Goal: Transaction & Acquisition: Purchase product/service

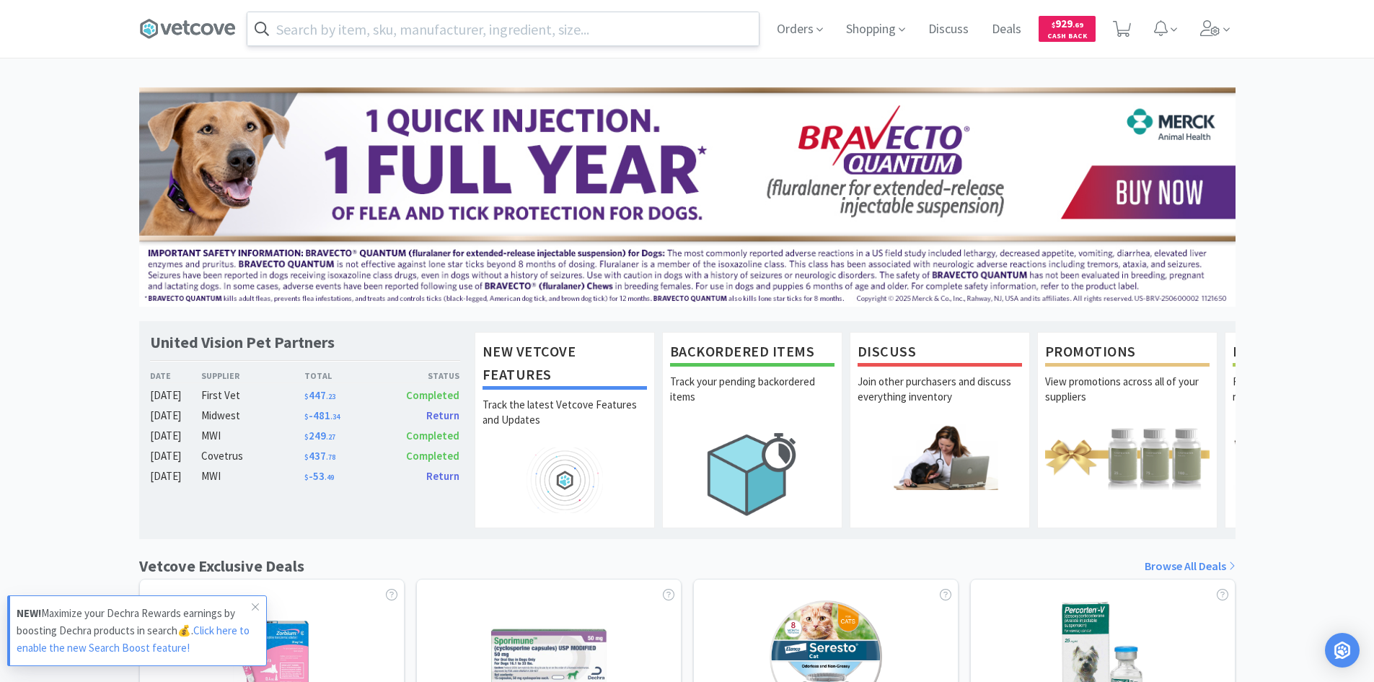
click at [589, 29] on input "text" at bounding box center [502, 28] width 511 height 33
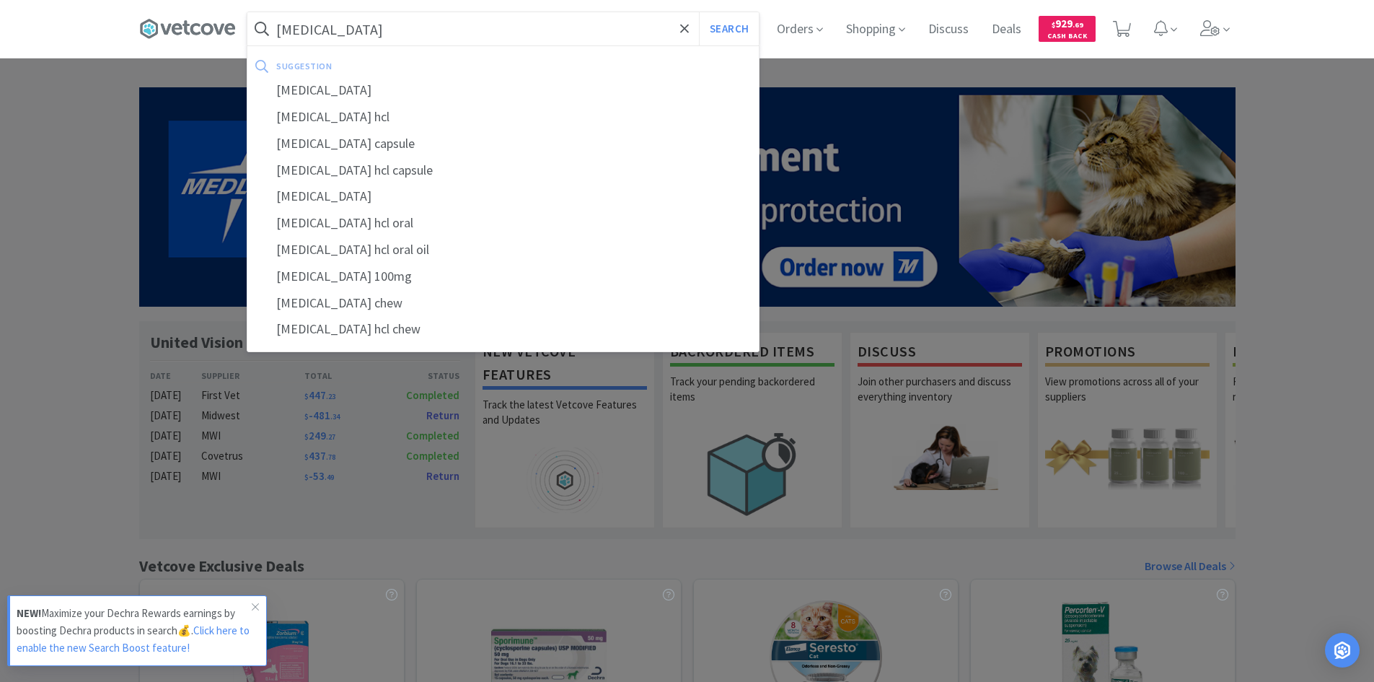
type input "[MEDICAL_DATA]"
click at [699, 12] on button "Search" at bounding box center [729, 28] width 60 height 33
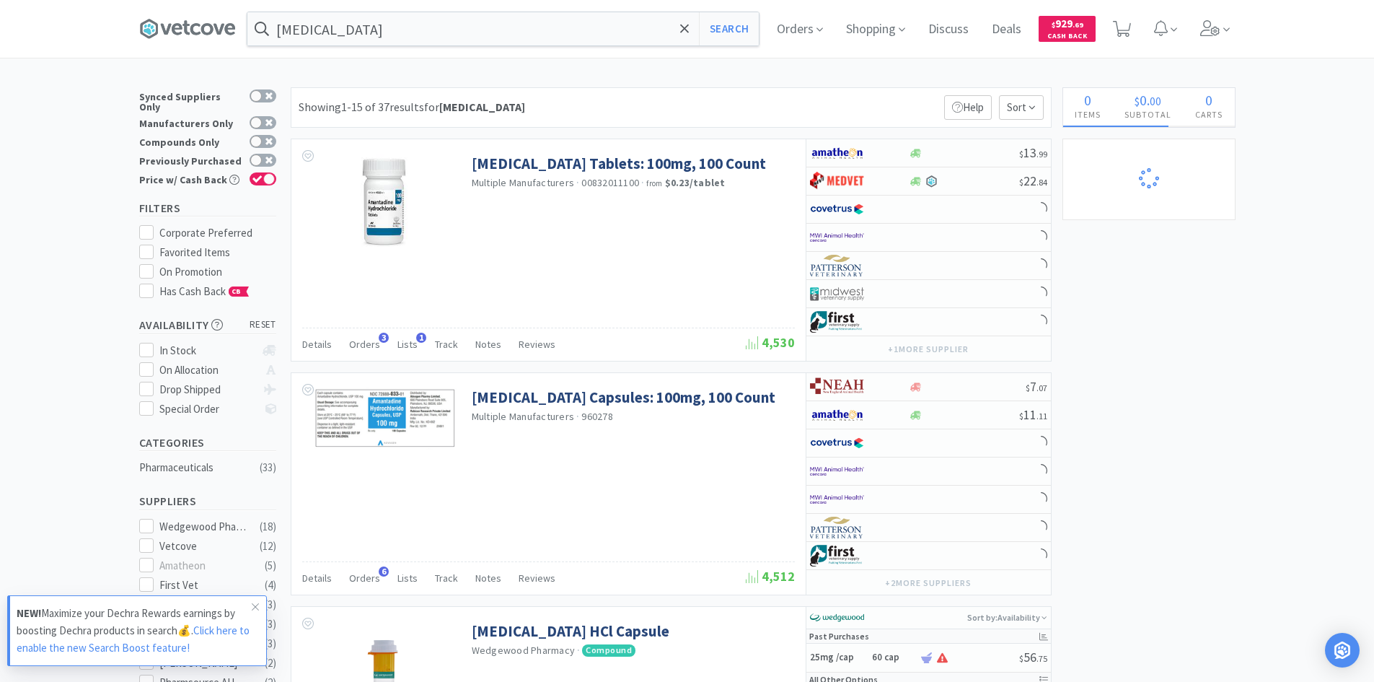
select select "1"
select select "2"
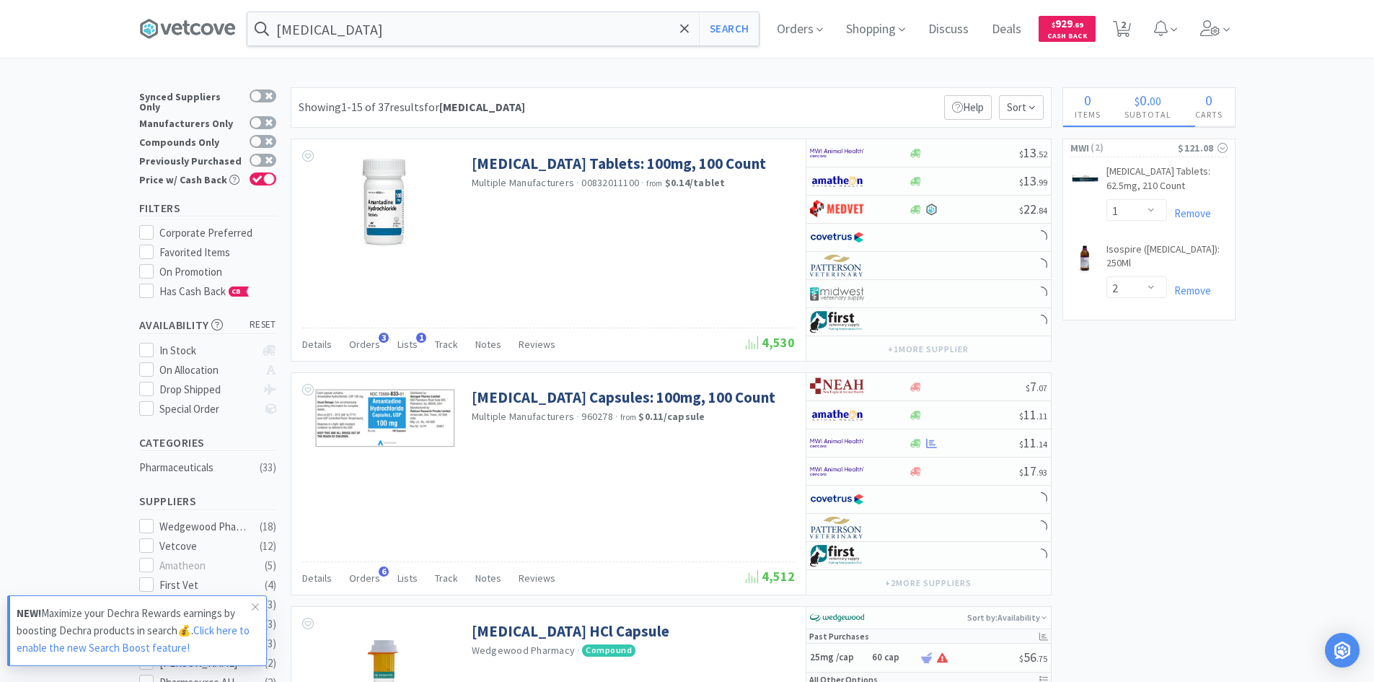
select select "2"
select select "1"
select select "6"
select select "2"
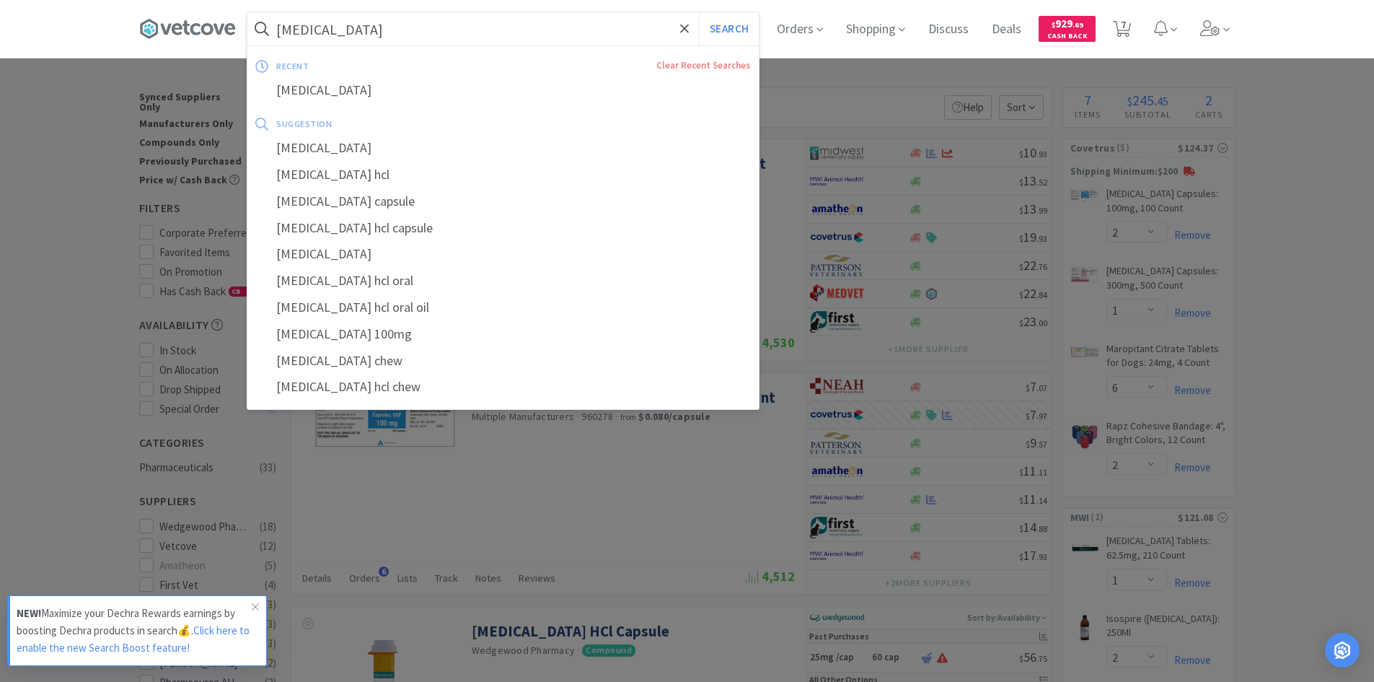
click at [517, 19] on input "[MEDICAL_DATA]" at bounding box center [502, 28] width 511 height 33
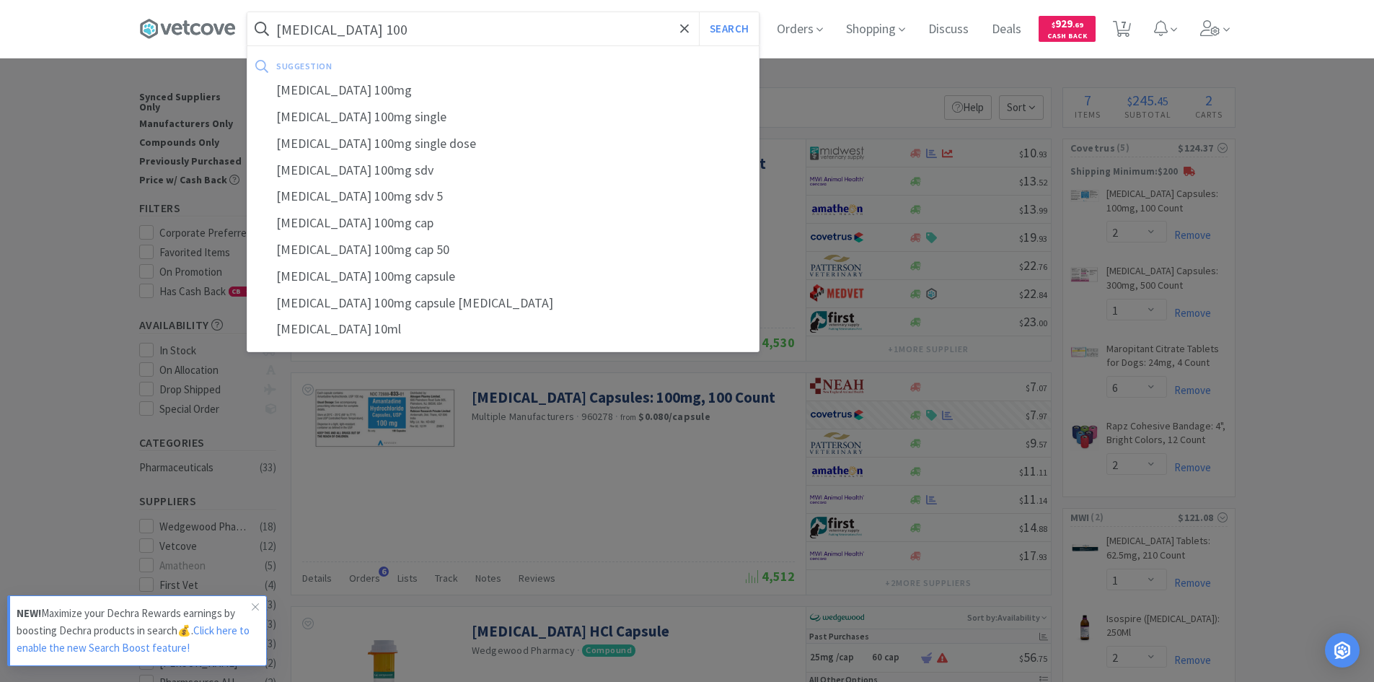
type input "[MEDICAL_DATA] 100"
click at [699, 12] on button "Search" at bounding box center [729, 28] width 60 height 33
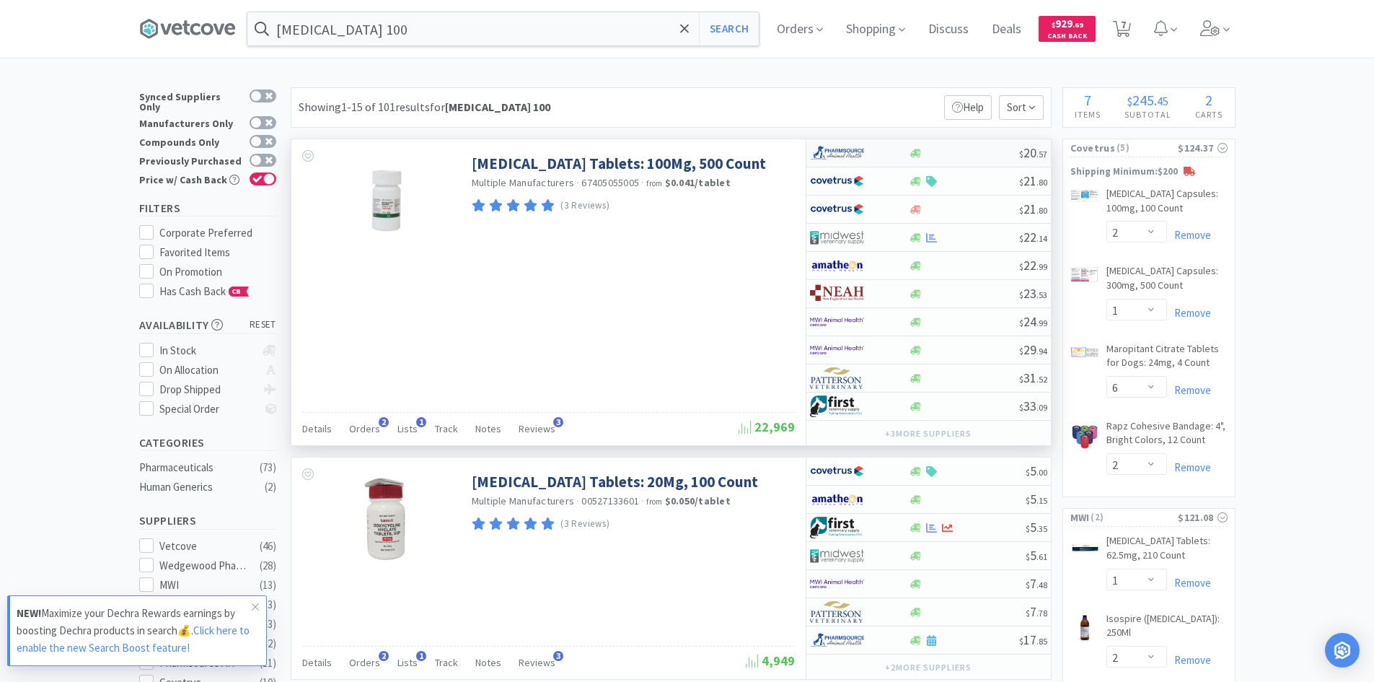
click at [887, 152] on div at bounding box center [849, 153] width 79 height 25
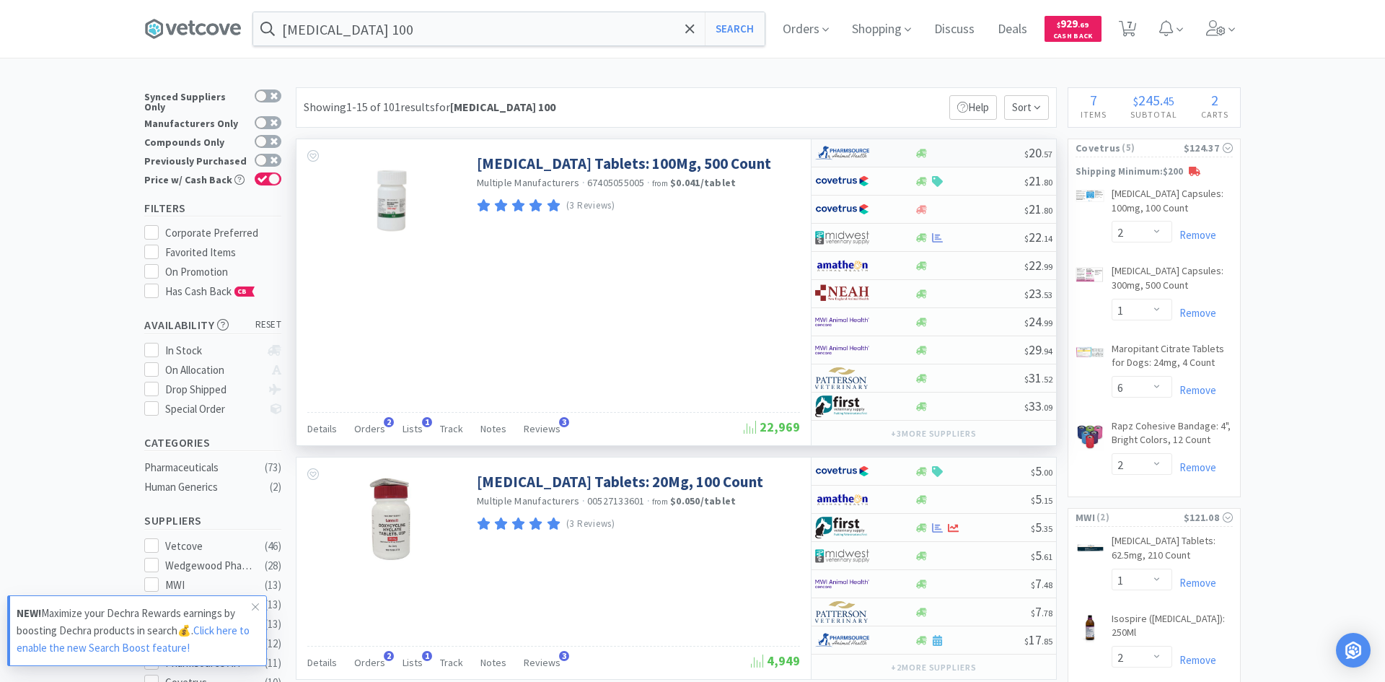
select select "1"
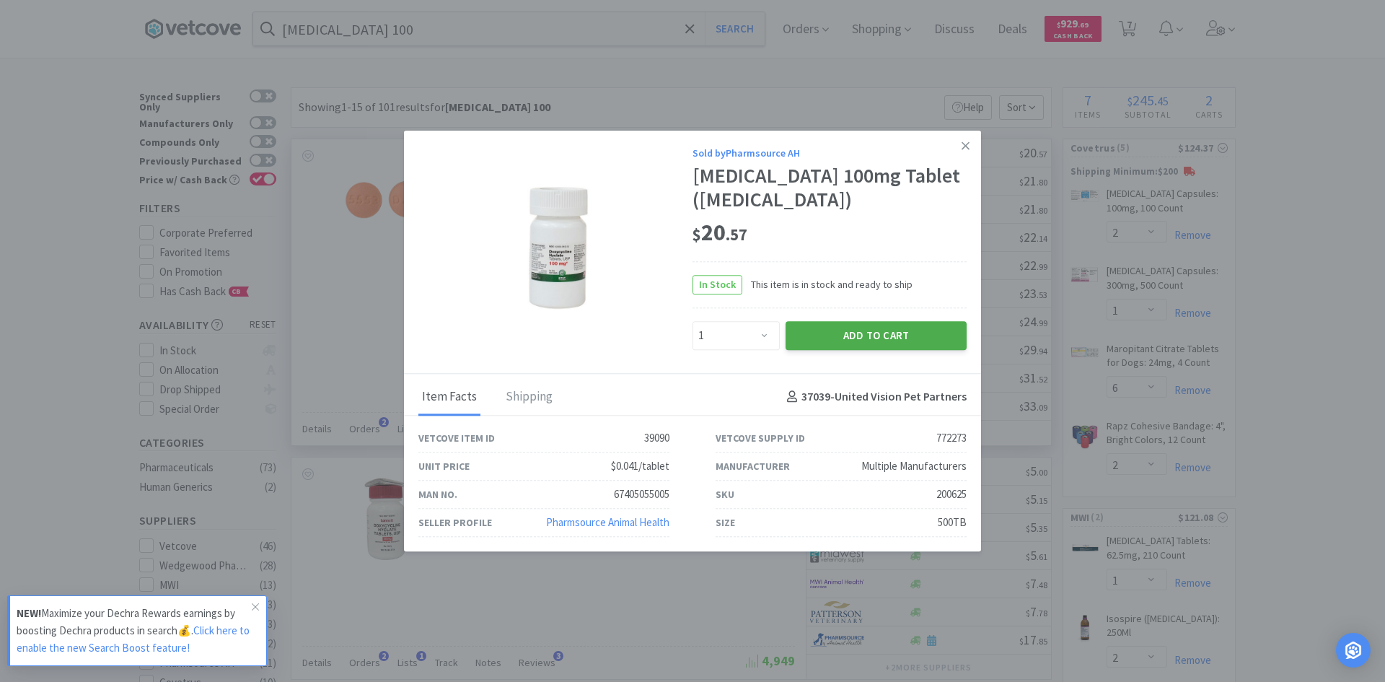
click at [880, 333] on button "Add to Cart" at bounding box center [876, 335] width 181 height 29
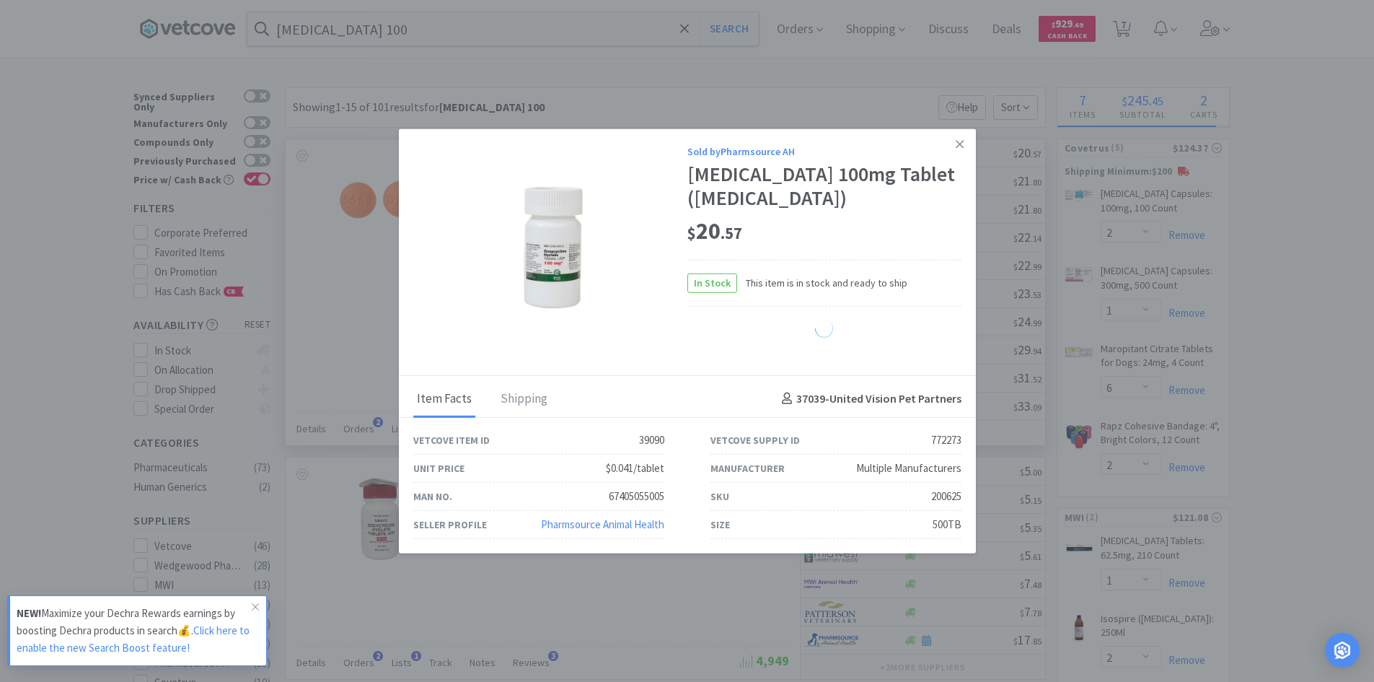
select select "1"
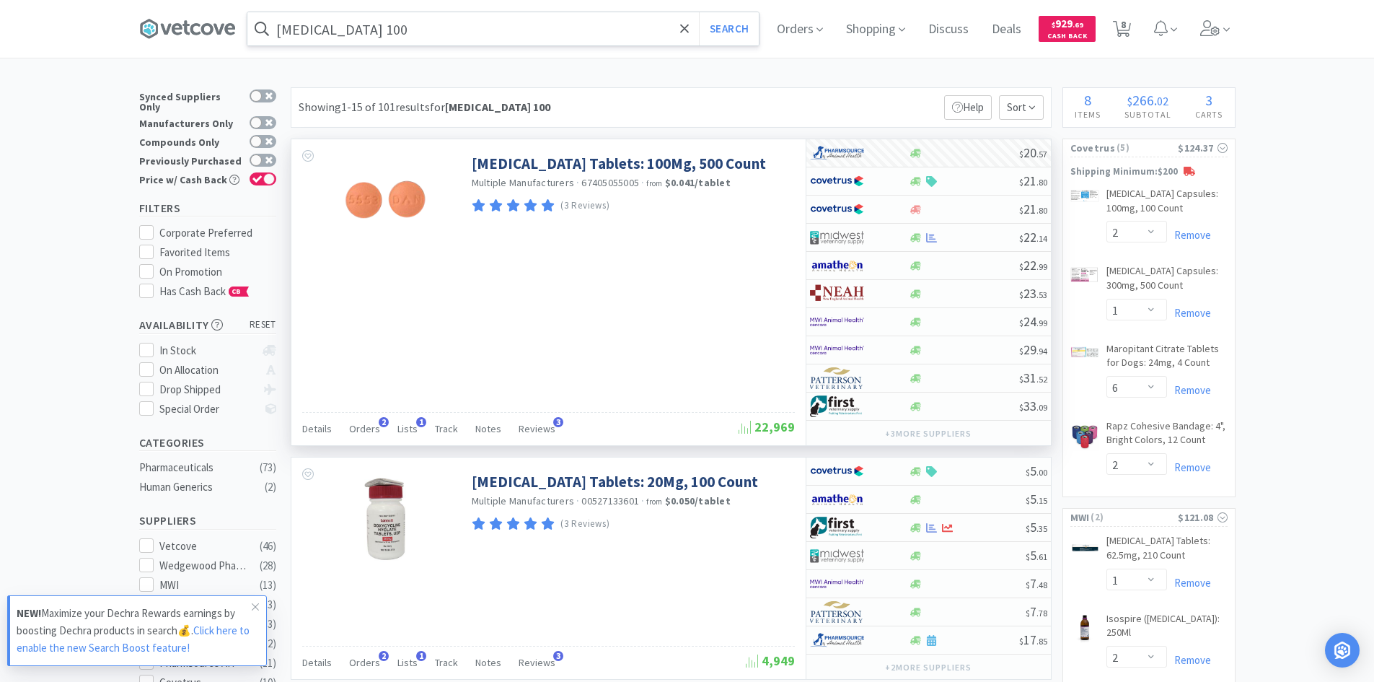
click at [467, 39] on input "[MEDICAL_DATA] 100" at bounding box center [502, 28] width 511 height 33
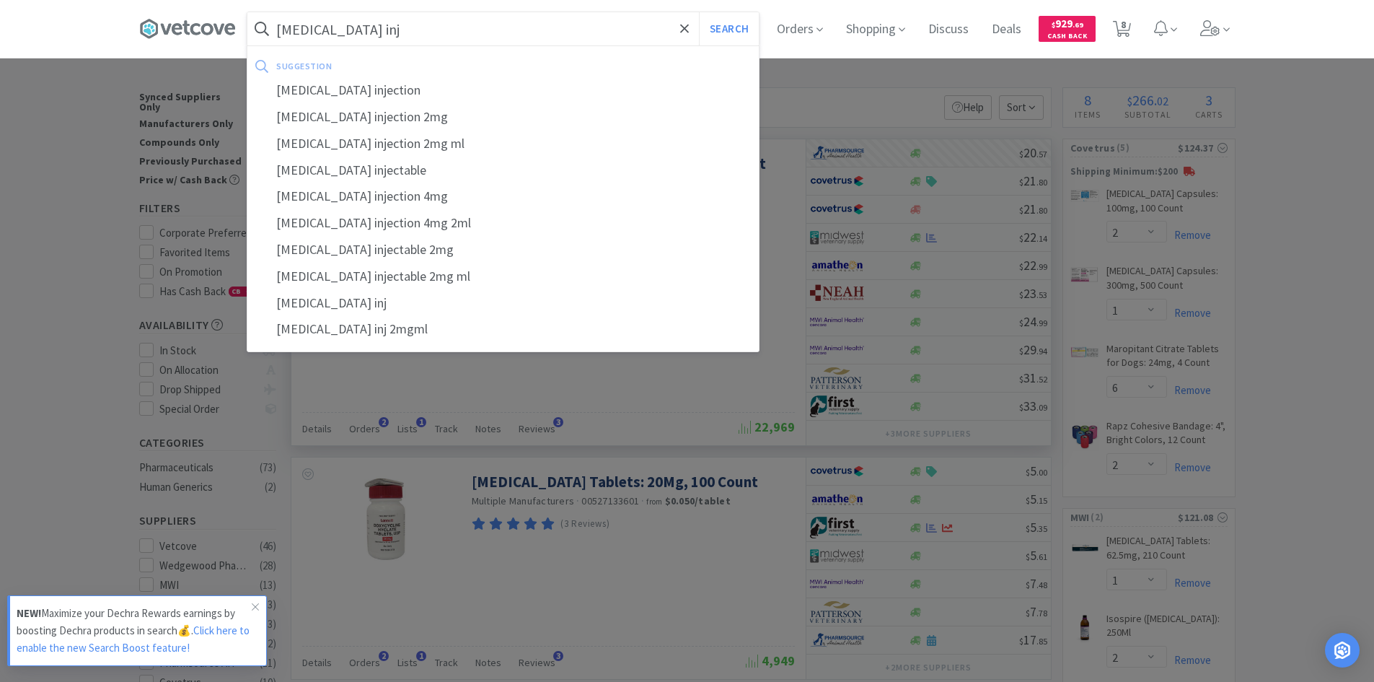
type input "[MEDICAL_DATA] inj"
click at [699, 12] on button "Search" at bounding box center [729, 28] width 60 height 33
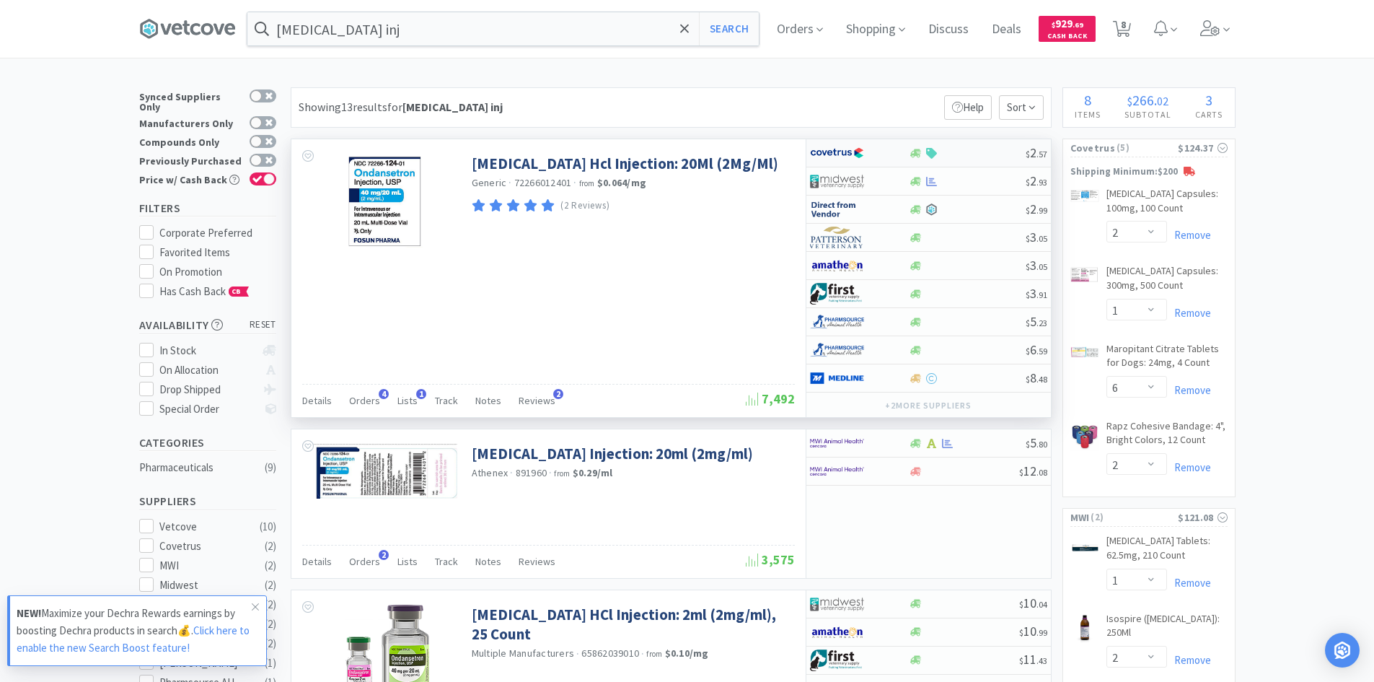
click at [883, 154] on div at bounding box center [849, 153] width 79 height 25
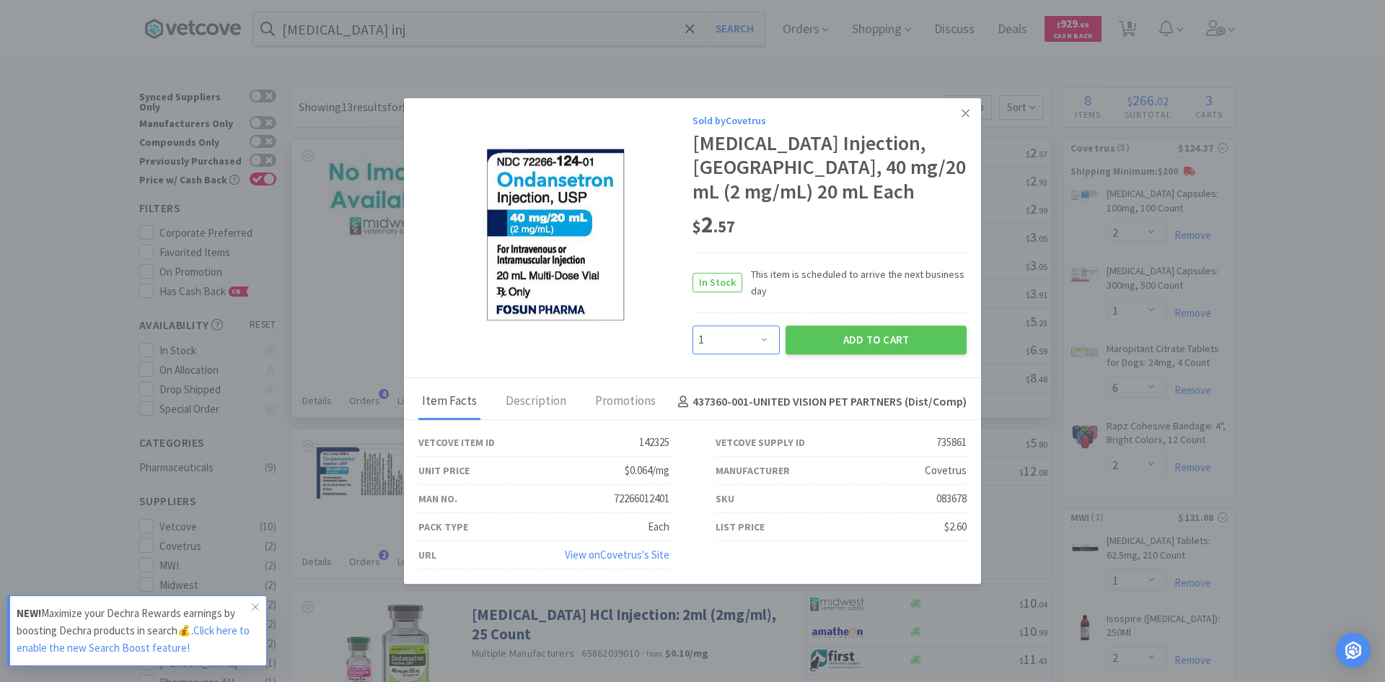
click at [761, 334] on select "Enter Quantity 1 2 3 4 5 6 7 8 9 10 11 12 13 14 15 16 17 18 19 20 Enter Quantity" at bounding box center [736, 339] width 87 height 29
select select "3"
click at [693, 325] on select "Enter Quantity 1 2 3 4 5 6 7 8 9 10 11 12 13 14 15 16 17 18 19 20 Enter Quantity" at bounding box center [736, 339] width 87 height 29
click at [822, 341] on button "Add to Cart" at bounding box center [876, 339] width 181 height 29
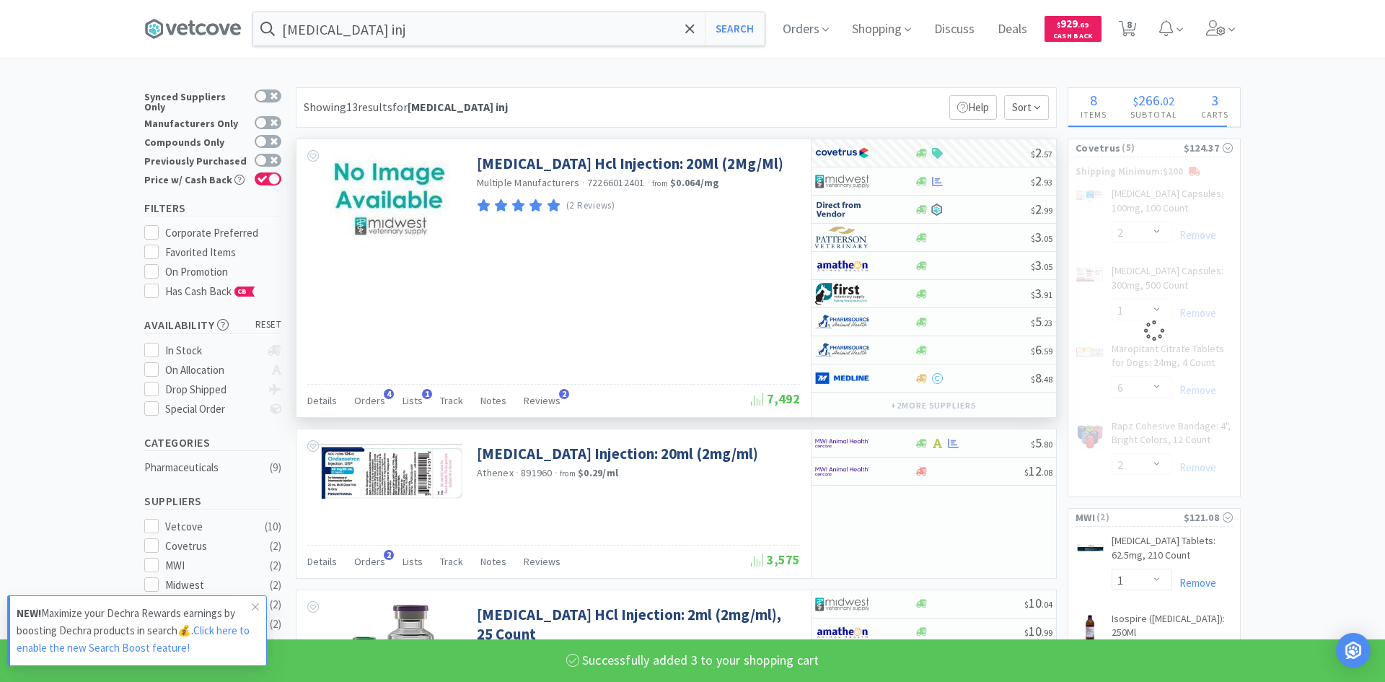
select select "3"
select select "2"
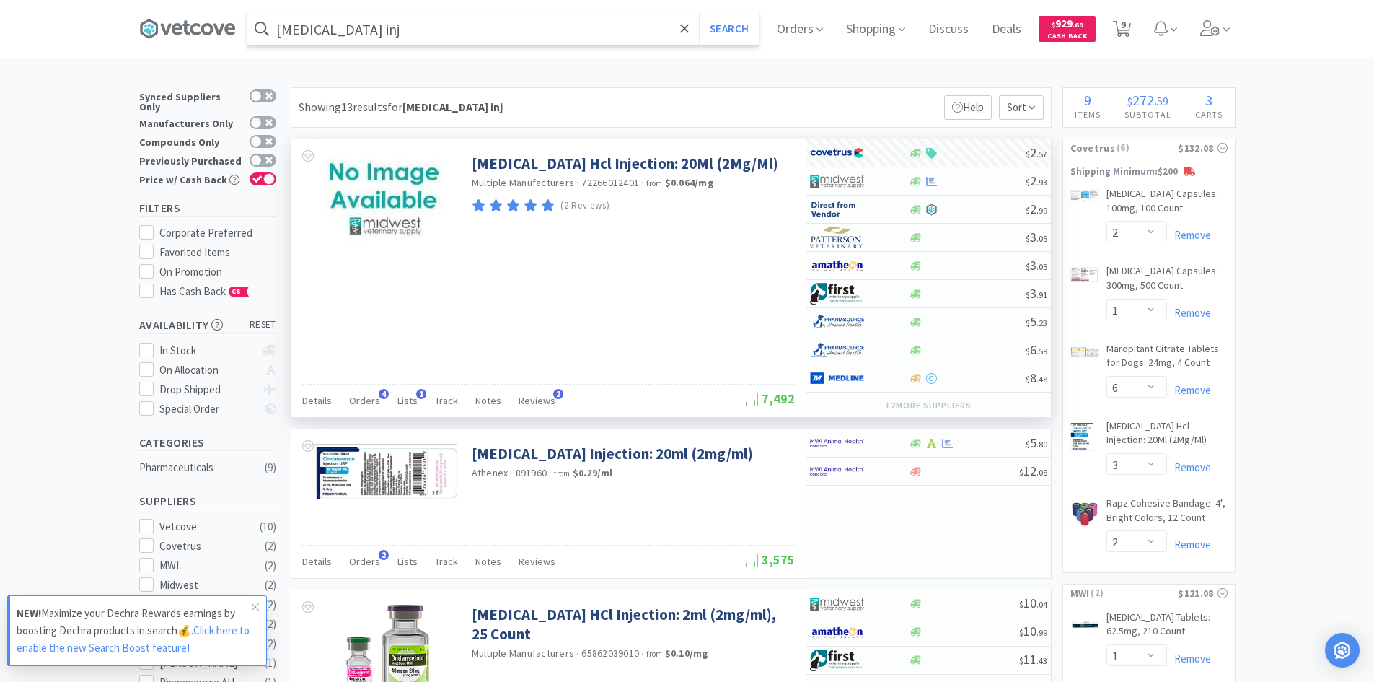
click at [477, 12] on input "[MEDICAL_DATA] inj" at bounding box center [502, 28] width 511 height 33
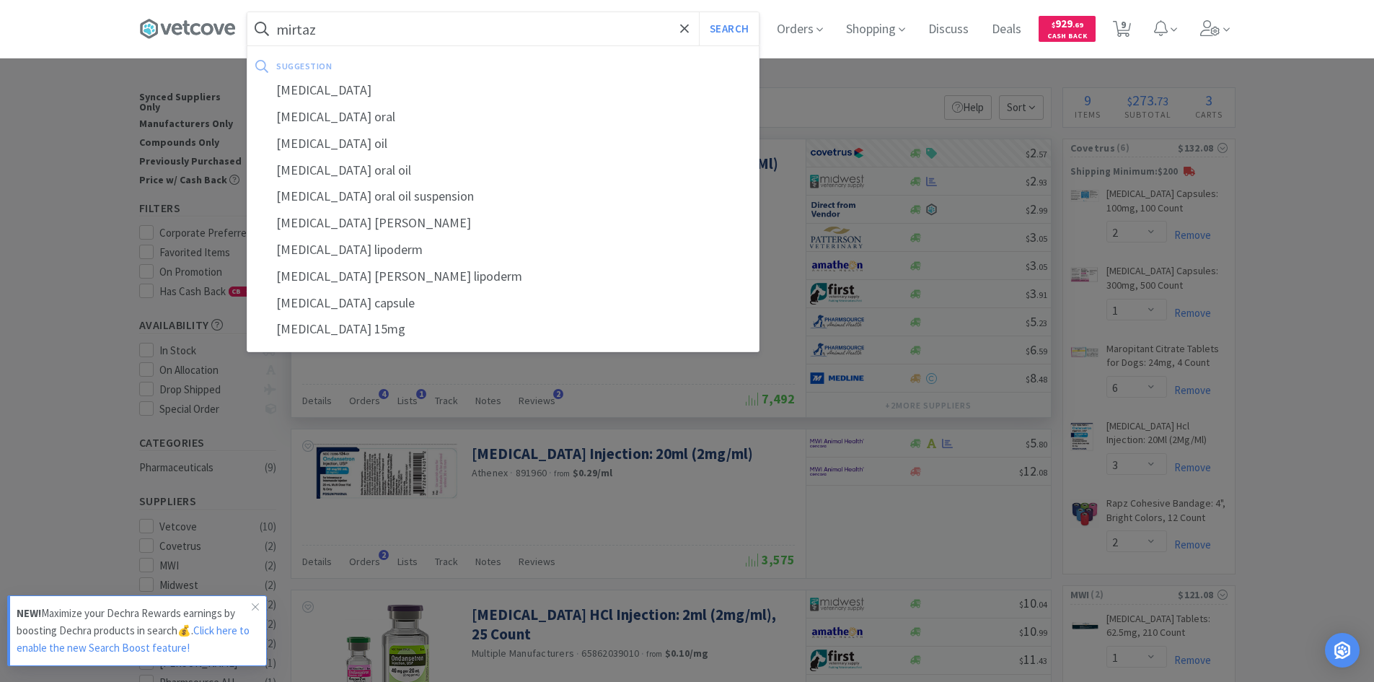
type input "mirtaz"
click at [699, 12] on button "Search" at bounding box center [729, 28] width 60 height 33
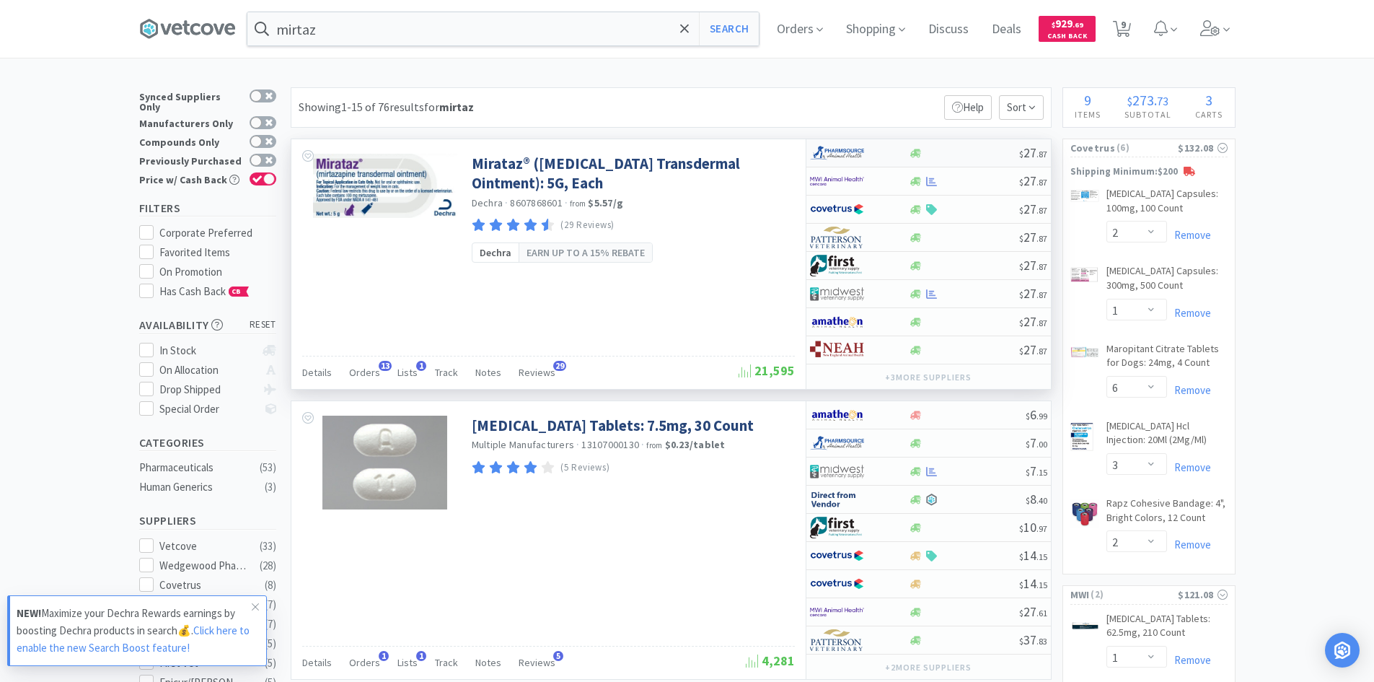
click at [890, 153] on div at bounding box center [859, 153] width 99 height 25
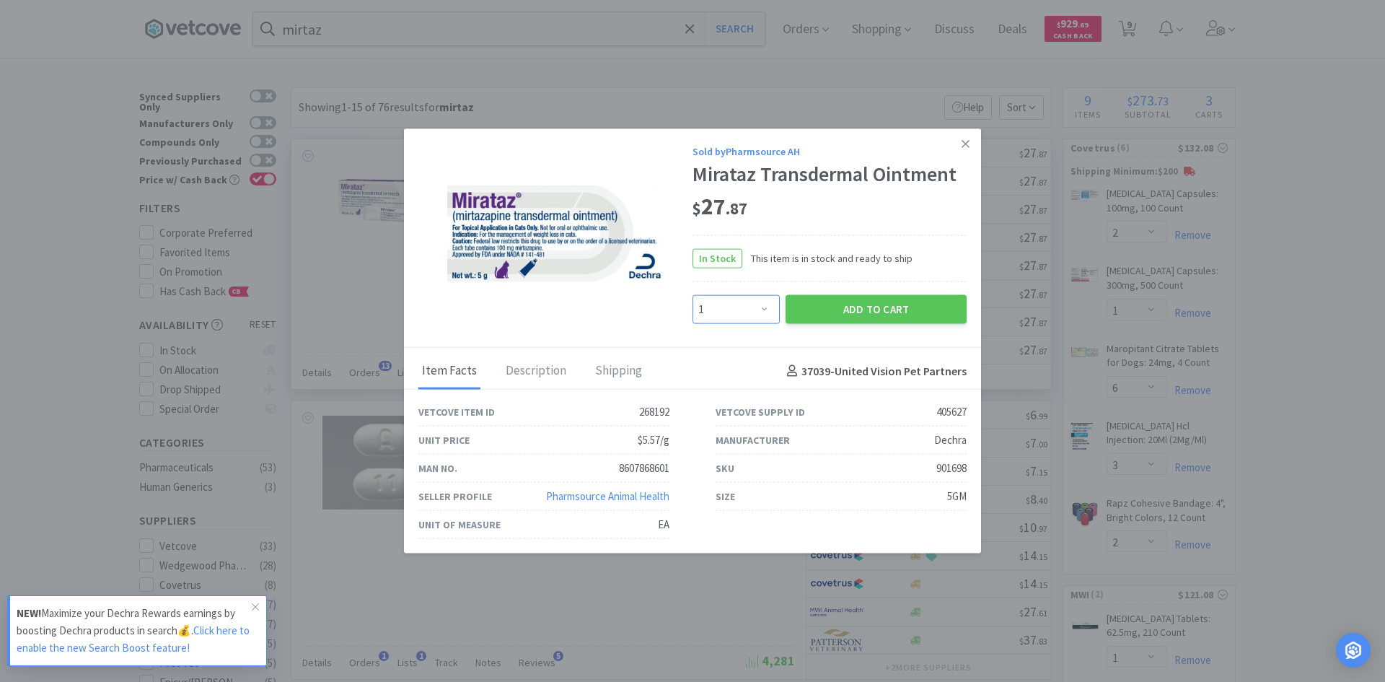
click at [745, 305] on select "Enter Quantity 1 2 3 4 5 6 7 8 9 10 11 12 13 14 15 16 17 18 19 20 Enter Quantity" at bounding box center [736, 309] width 87 height 29
select select "4"
click at [693, 295] on select "Enter Quantity 1 2 3 4 5 6 7 8 9 10 11 12 13 14 15 16 17 18 19 20 Enter Quantity" at bounding box center [736, 309] width 87 height 29
click at [848, 307] on button "Add to Cart" at bounding box center [876, 309] width 181 height 29
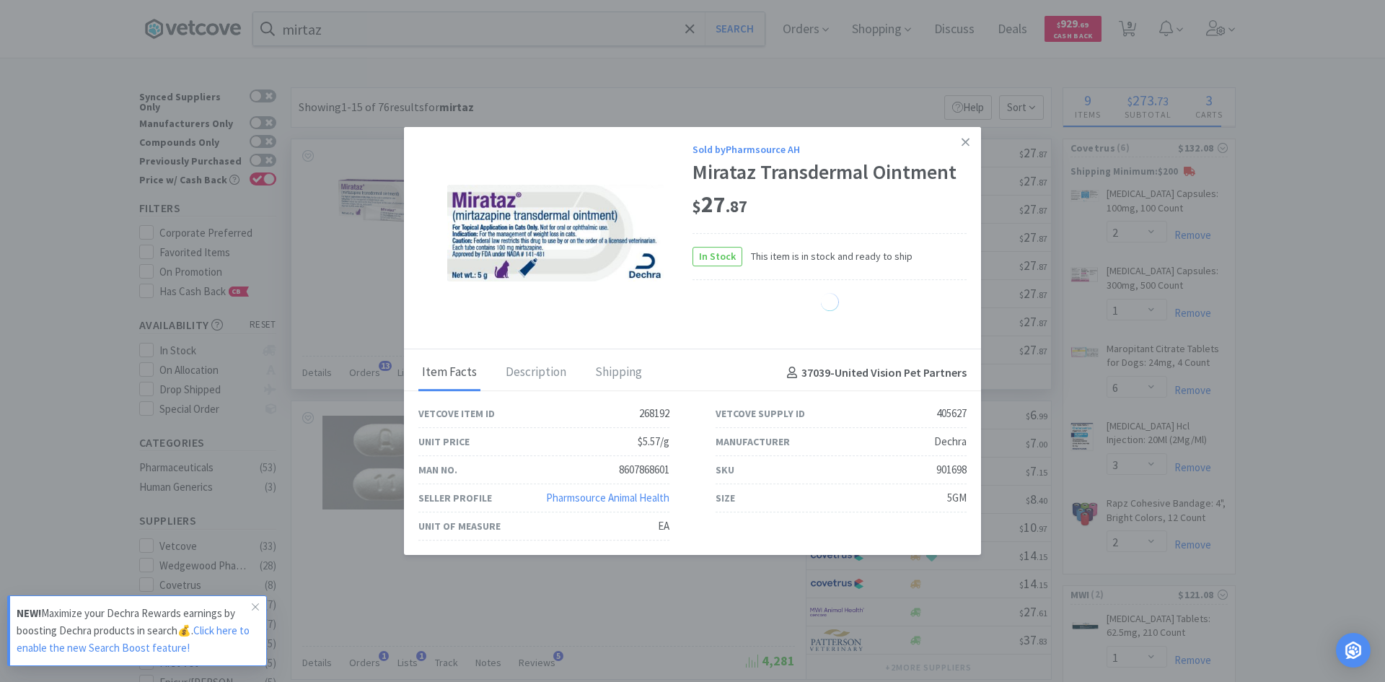
select select "4"
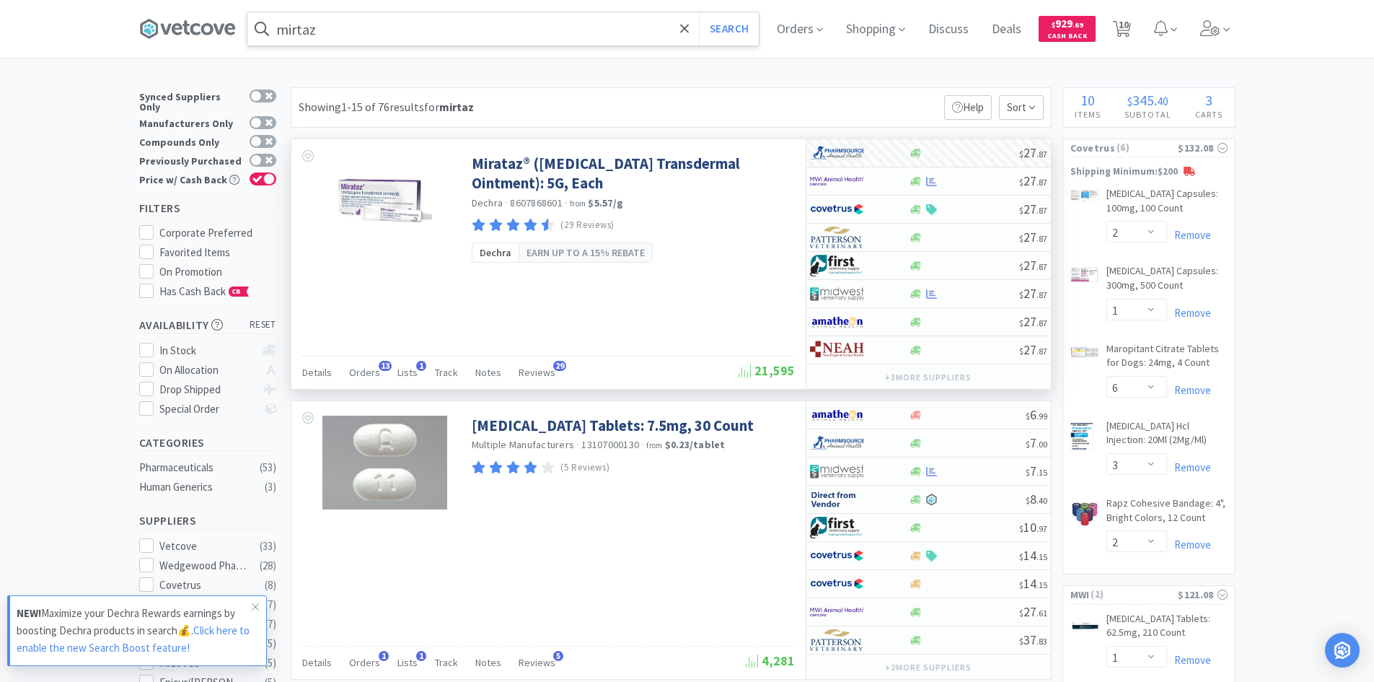
click at [407, 30] on input "mirtaz" at bounding box center [502, 28] width 511 height 33
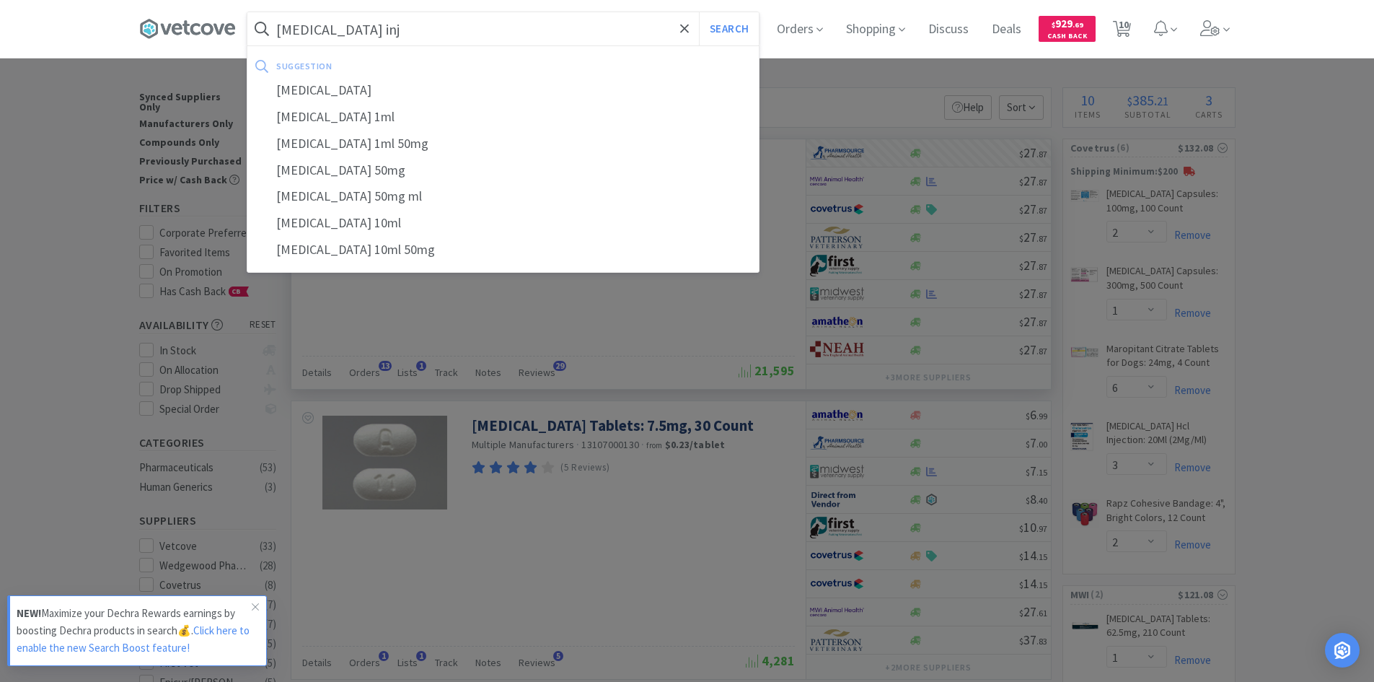
type input "[MEDICAL_DATA] inj"
click at [699, 12] on button "Search" at bounding box center [729, 28] width 60 height 33
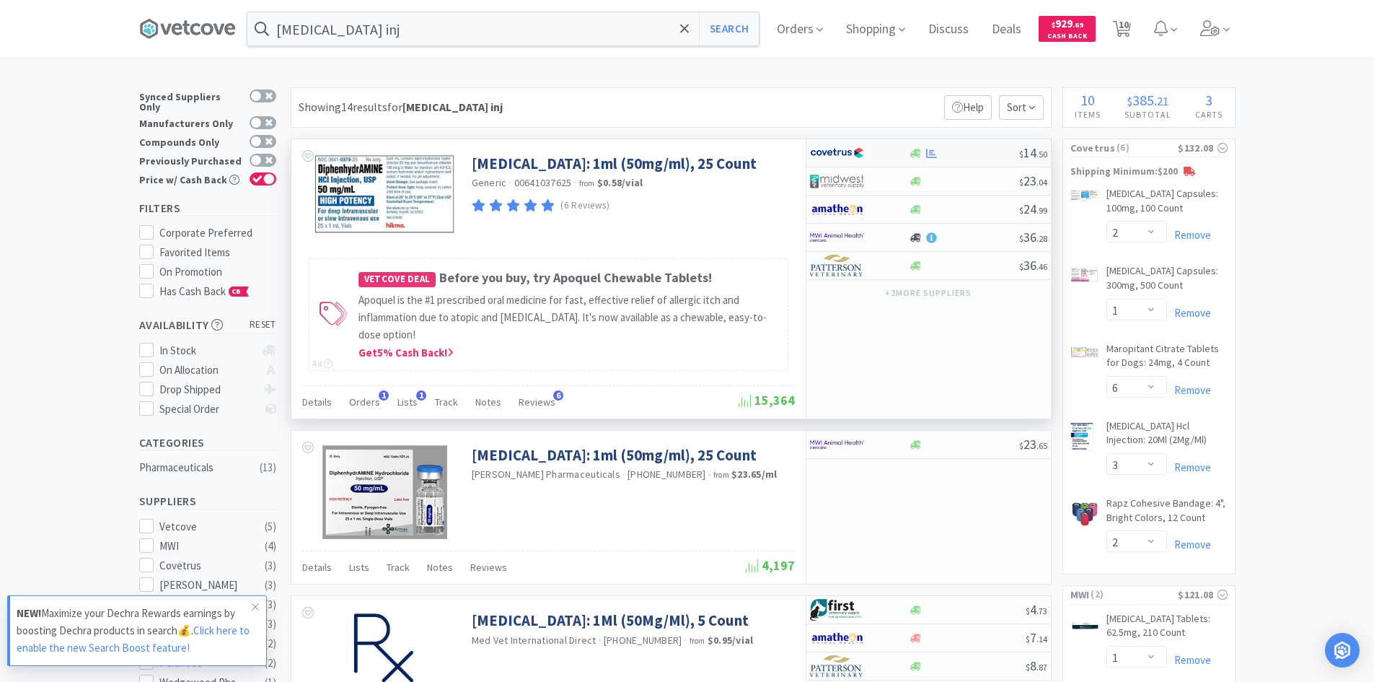
click at [882, 152] on div at bounding box center [849, 153] width 79 height 25
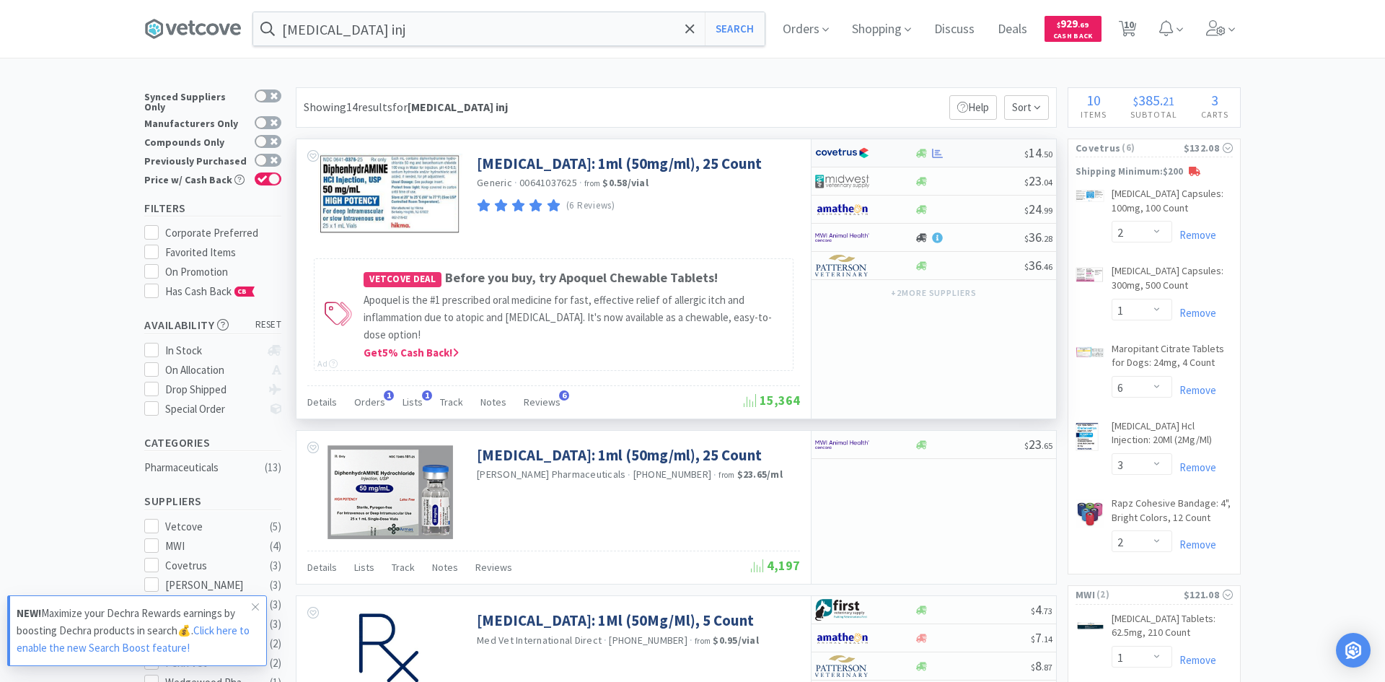
select select "1"
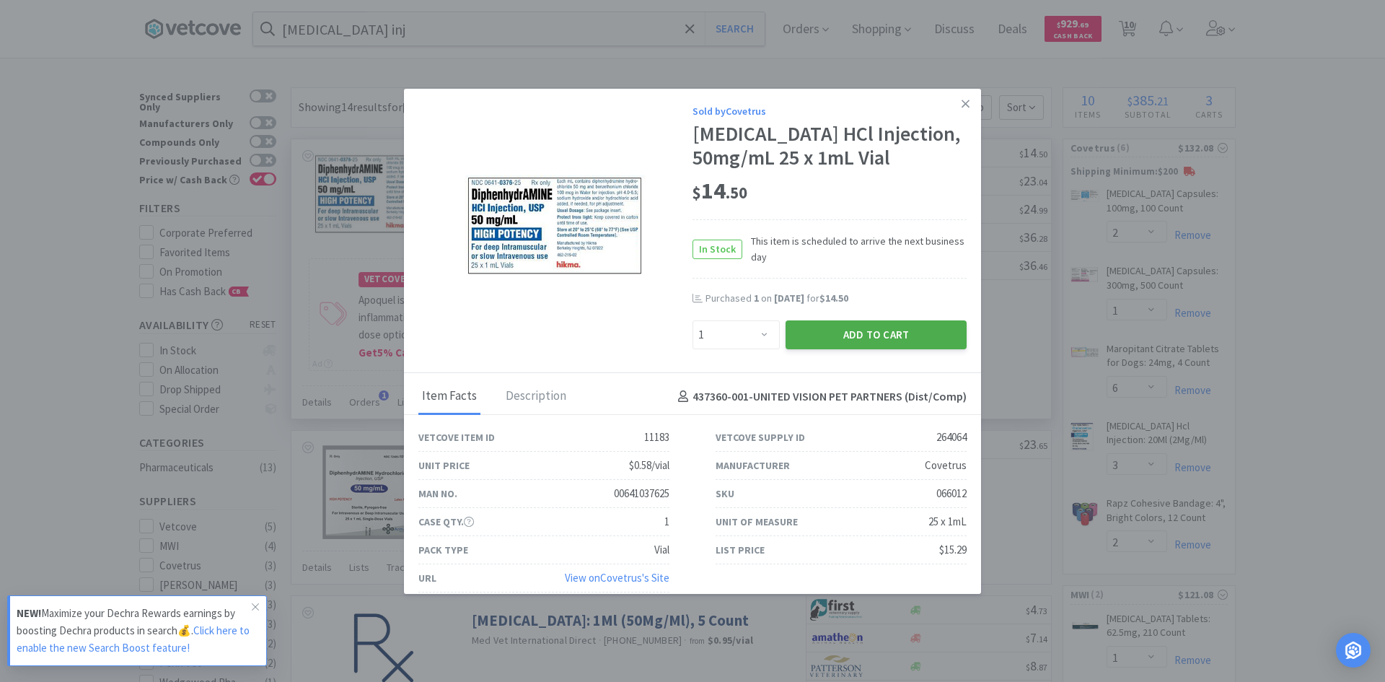
click at [854, 349] on button "Add to Cart" at bounding box center [876, 334] width 181 height 29
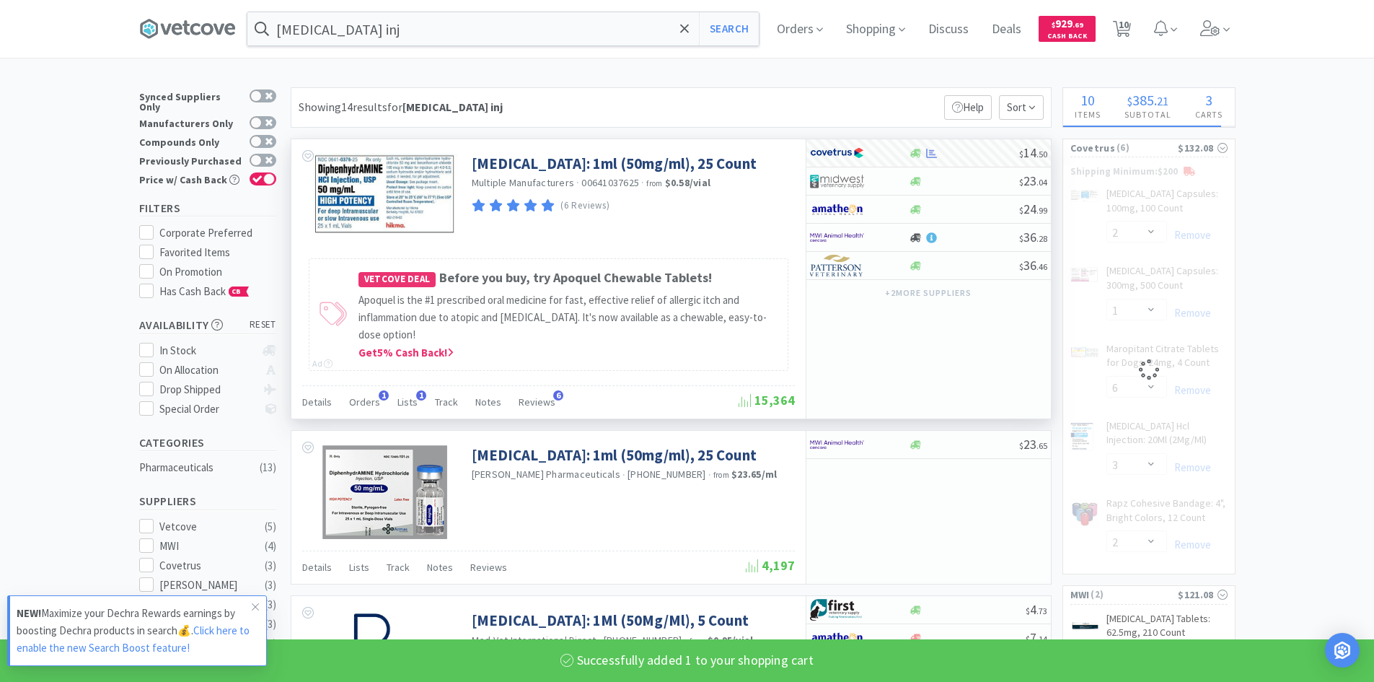
select select "1"
select select "6"
select select "3"
select select "2"
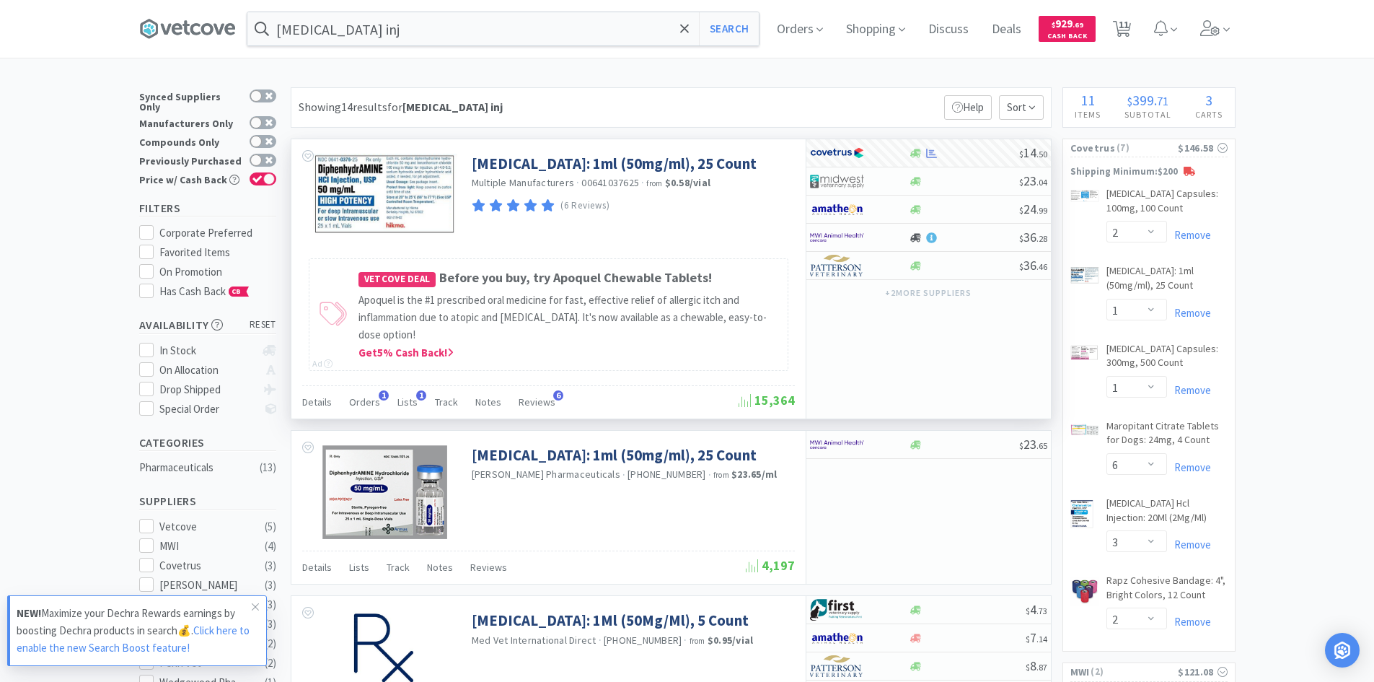
click at [607, 56] on div "[MEDICAL_DATA] inj Search Orders Shopping Discuss Discuss Deals Deals $ 929 . 6…" at bounding box center [687, 29] width 1097 height 58
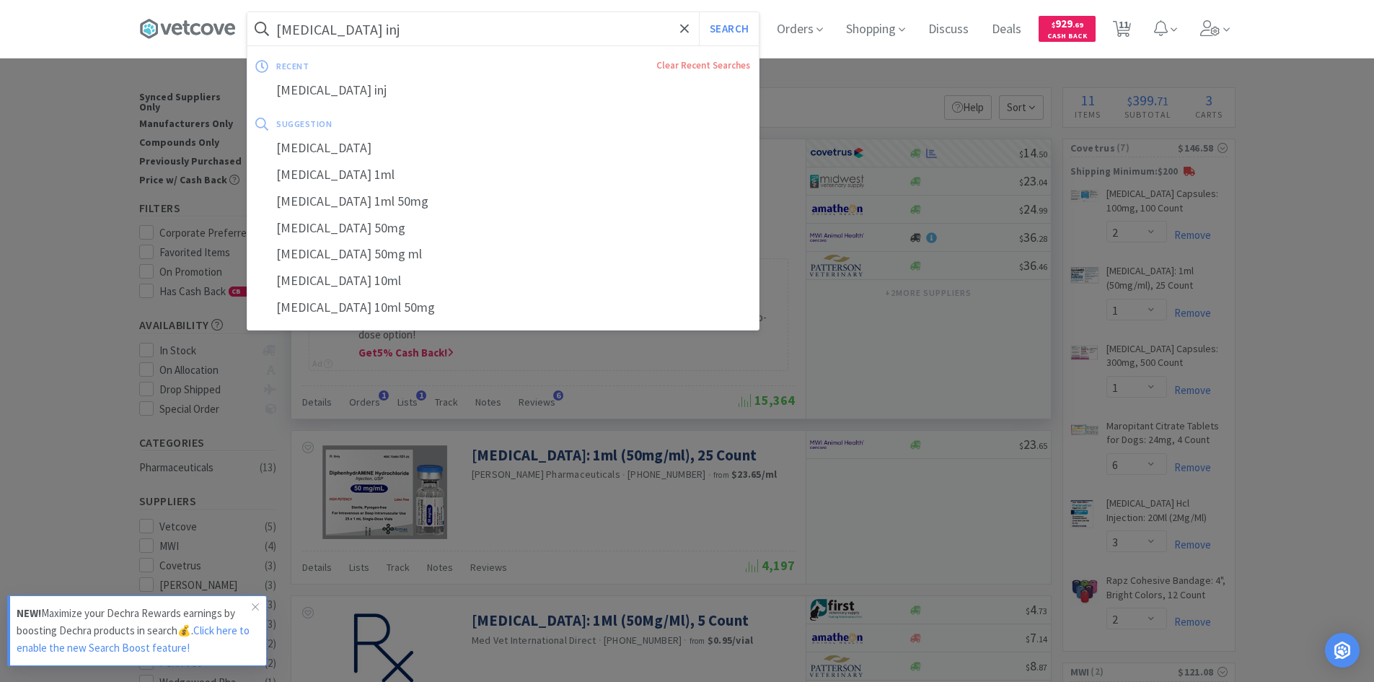
click at [437, 13] on input "[MEDICAL_DATA] inj" at bounding box center [502, 28] width 511 height 33
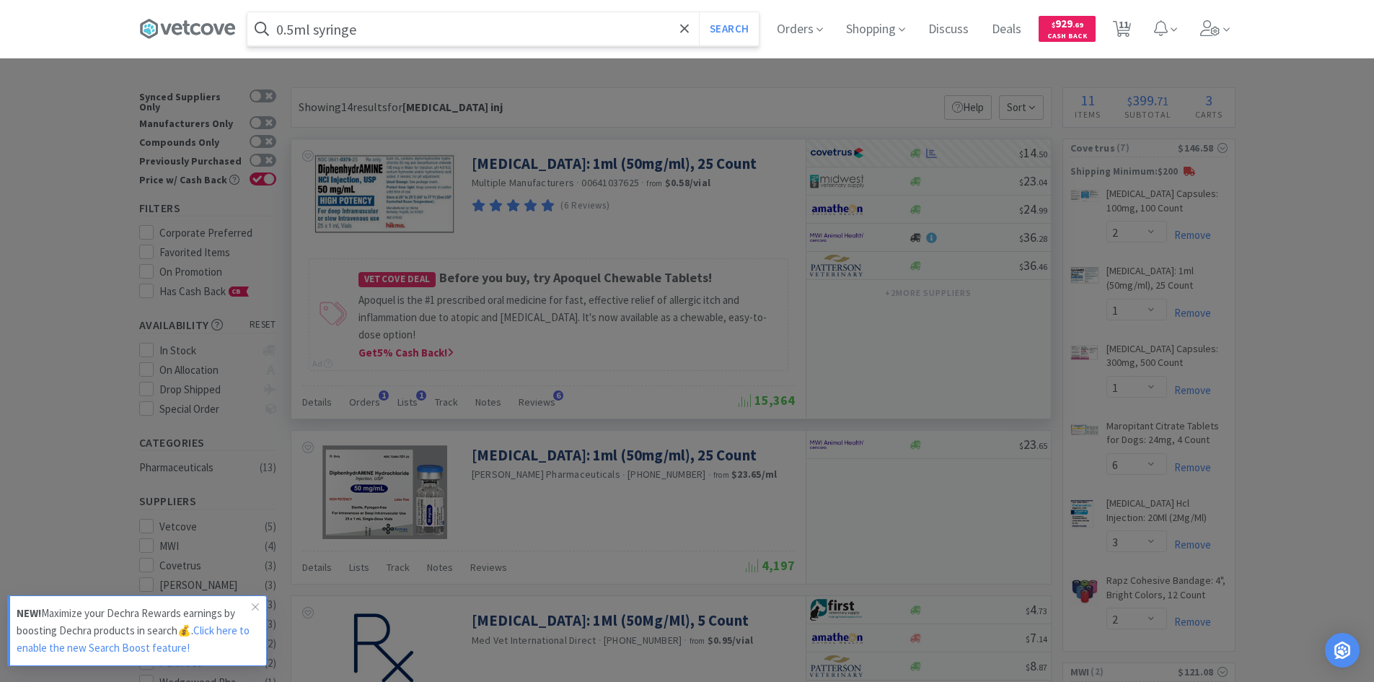
click at [699, 12] on button "Search" at bounding box center [729, 28] width 60 height 33
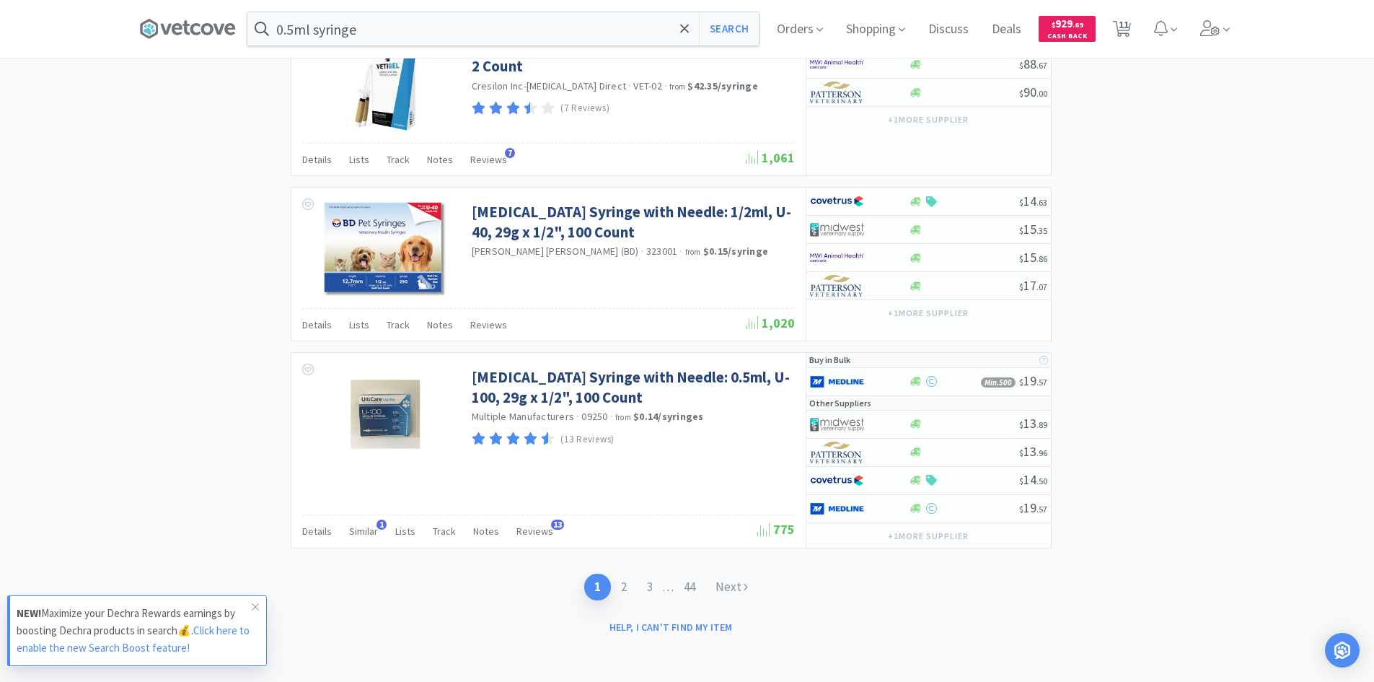
scroll to position [2384, 0]
click at [624, 589] on link "2" at bounding box center [624, 586] width 26 height 27
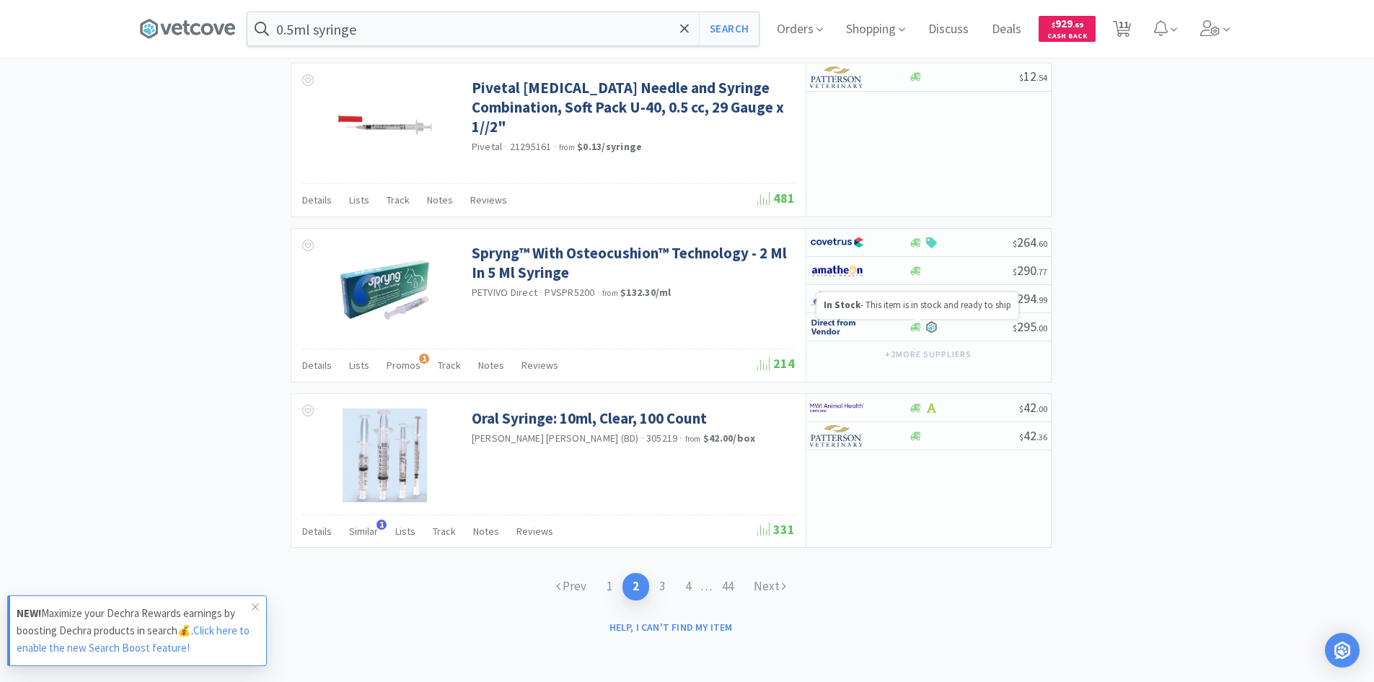
scroll to position [2056, 0]
click at [453, 34] on input "0.5ml syringe" at bounding box center [502, 28] width 511 height 33
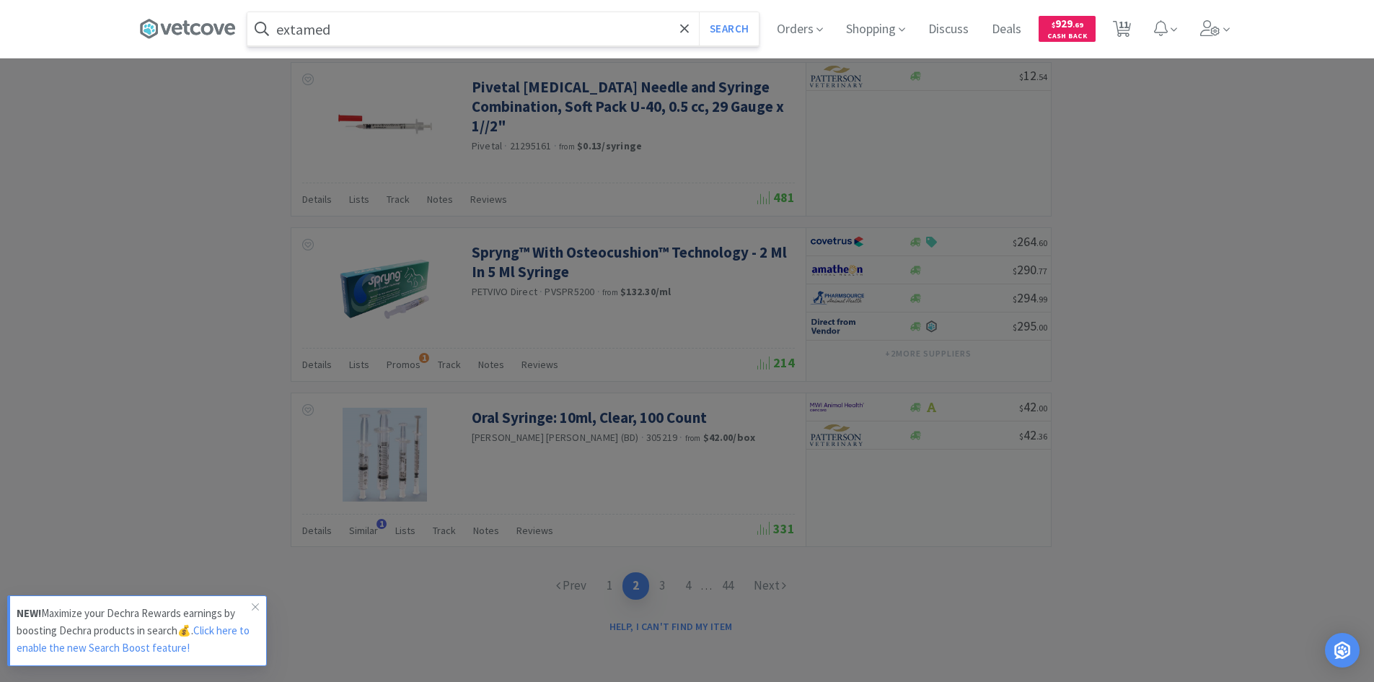
type input "extamed"
click at [699, 12] on button "Search" at bounding box center [729, 28] width 60 height 33
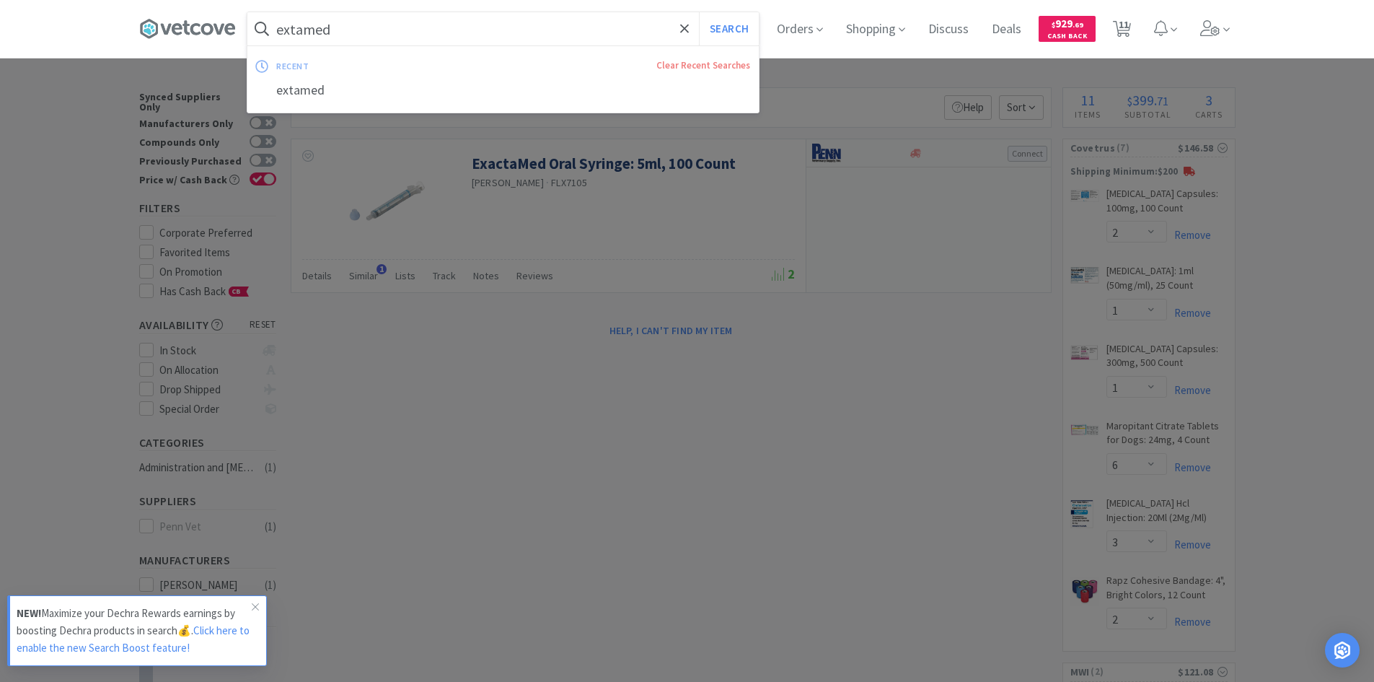
click at [449, 35] on input "extamed" at bounding box center [502, 28] width 511 height 33
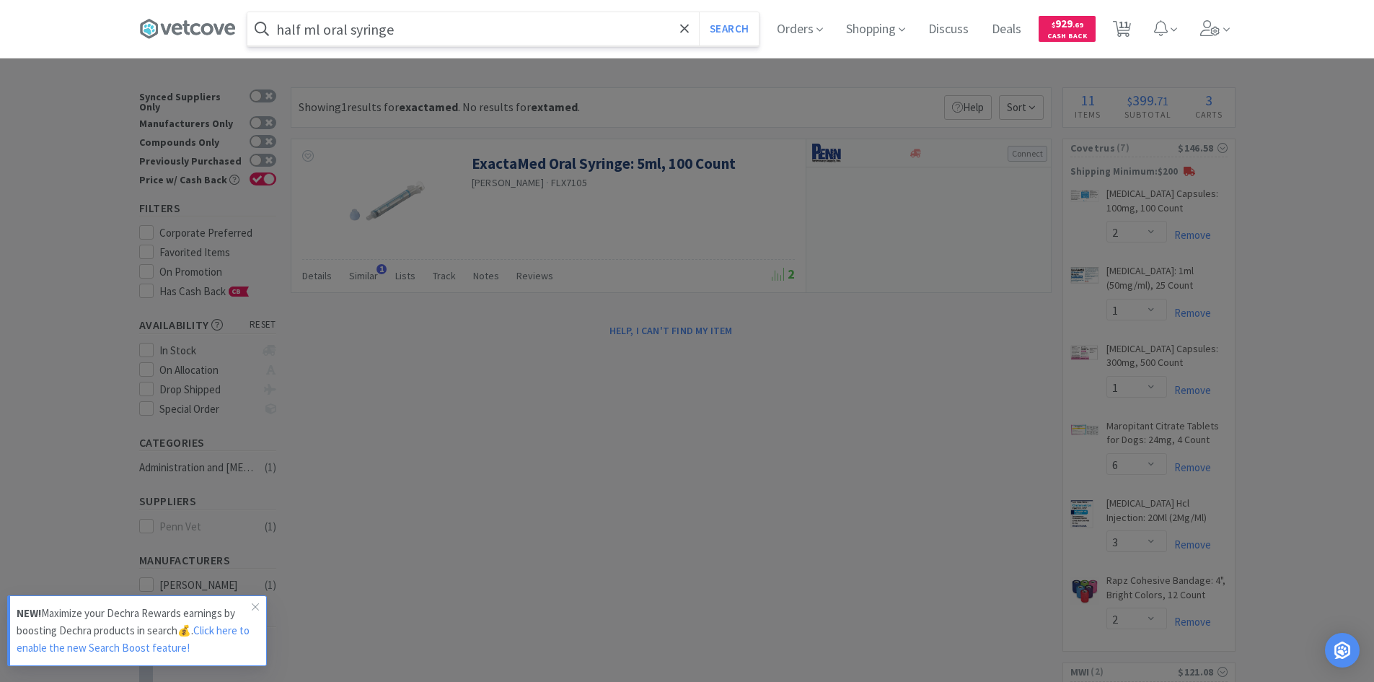
click at [699, 12] on button "Search" at bounding box center [729, 28] width 60 height 33
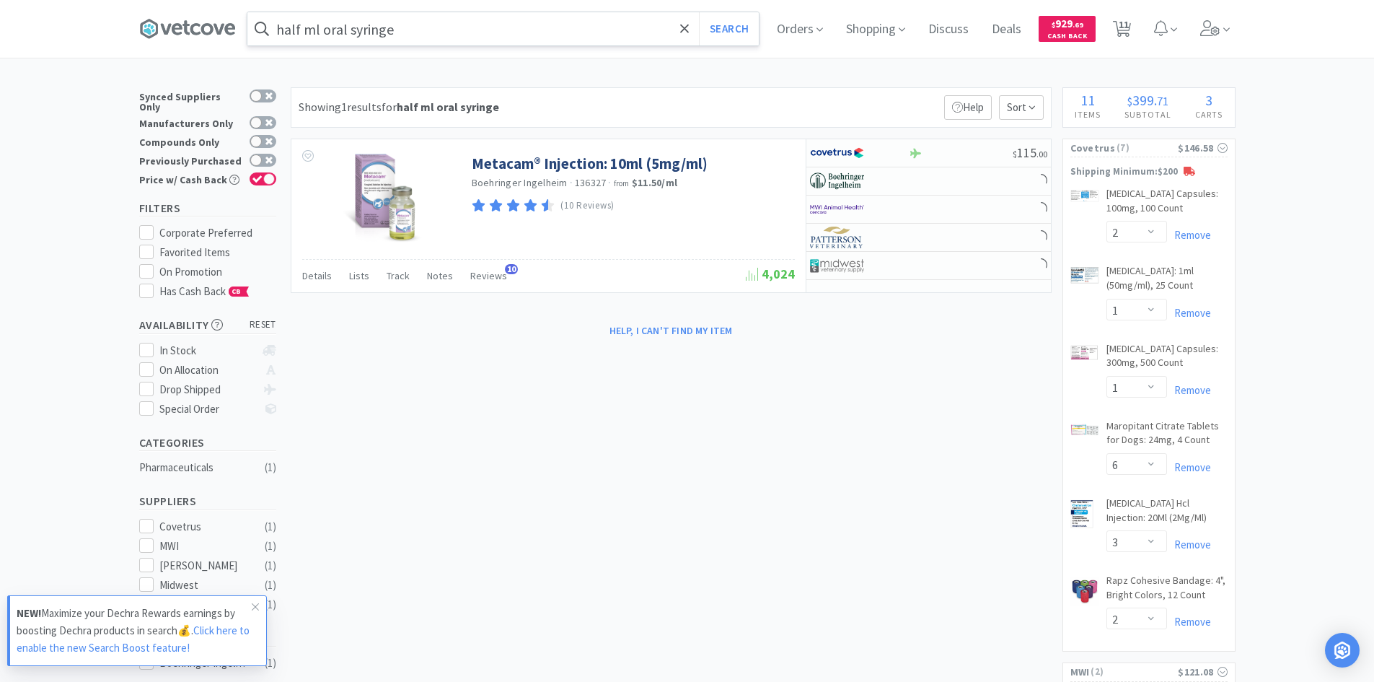
click at [449, 35] on input "half ml oral syringe" at bounding box center [502, 28] width 511 height 33
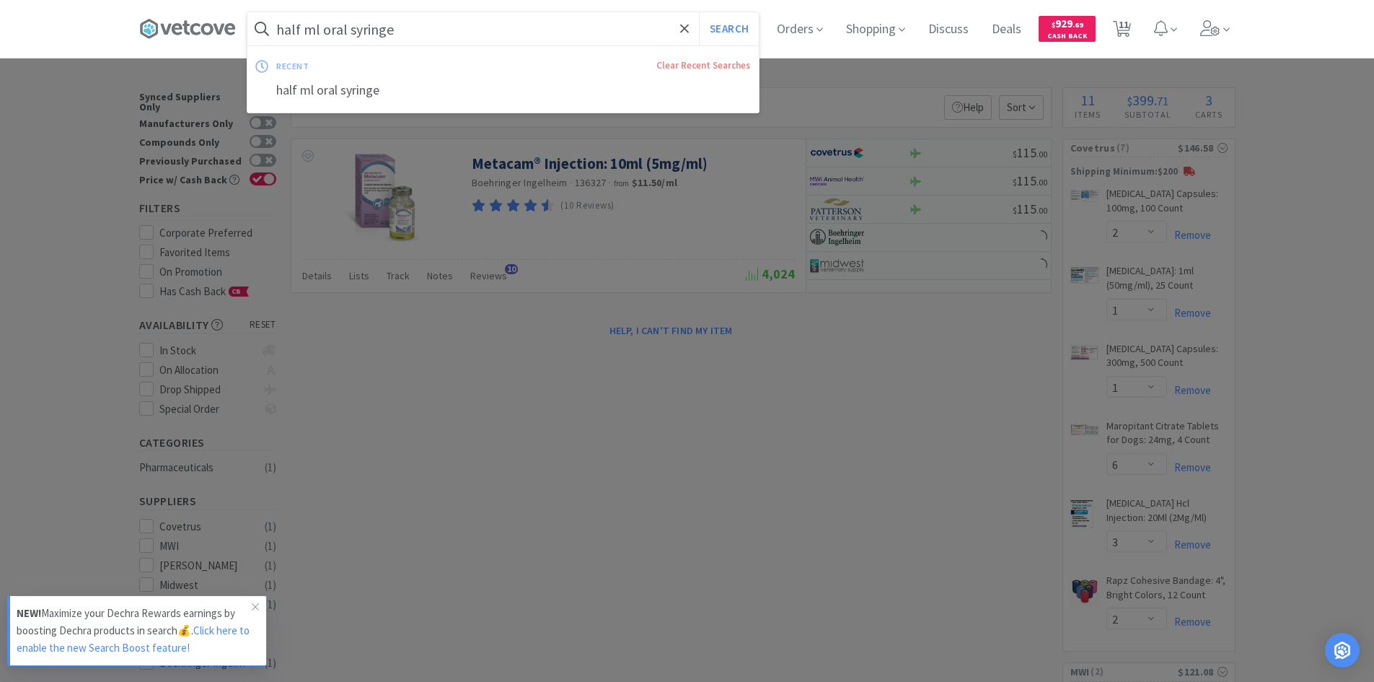
click at [334, 32] on input "half ml oral syringe" at bounding box center [502, 28] width 511 height 33
drag, startPoint x: 326, startPoint y: 34, endPoint x: 271, endPoint y: 35, distance: 54.8
click at [271, 35] on form "half ml oral syringe Search" at bounding box center [502, 28] width 511 height 33
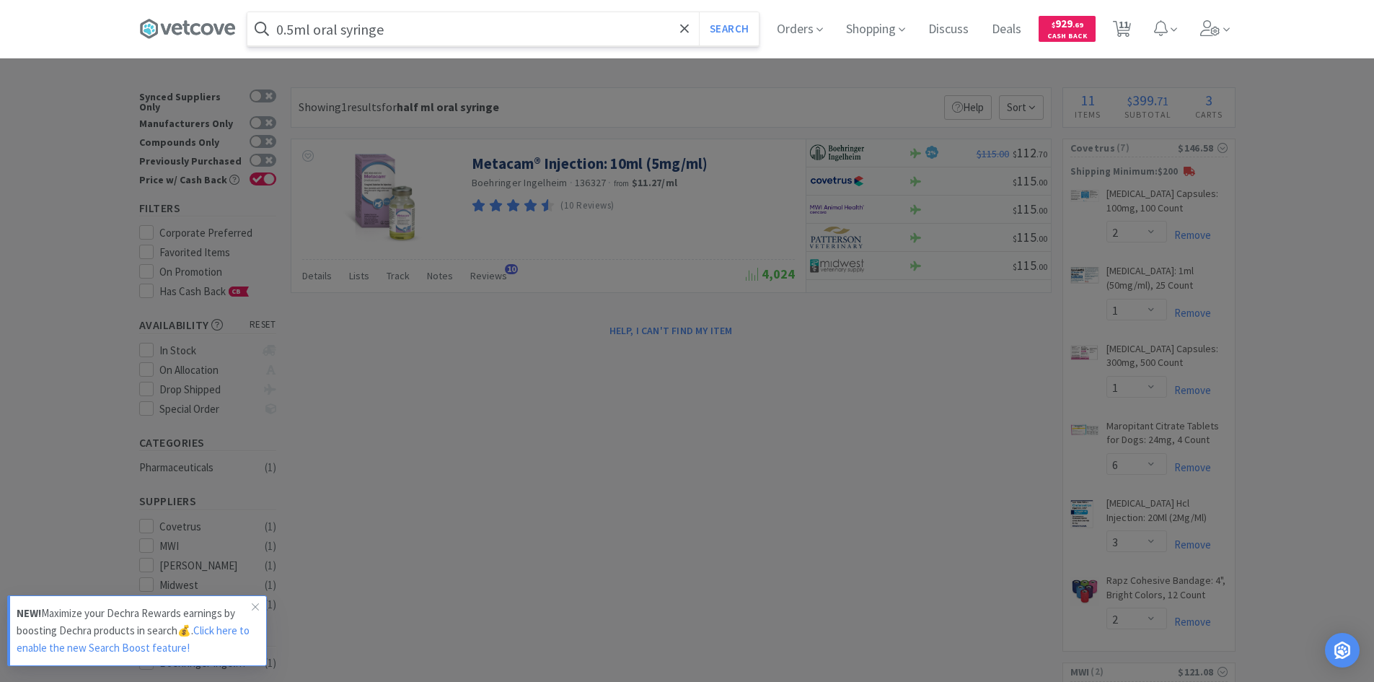
click at [699, 12] on button "Search" at bounding box center [729, 28] width 60 height 33
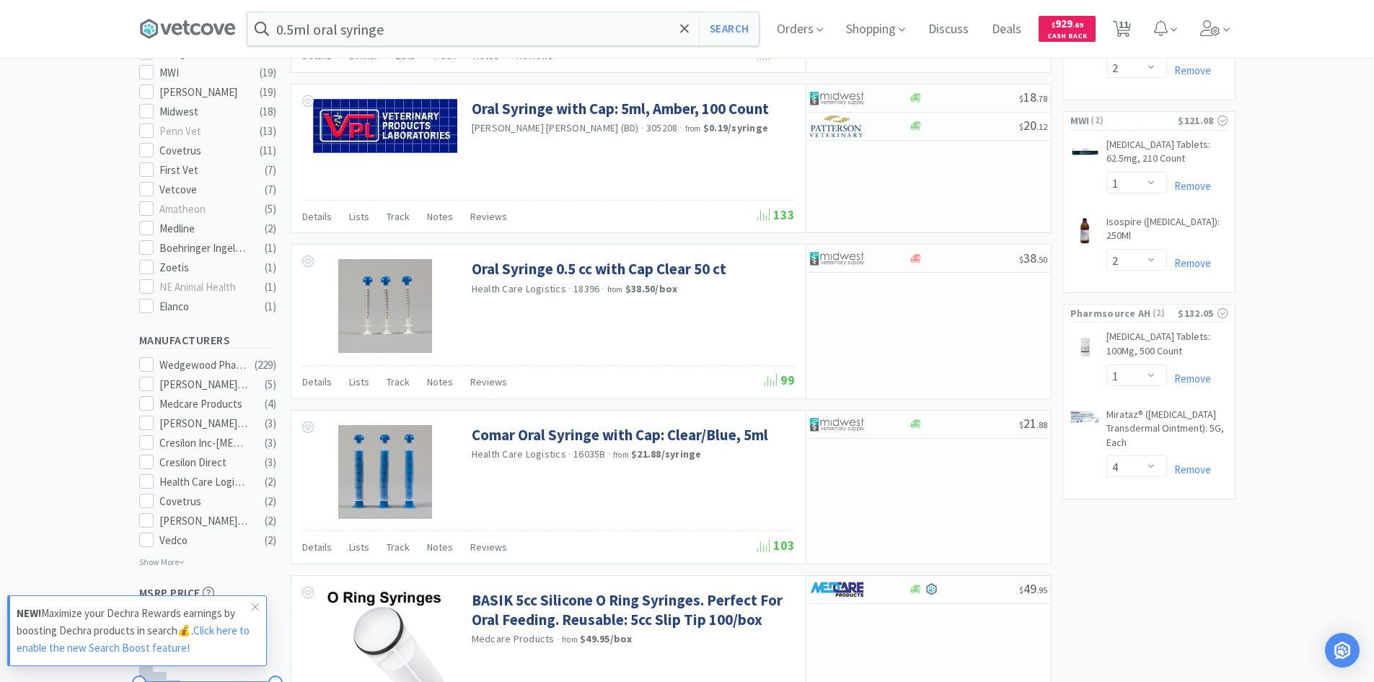
scroll to position [577, 0]
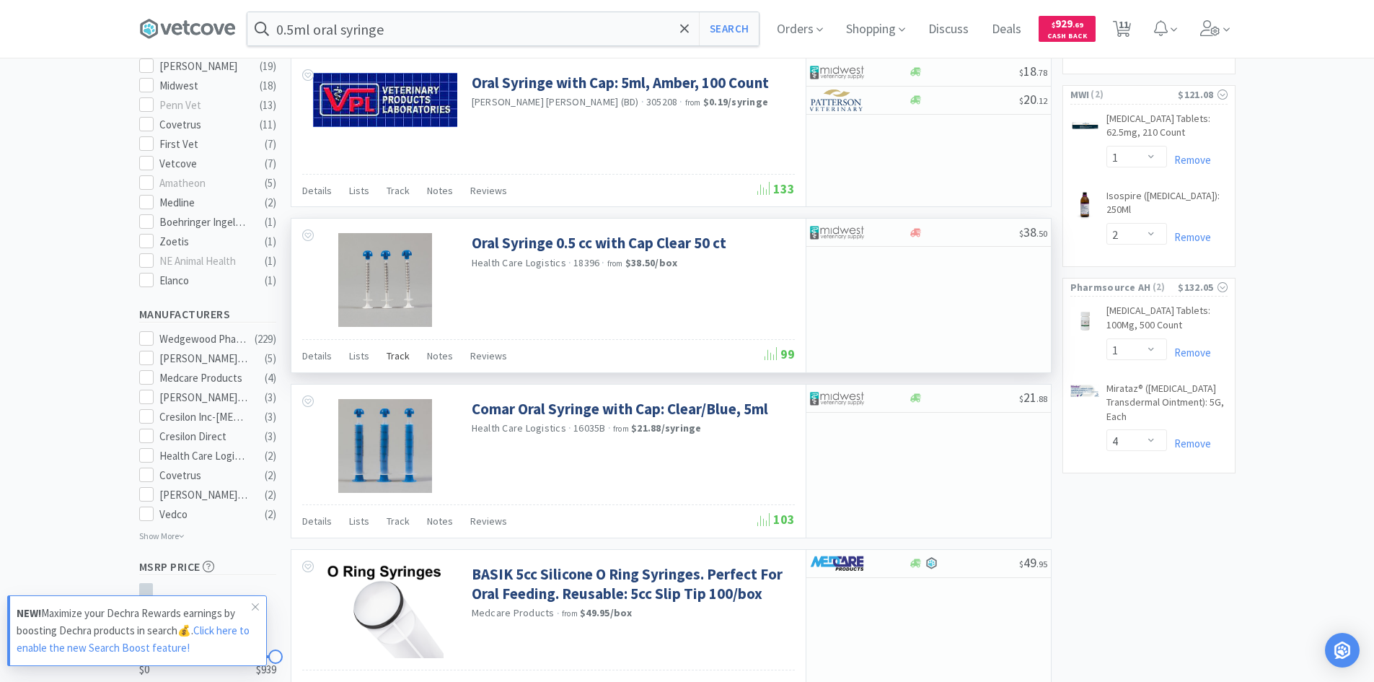
click at [404, 353] on span "Track" at bounding box center [398, 355] width 23 height 13
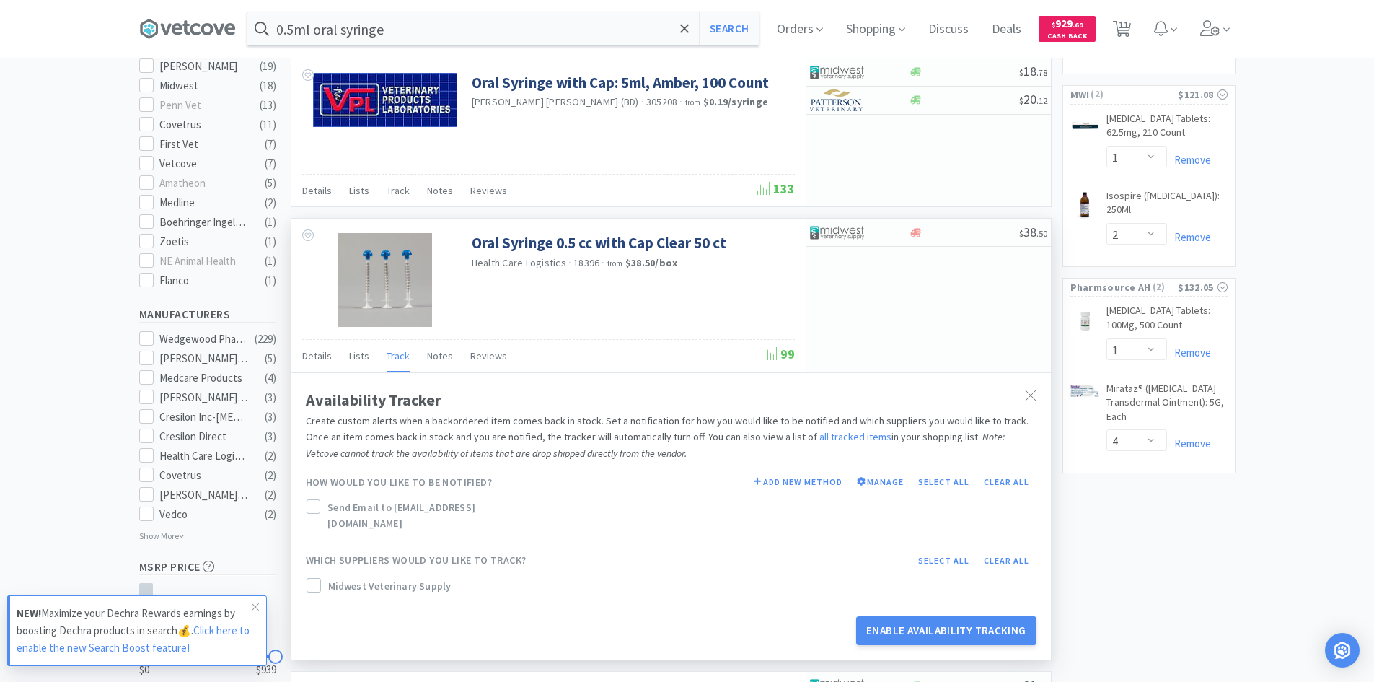
click at [389, 578] on span "Midwest Veterinary Supply" at bounding box center [389, 586] width 123 height 16
click at [365, 514] on span "Send Email to [EMAIL_ADDRESS][DOMAIN_NAME]" at bounding box center [437, 515] width 218 height 32
click at [944, 616] on button "Enable Availability Tracking" at bounding box center [946, 630] width 180 height 29
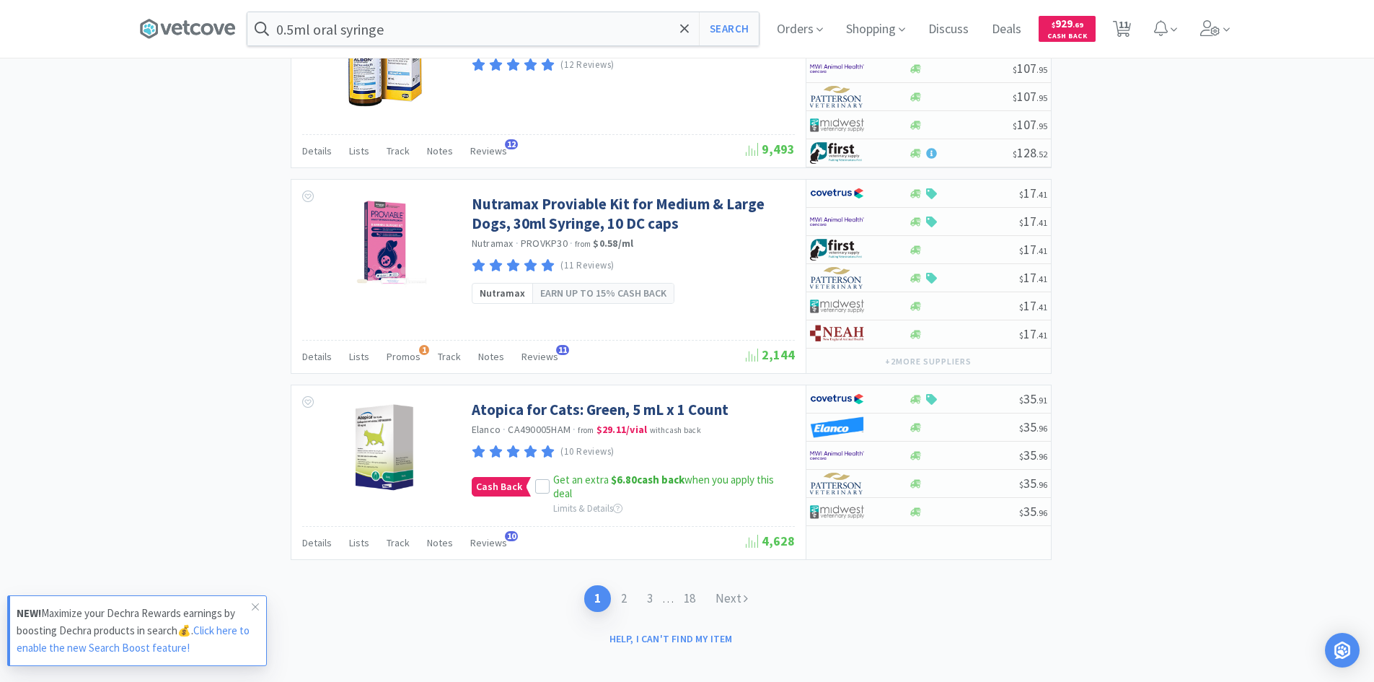
scroll to position [2633, 0]
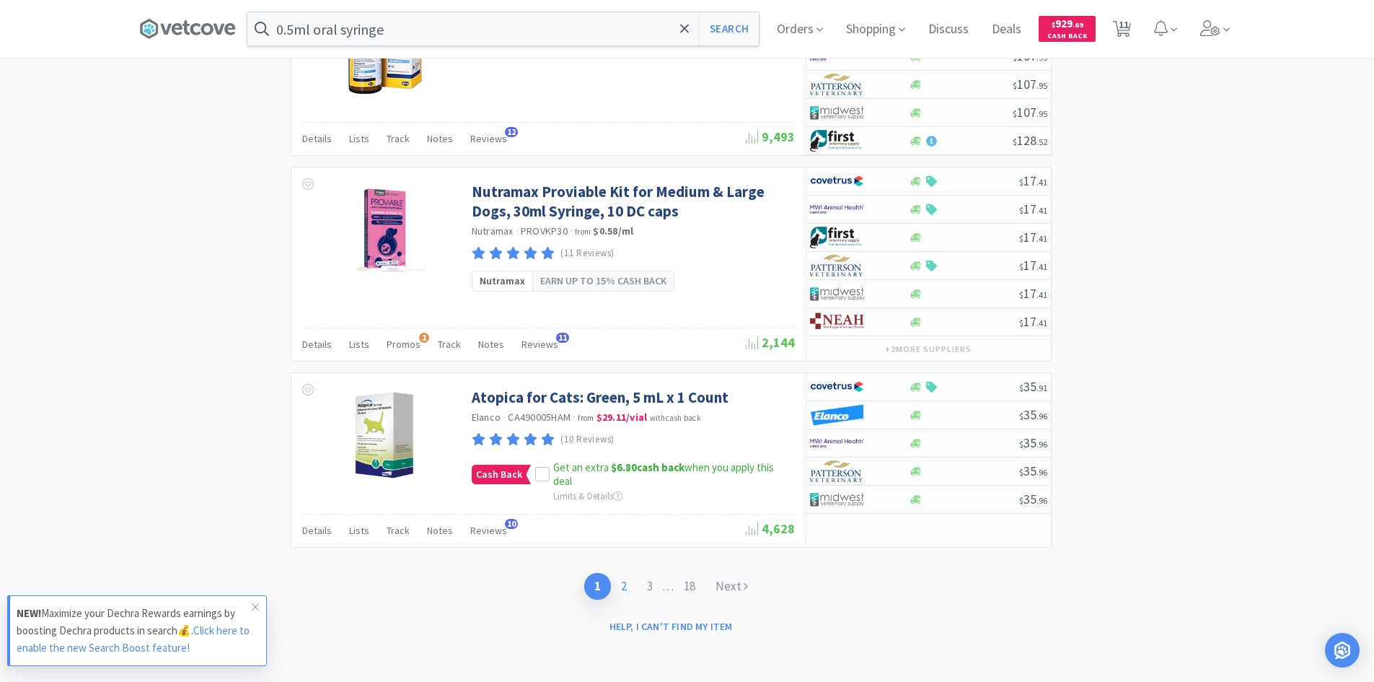
click at [619, 581] on link "2" at bounding box center [624, 586] width 26 height 27
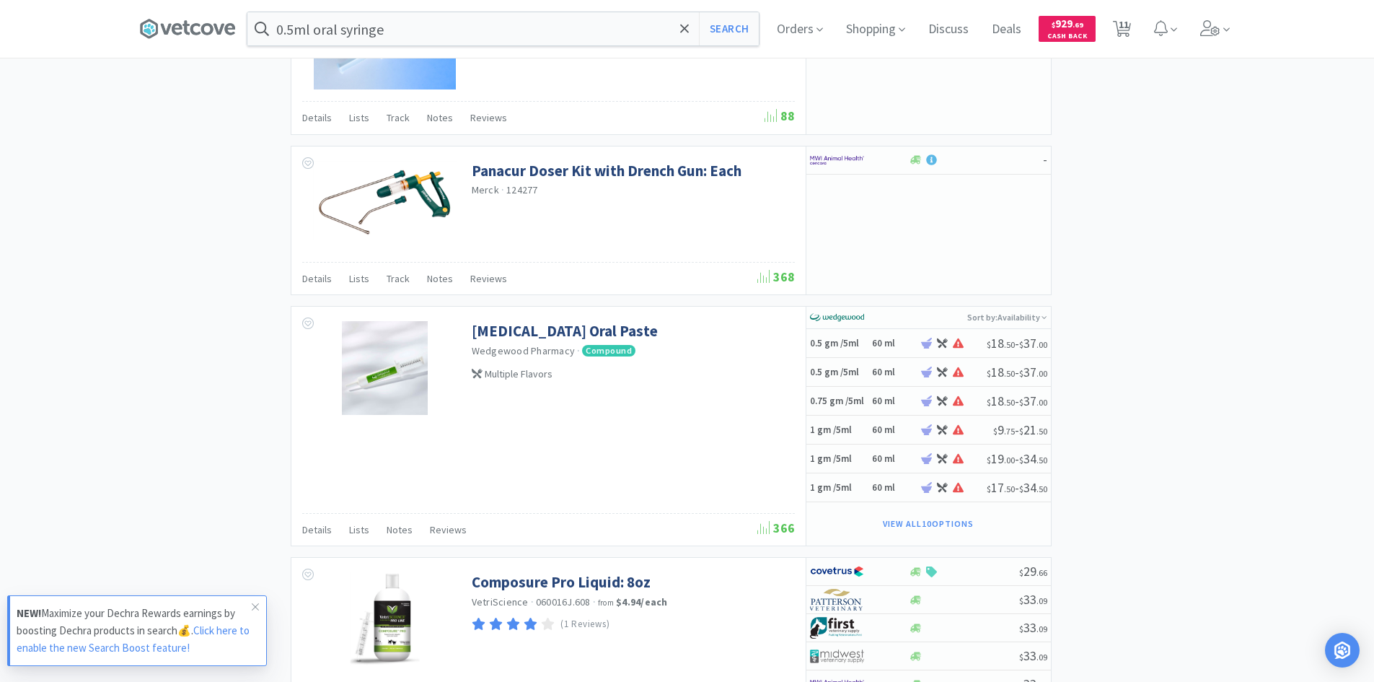
scroll to position [2190, 0]
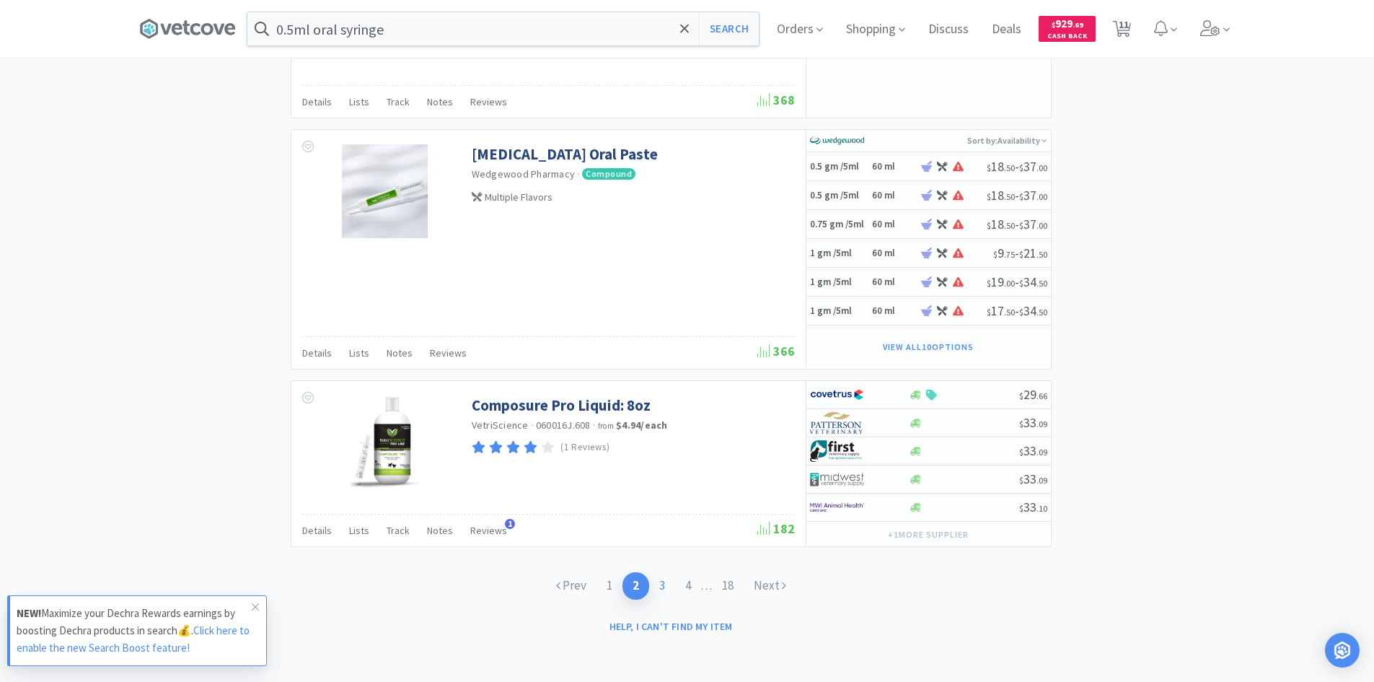
click at [659, 581] on link "3" at bounding box center [662, 585] width 26 height 27
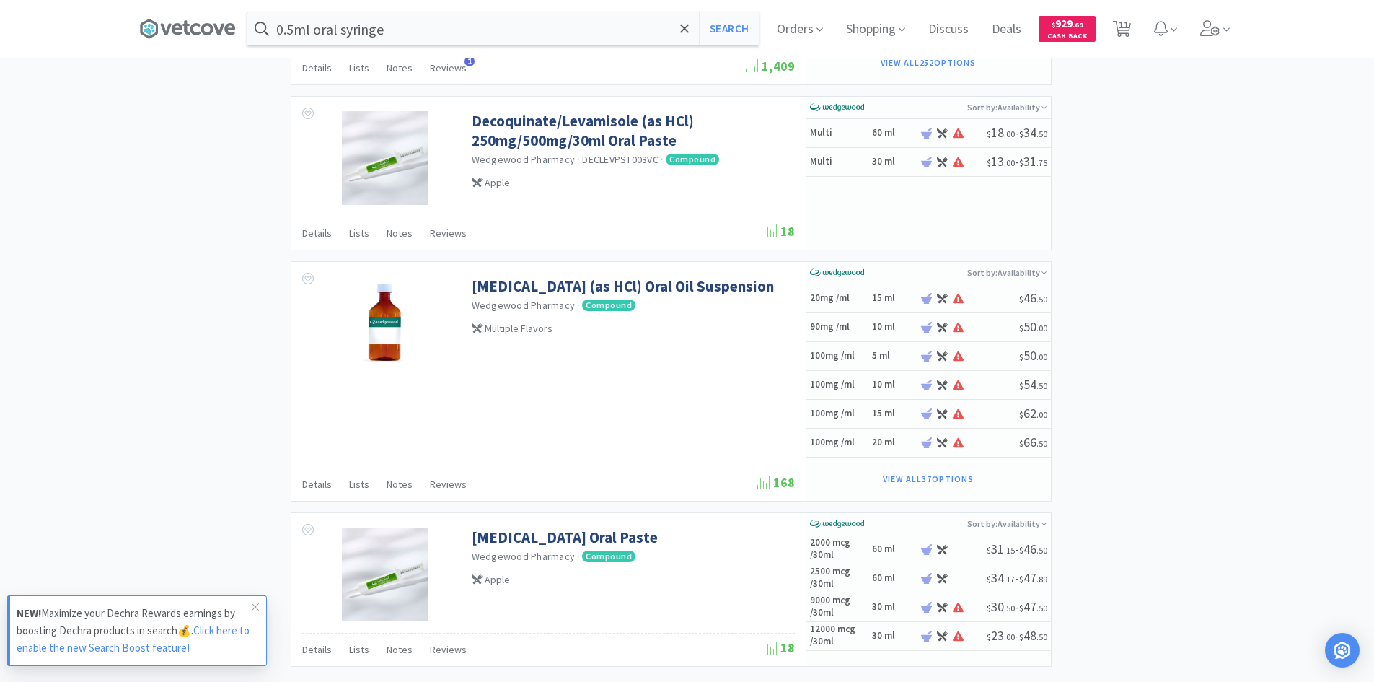
scroll to position [2372, 0]
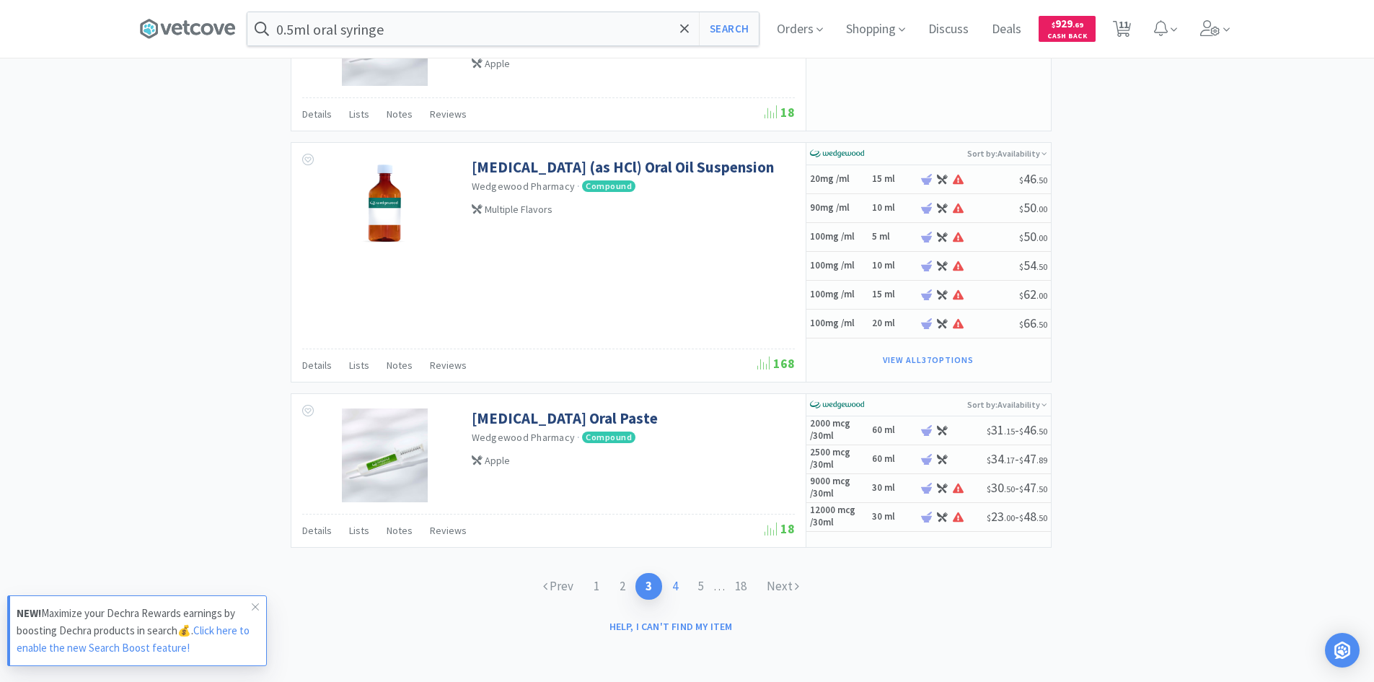
click at [669, 586] on link "4" at bounding box center [675, 586] width 26 height 27
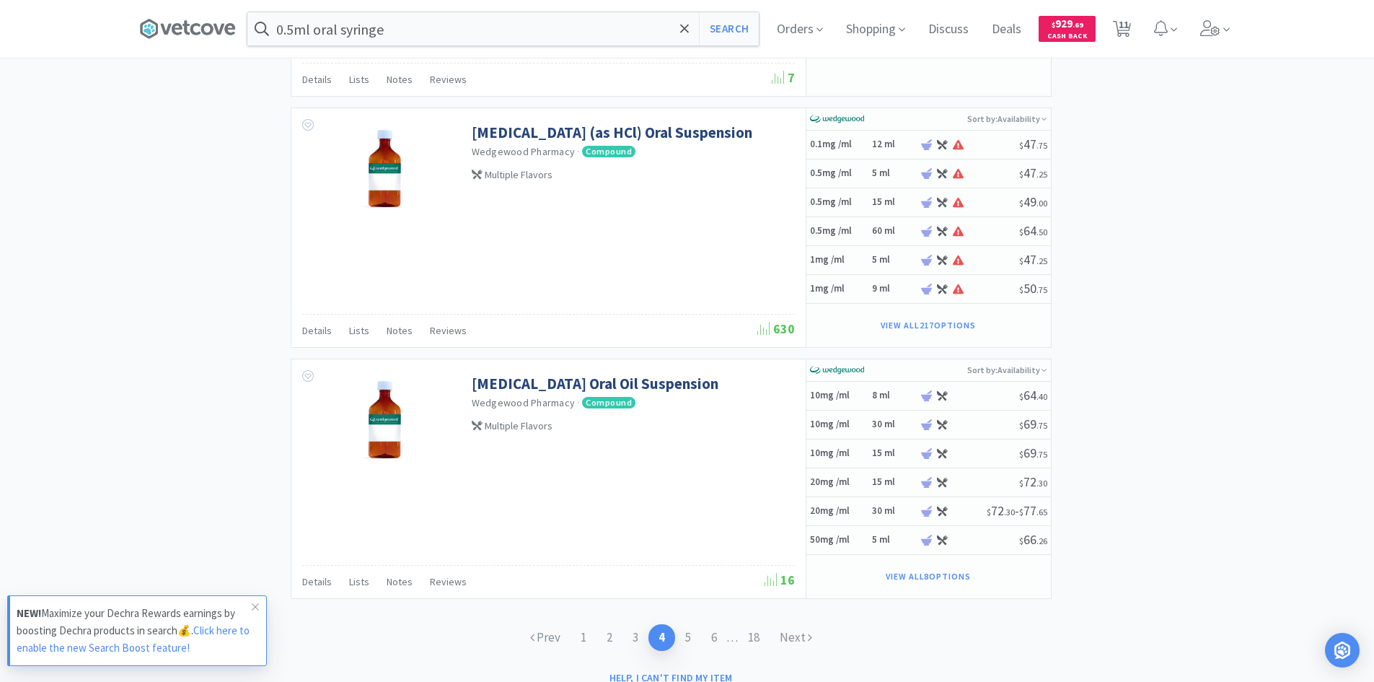
scroll to position [2775, 0]
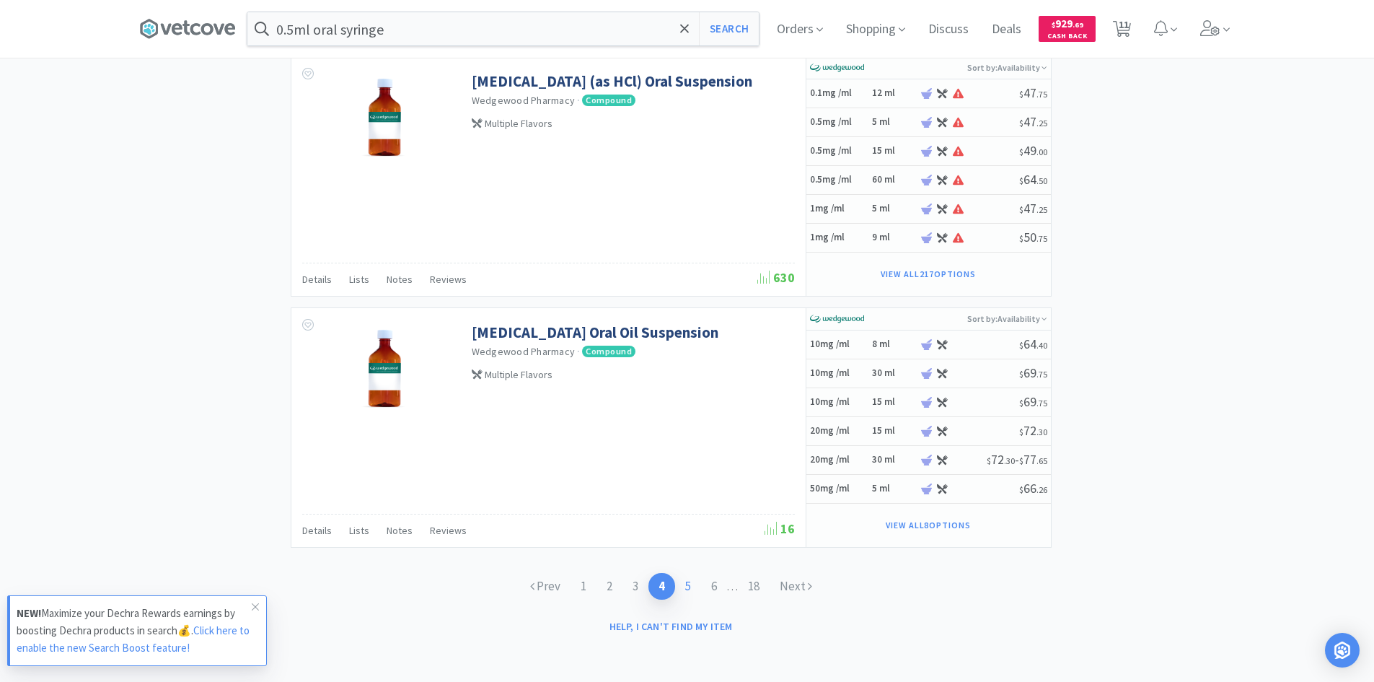
click at [689, 593] on link "5" at bounding box center [688, 586] width 26 height 27
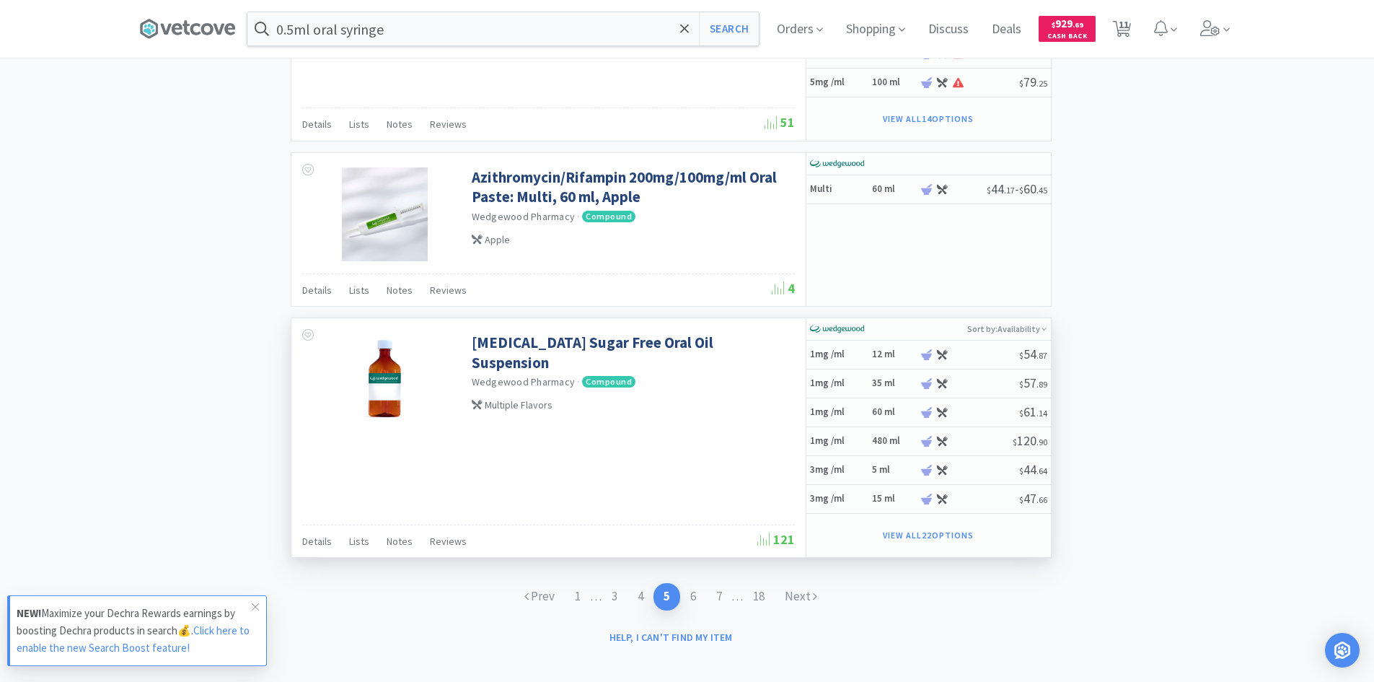
scroll to position [2633, 0]
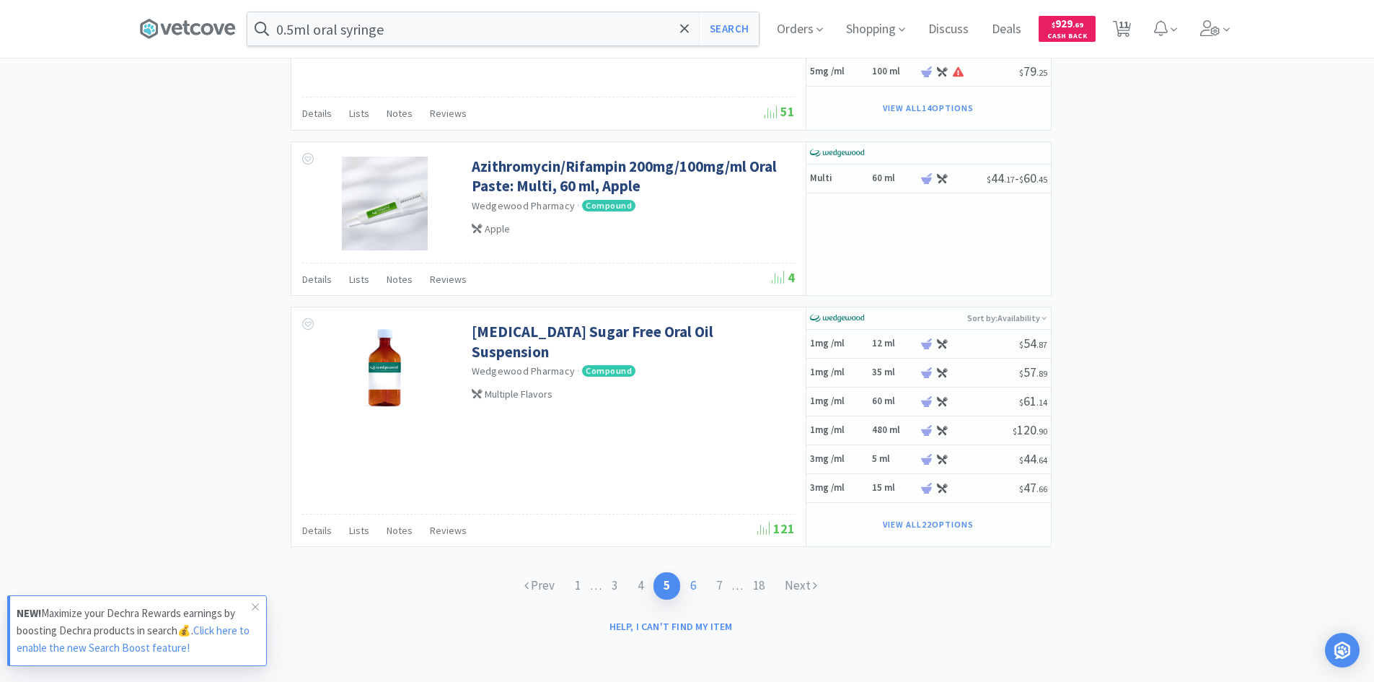
click at [693, 581] on link "6" at bounding box center [693, 585] width 26 height 27
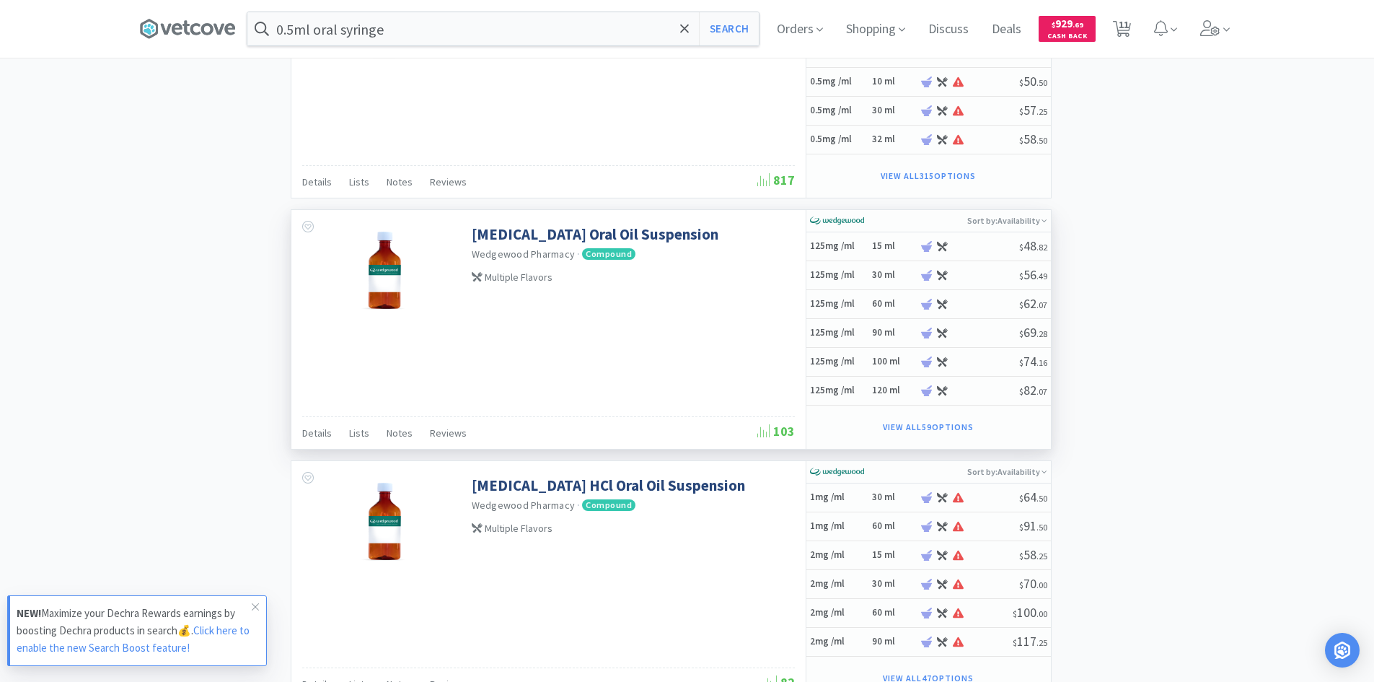
scroll to position [3089, 0]
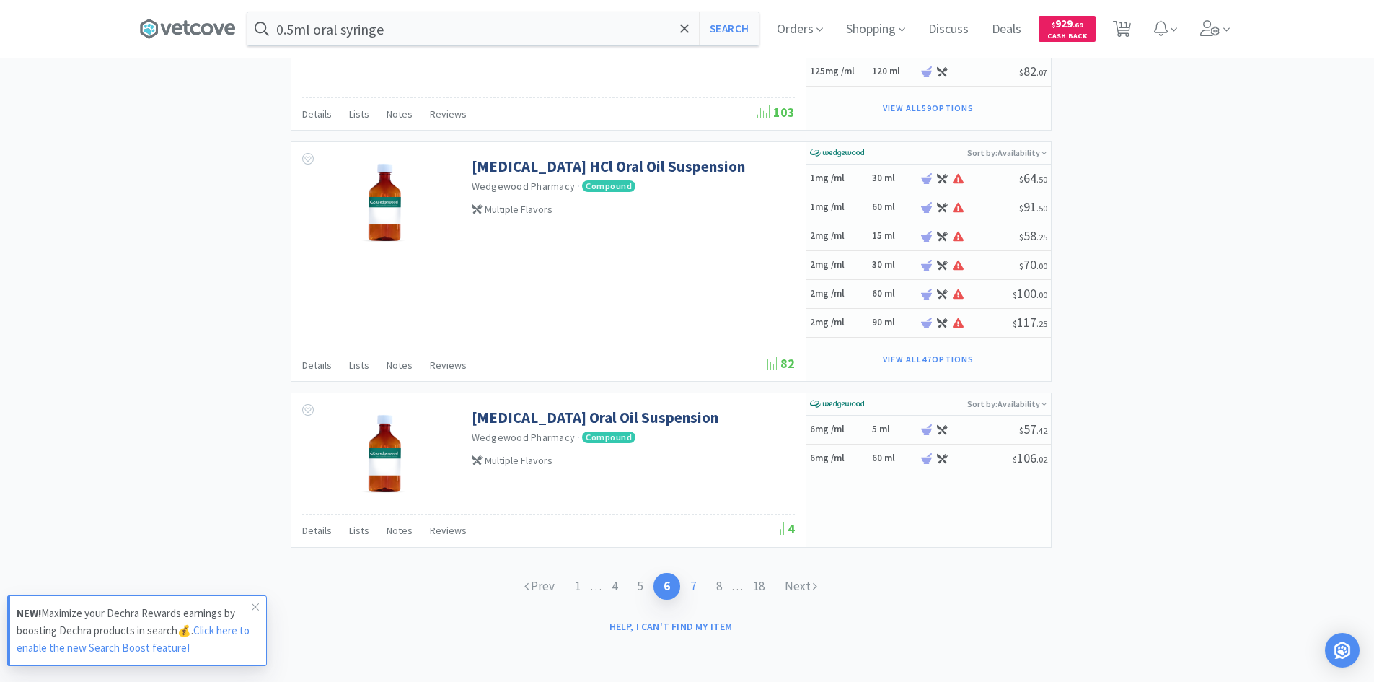
click at [695, 588] on link "7" at bounding box center [693, 586] width 26 height 27
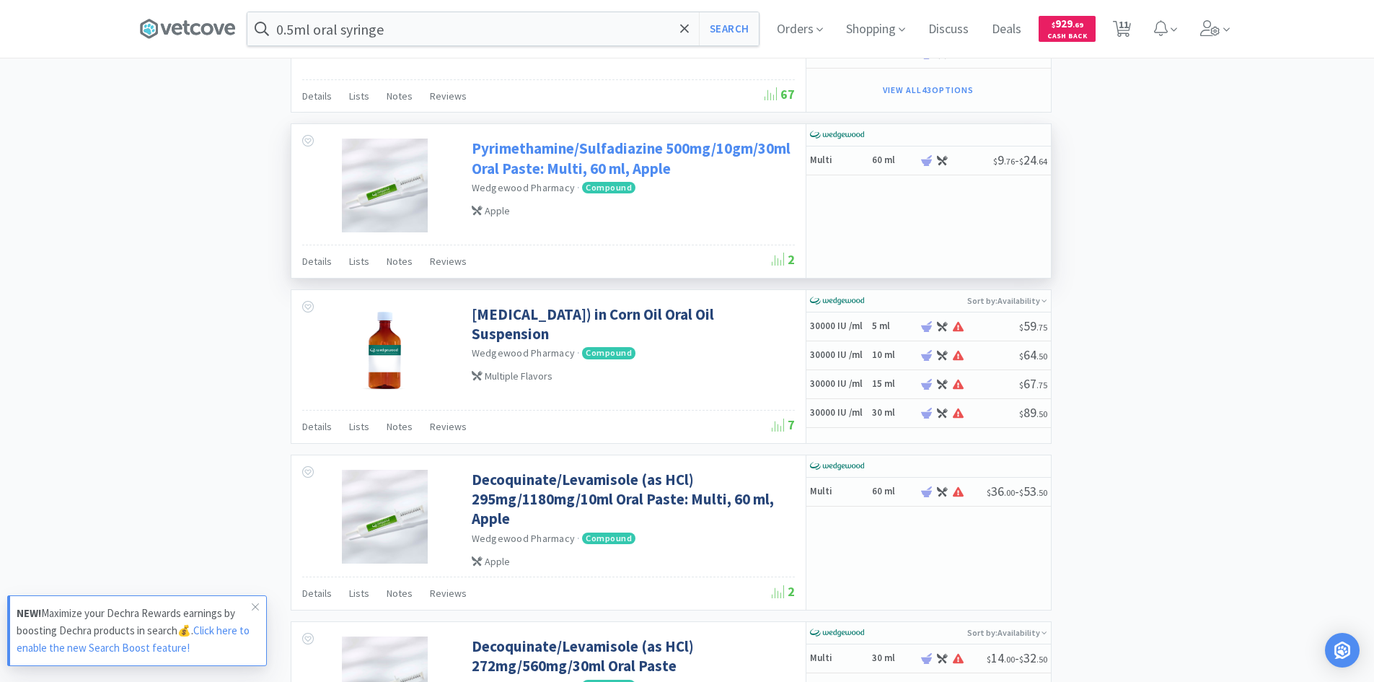
scroll to position [2835, 0]
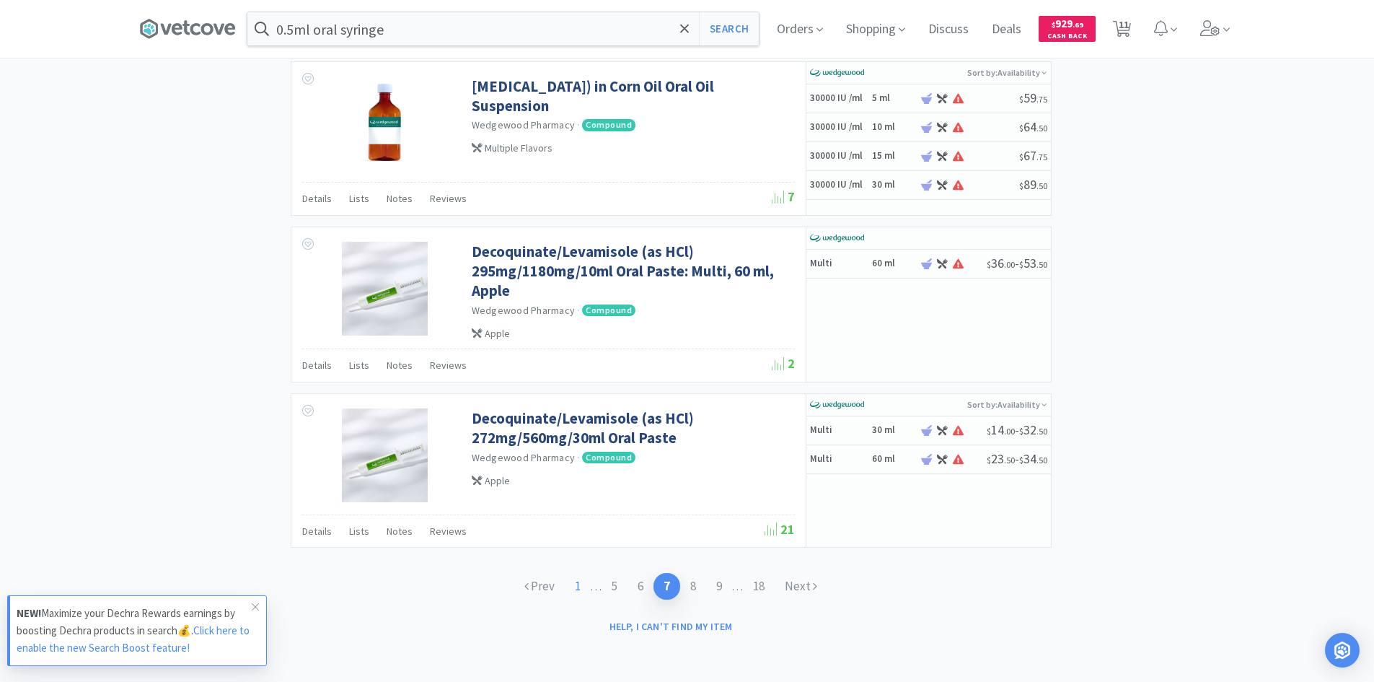
click at [569, 581] on link "1" at bounding box center [578, 586] width 26 height 27
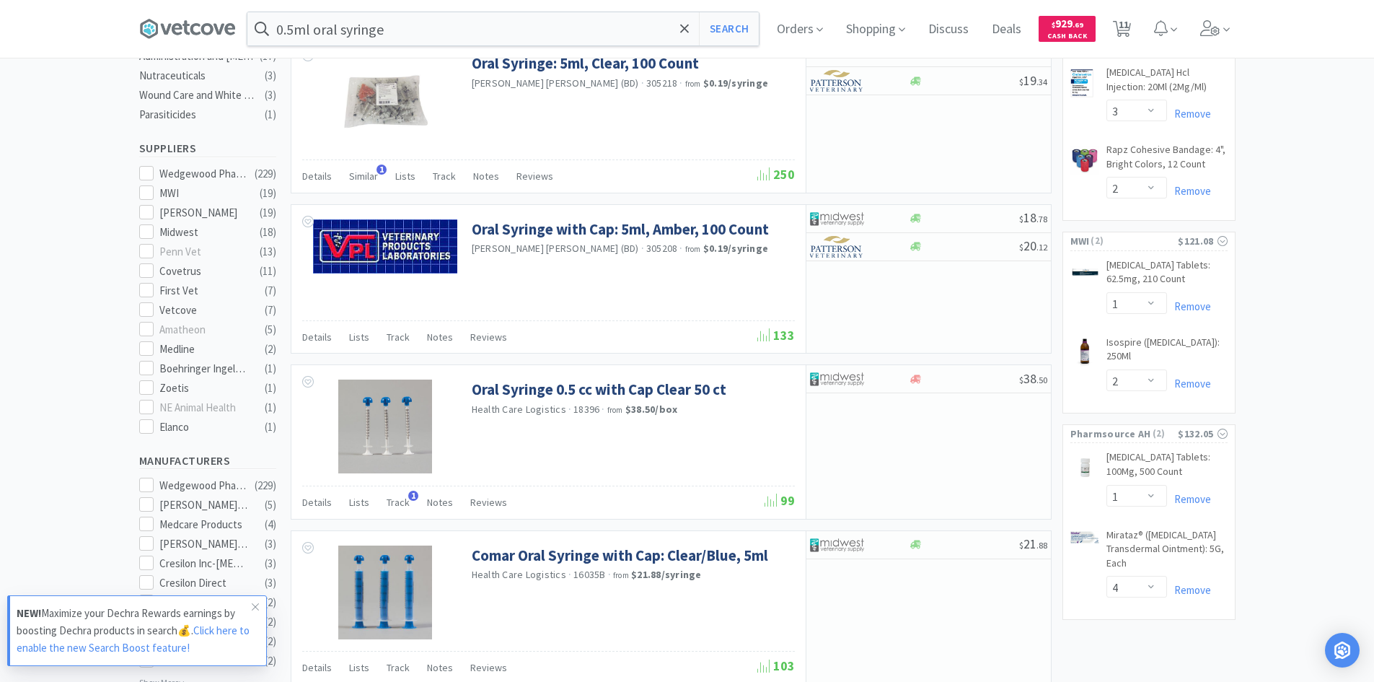
scroll to position [433, 0]
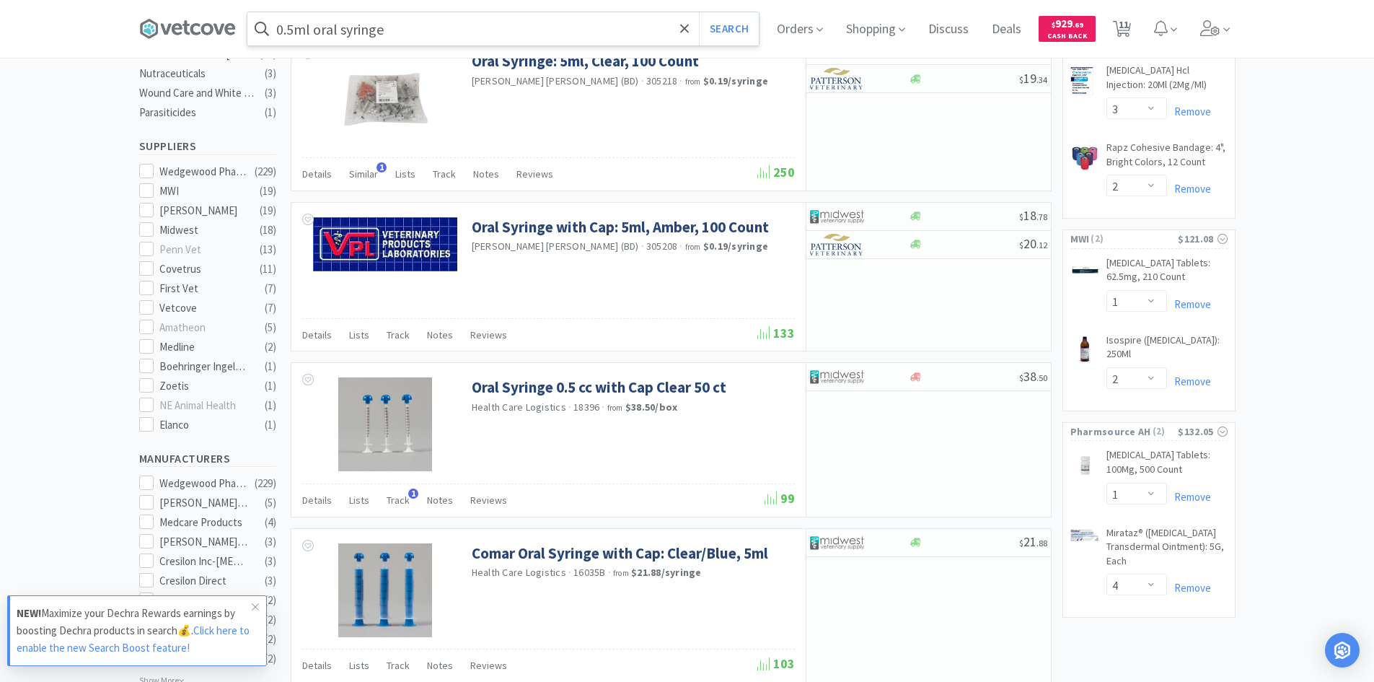
click at [404, 19] on input "0.5ml oral syringe" at bounding box center [502, 28] width 511 height 33
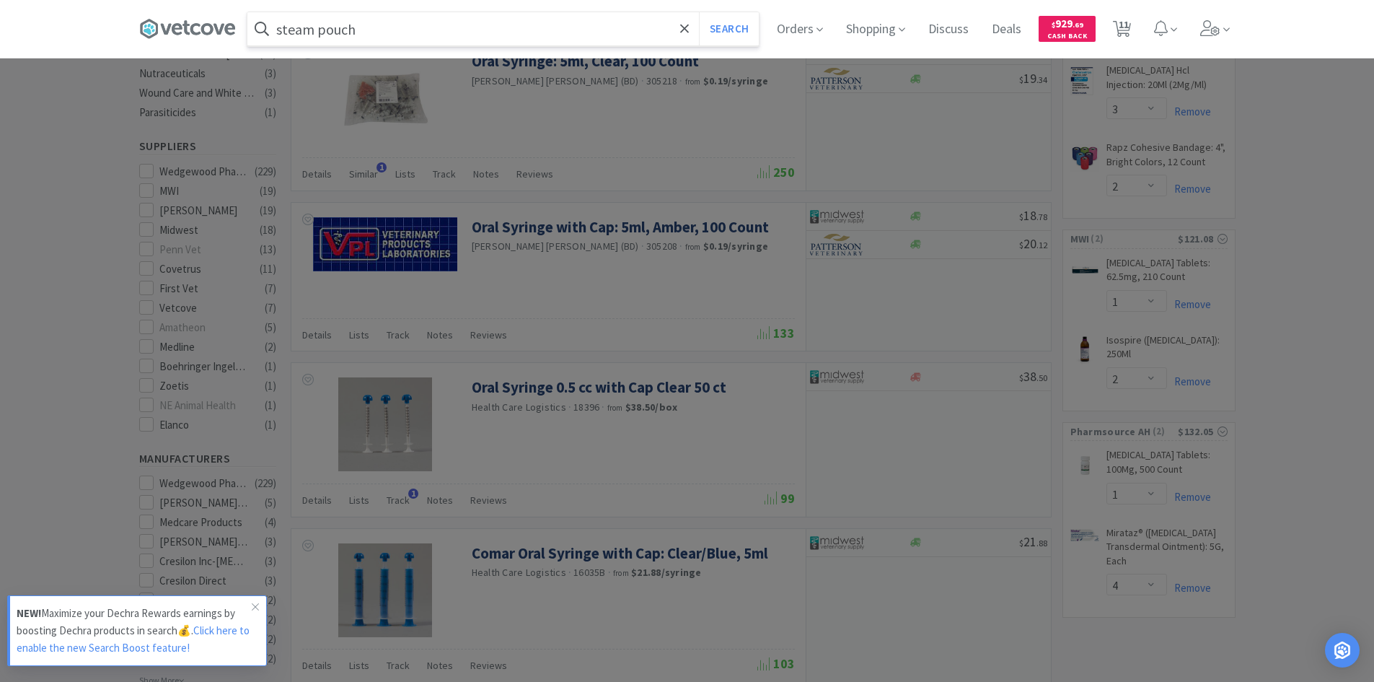
type input "steam pouch"
click at [699, 12] on button "Search" at bounding box center [729, 28] width 60 height 33
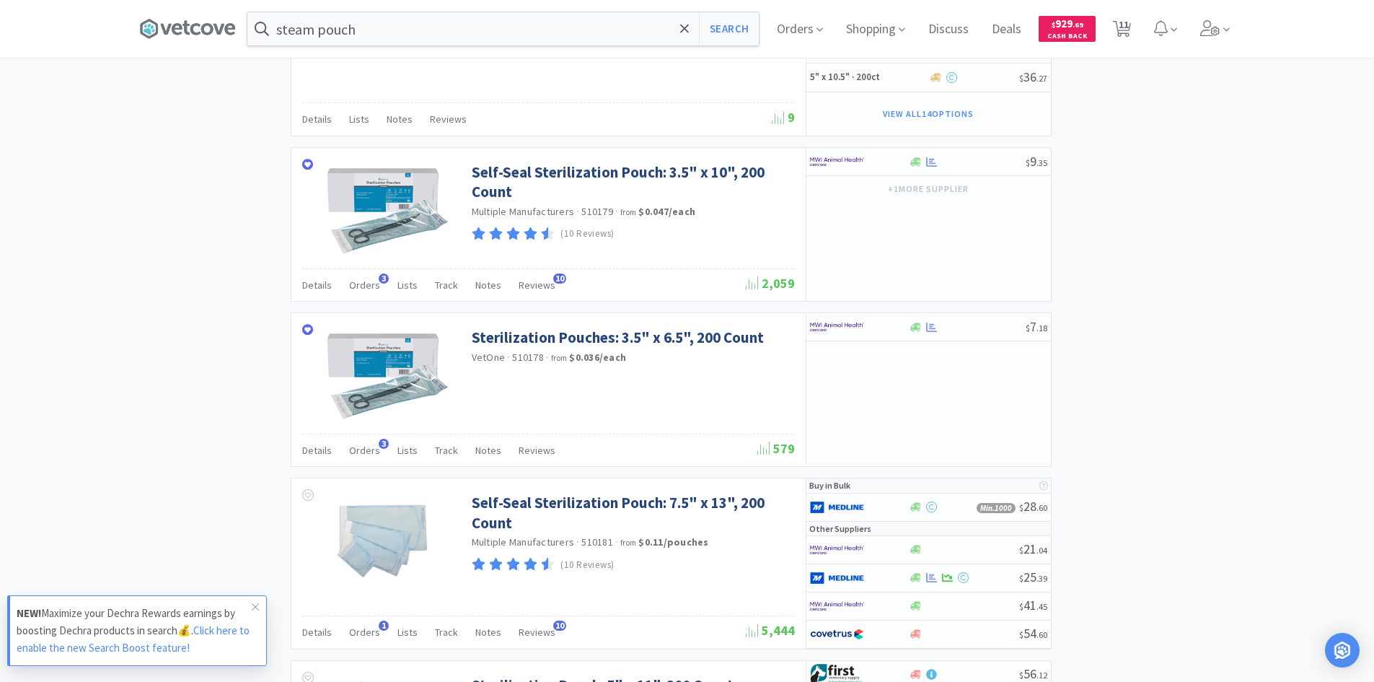
scroll to position [1948, 0]
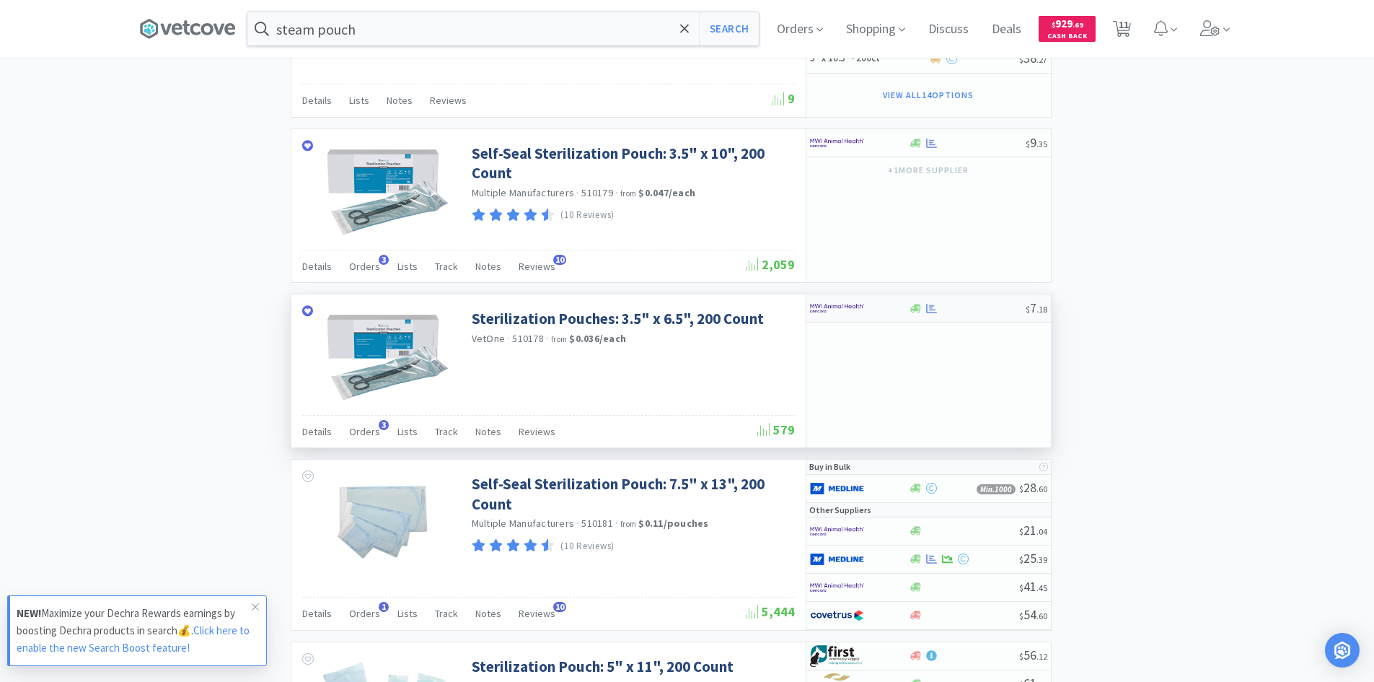
click at [884, 309] on div at bounding box center [849, 308] width 79 height 25
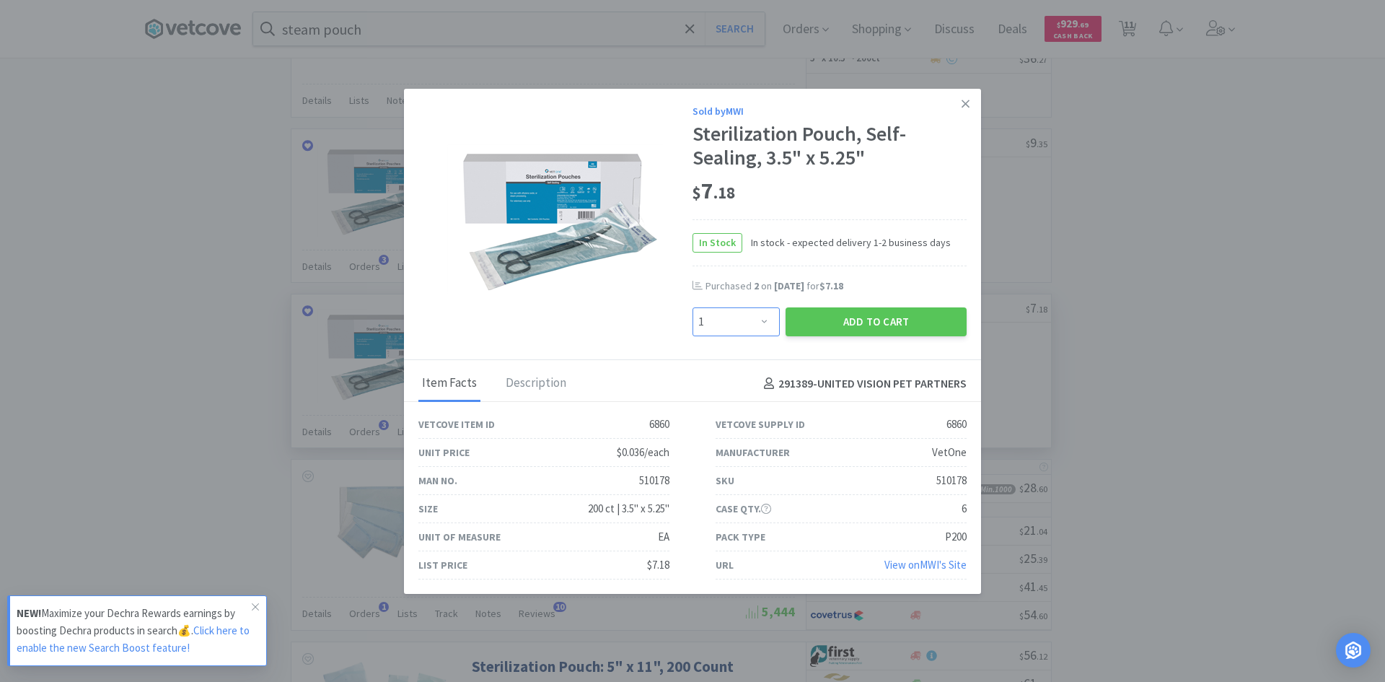
click at [726, 320] on select "Enter Quantity 1 2 3 4 5 6 7 8 9 10 11 12 13 14 15 16 17 18 19 20 Enter Quantity" at bounding box center [736, 321] width 87 height 29
select select "2"
click at [693, 307] on select "Enter Quantity 1 2 3 4 5 6 7 8 9 10 11 12 13 14 15 16 17 18 19 20 Enter Quantity" at bounding box center [736, 321] width 87 height 29
click at [834, 321] on button "Add to Cart" at bounding box center [876, 321] width 181 height 29
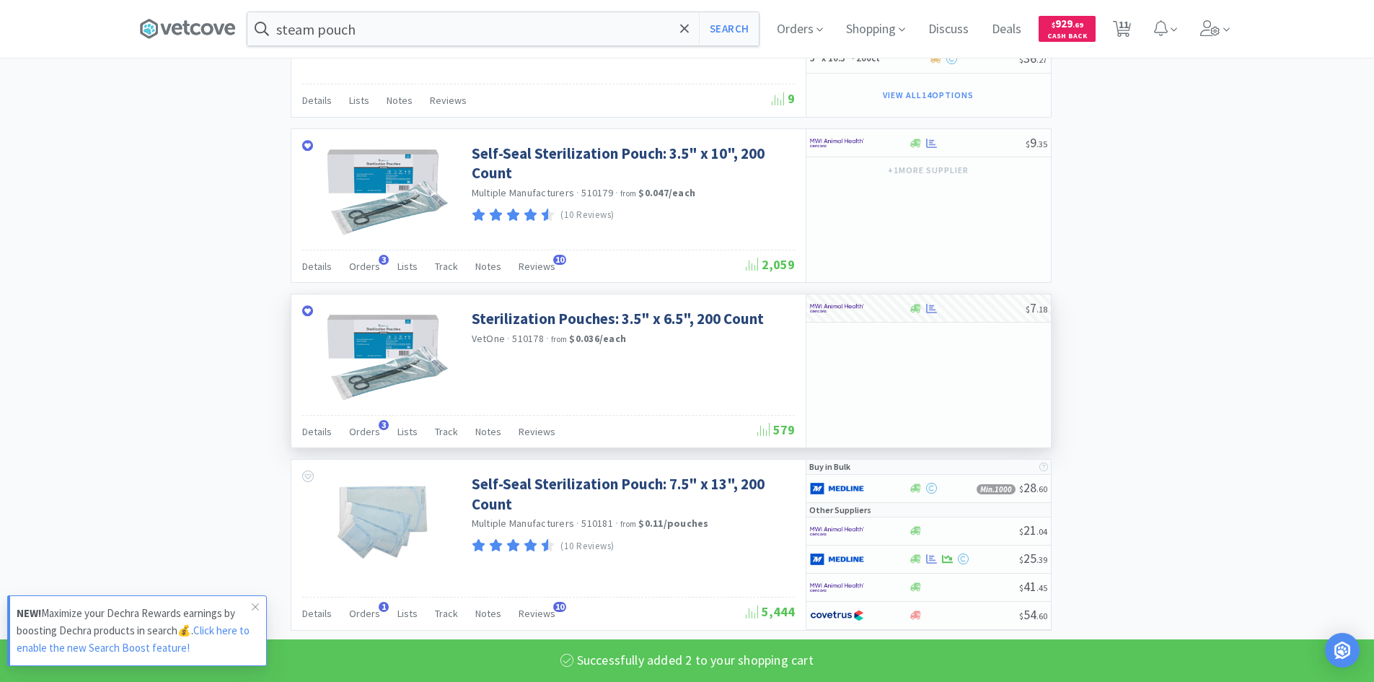
select select "2"
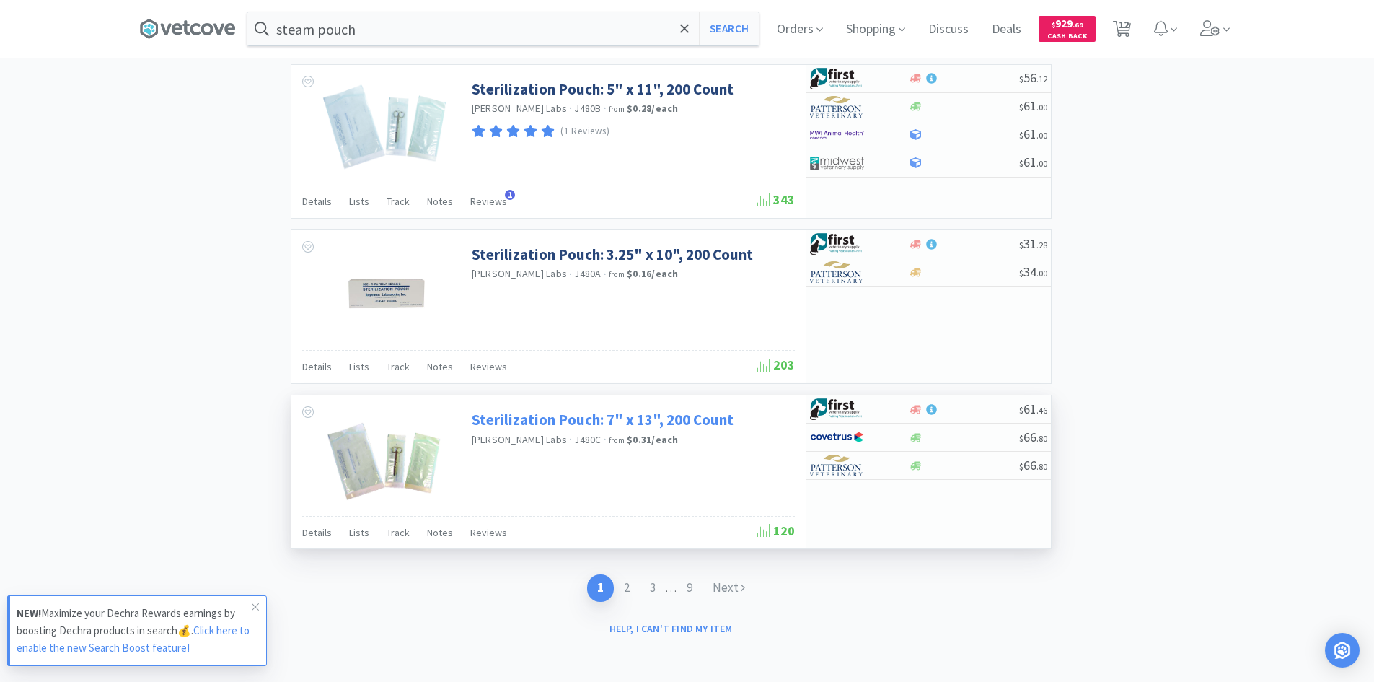
scroll to position [2527, 0]
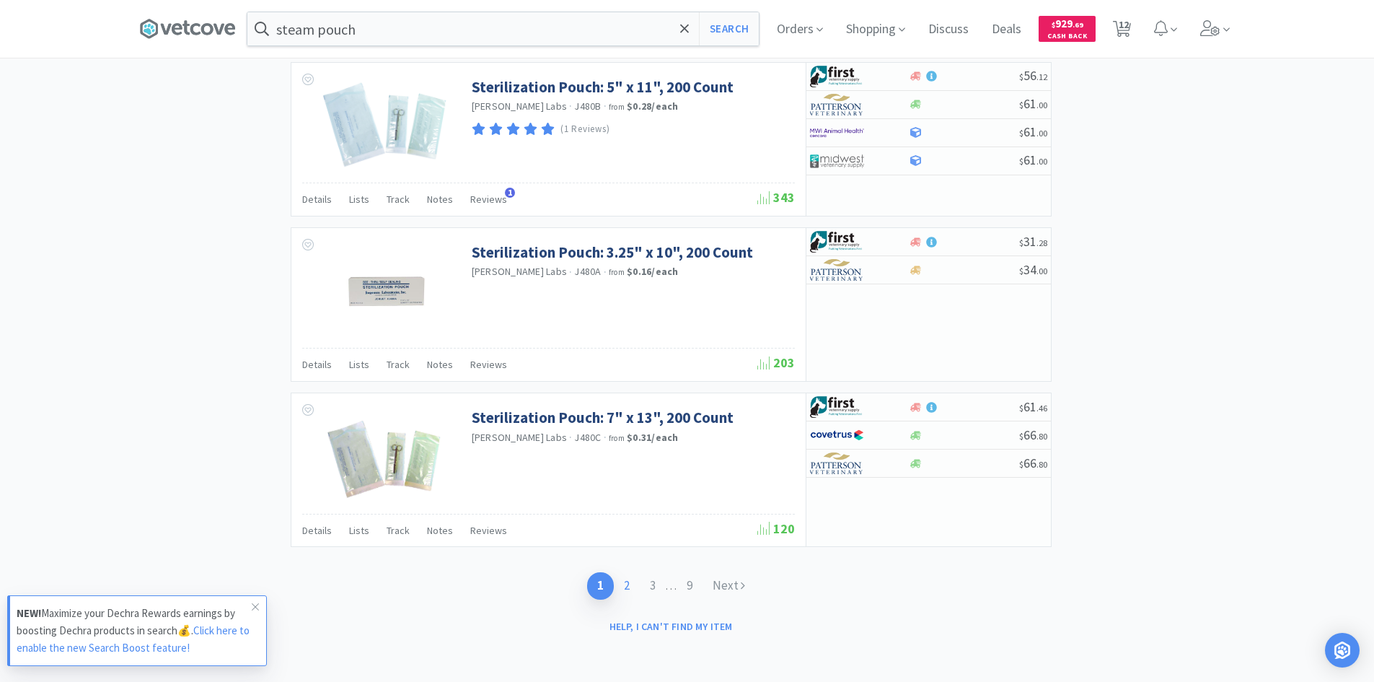
click at [625, 588] on link "2" at bounding box center [627, 585] width 26 height 27
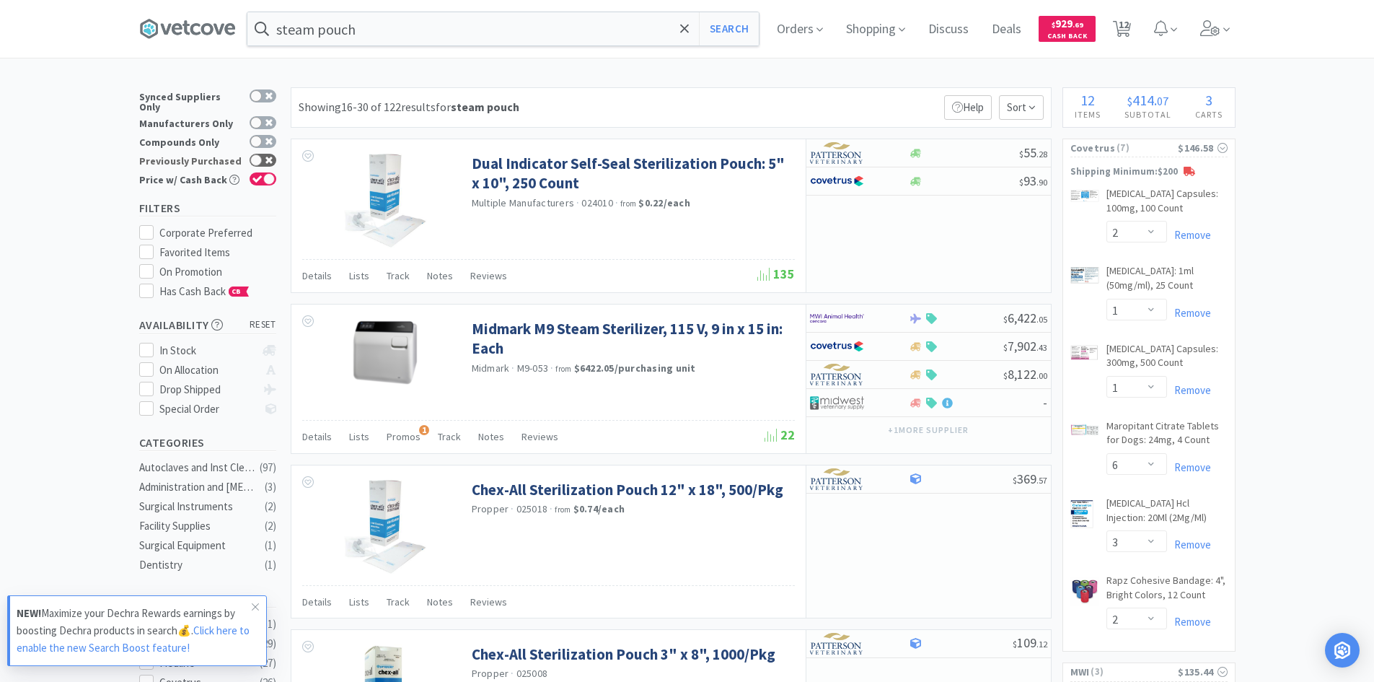
click at [261, 154] on div at bounding box center [256, 160] width 12 height 12
checkbox input "true"
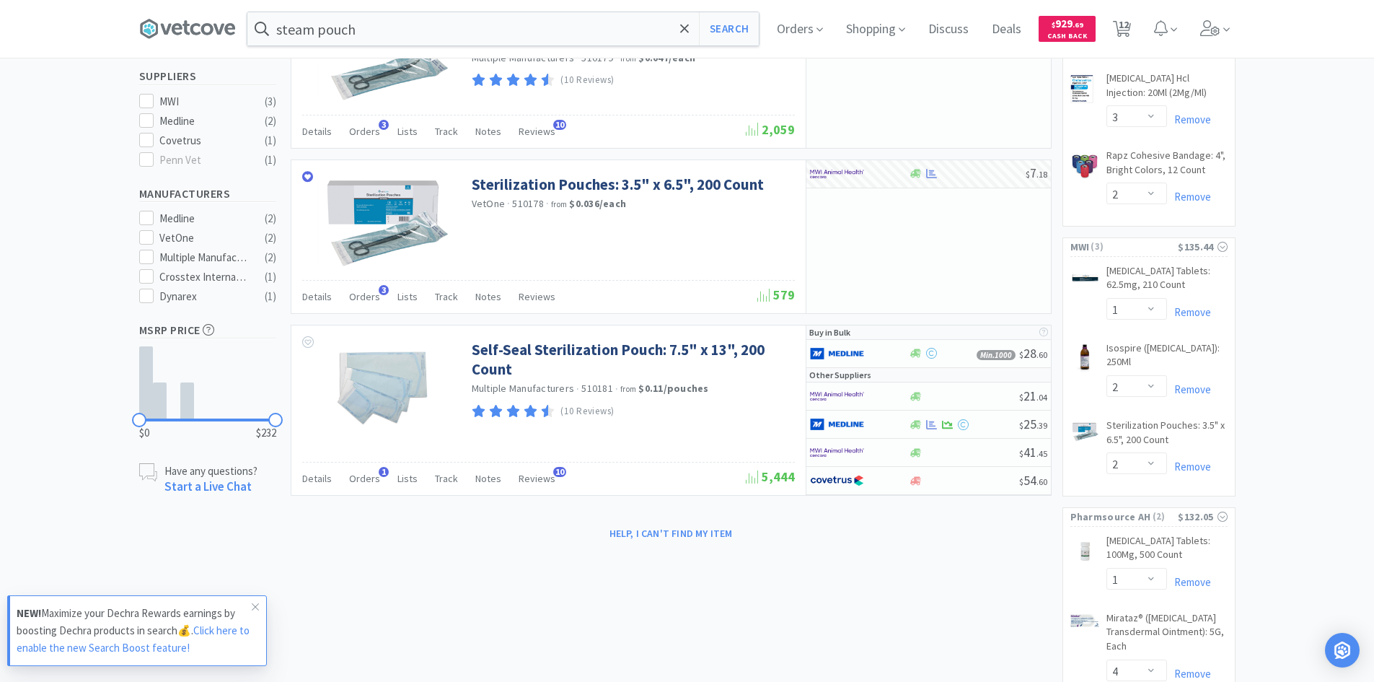
scroll to position [502, 0]
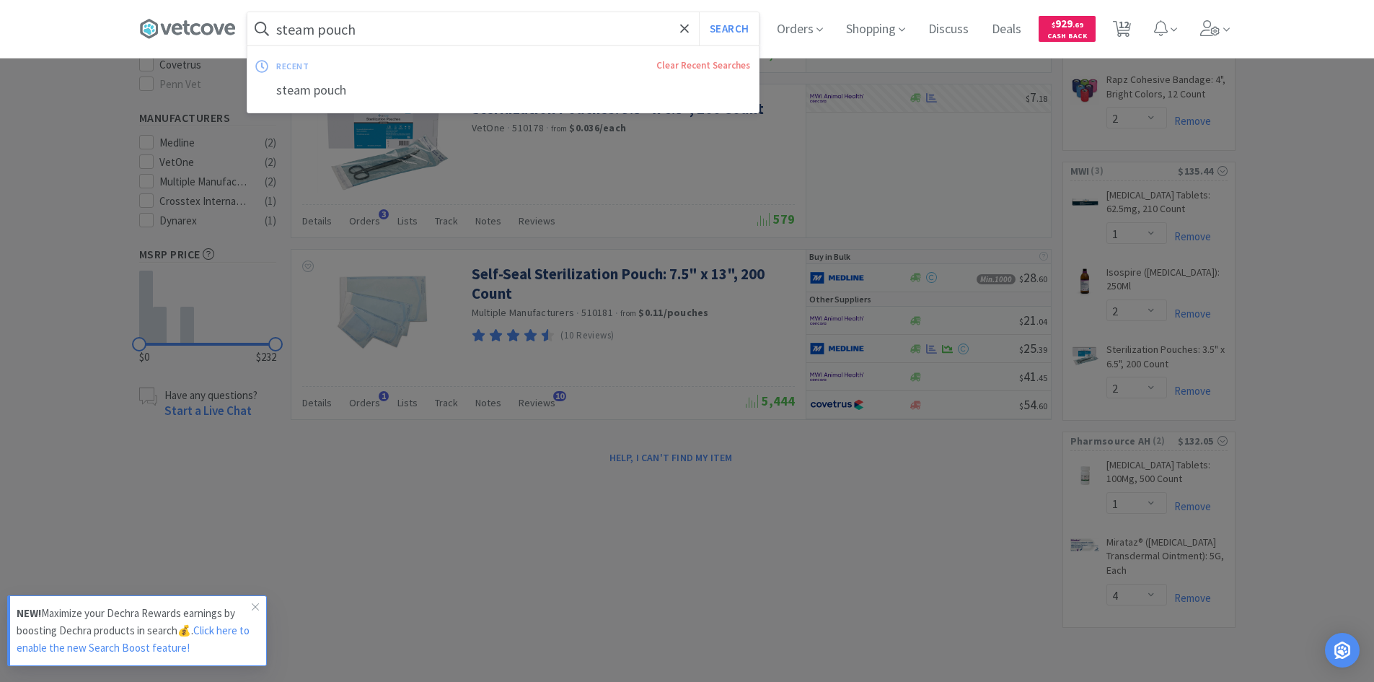
click at [509, 27] on input "steam pouch" at bounding box center [502, 28] width 511 height 33
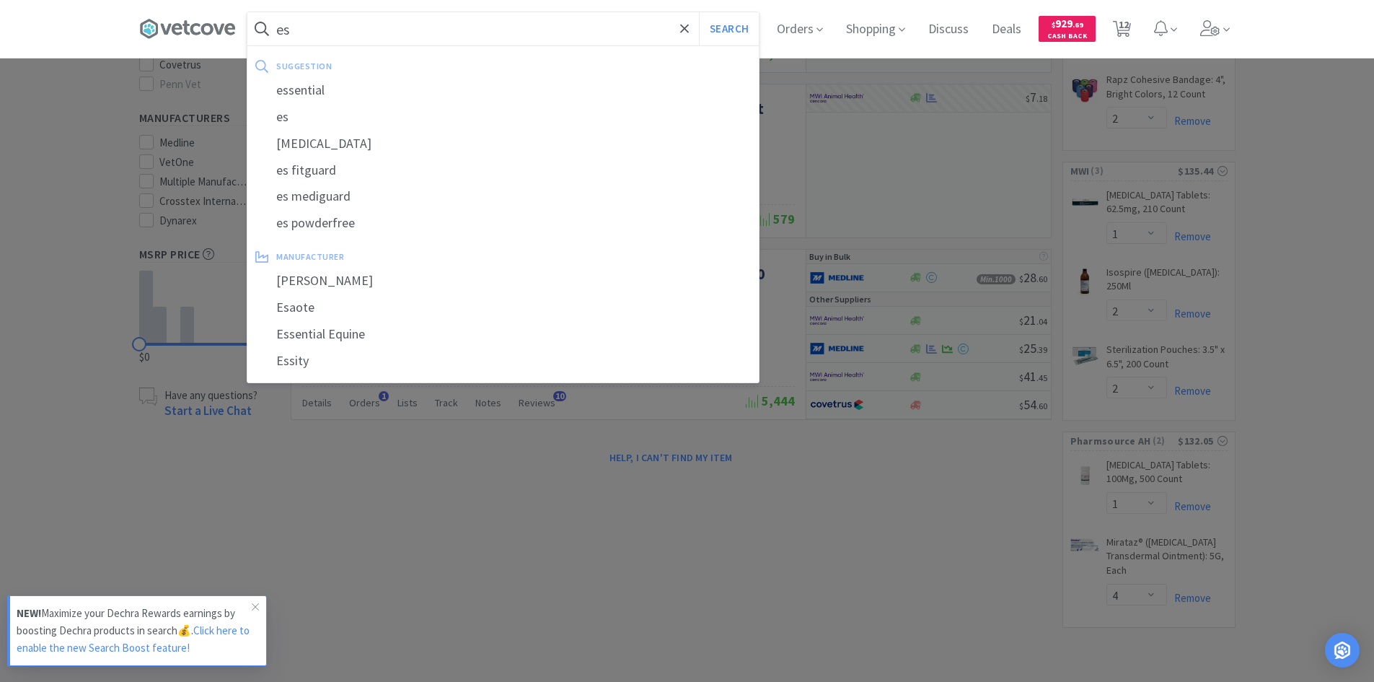
type input "e"
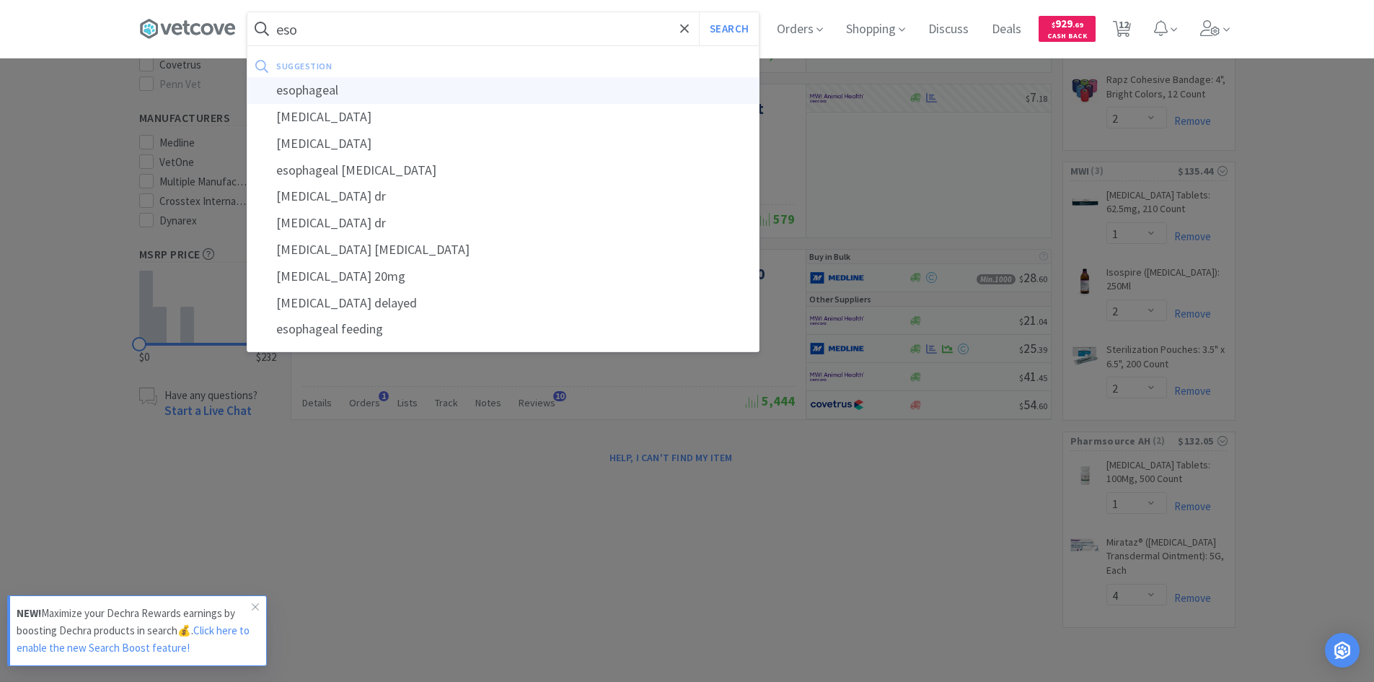
type input "[MEDICAL_DATA]"
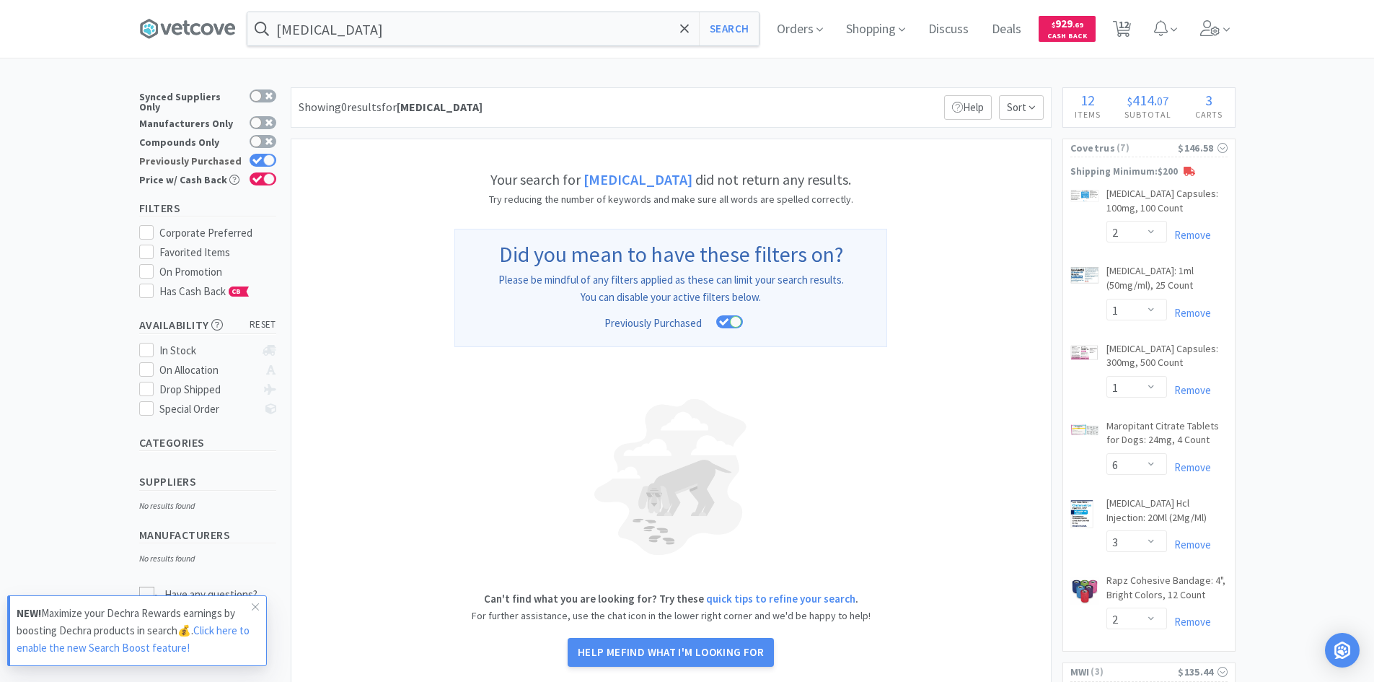
click at [265, 154] on div at bounding box center [263, 160] width 27 height 13
checkbox input "false"
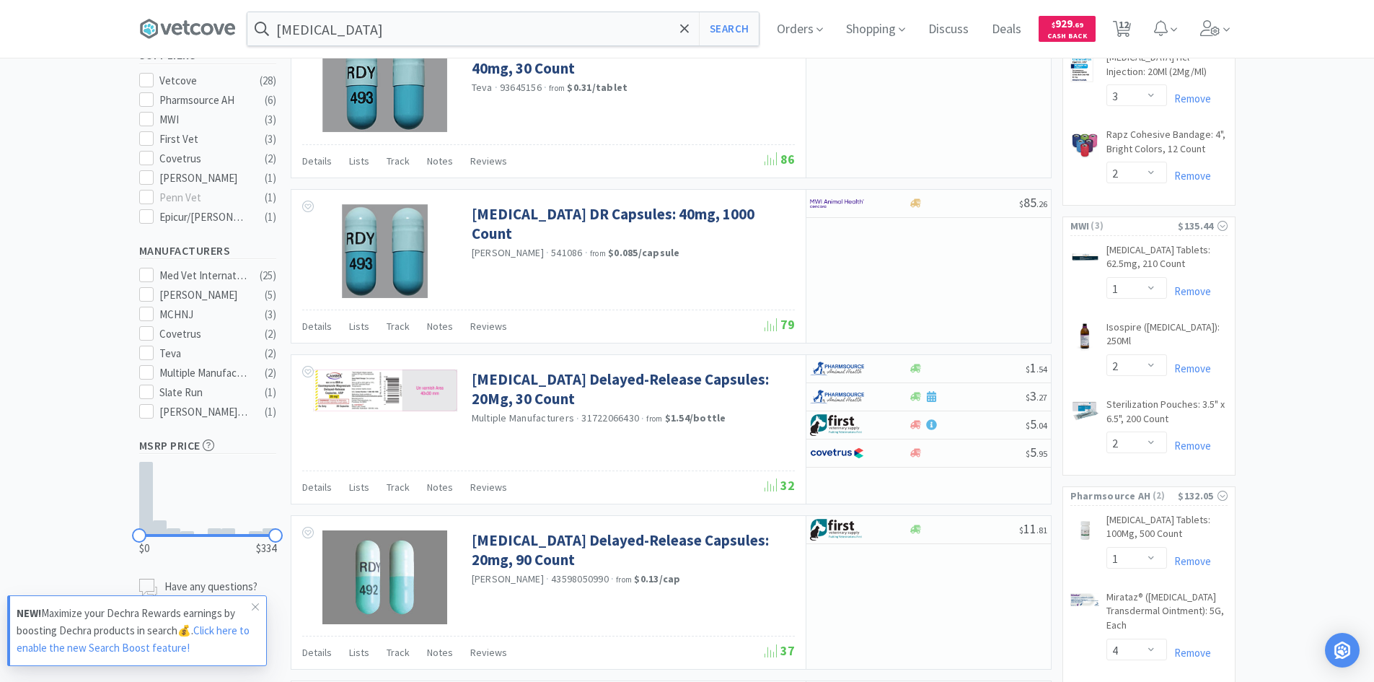
scroll to position [505, 0]
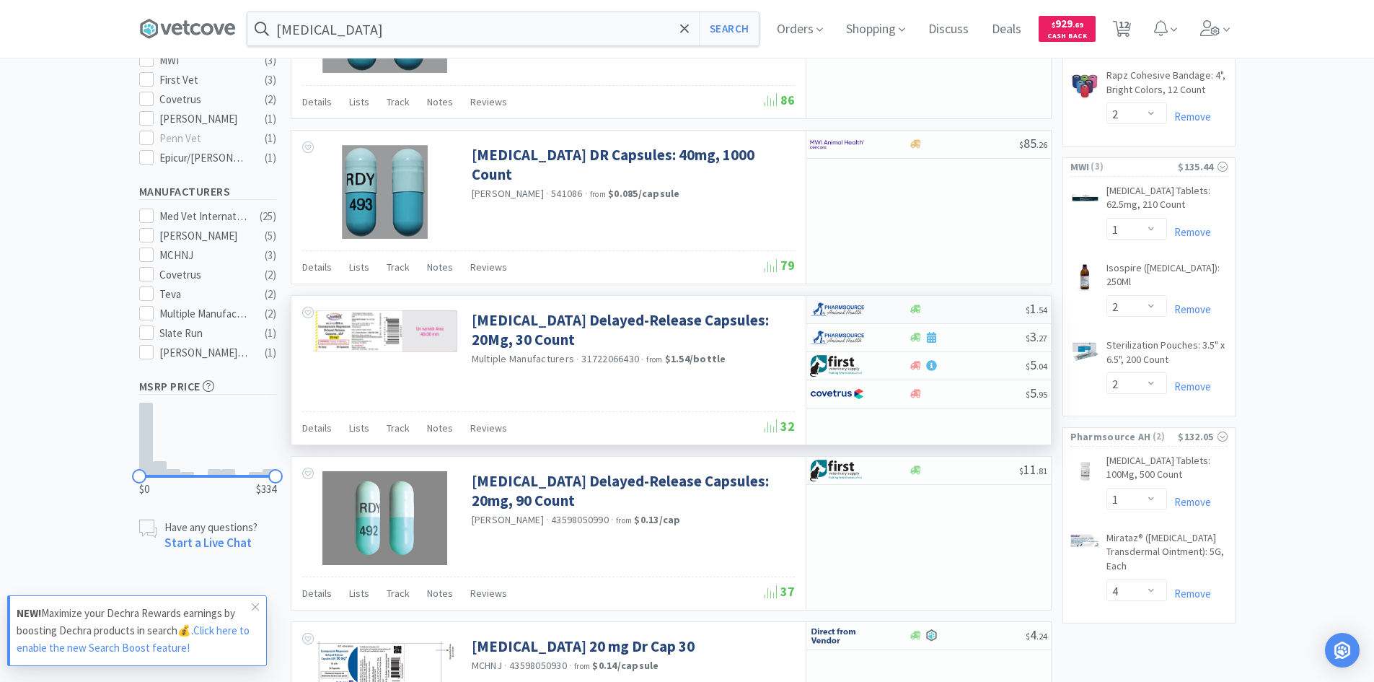
click at [874, 304] on div at bounding box center [849, 309] width 79 height 25
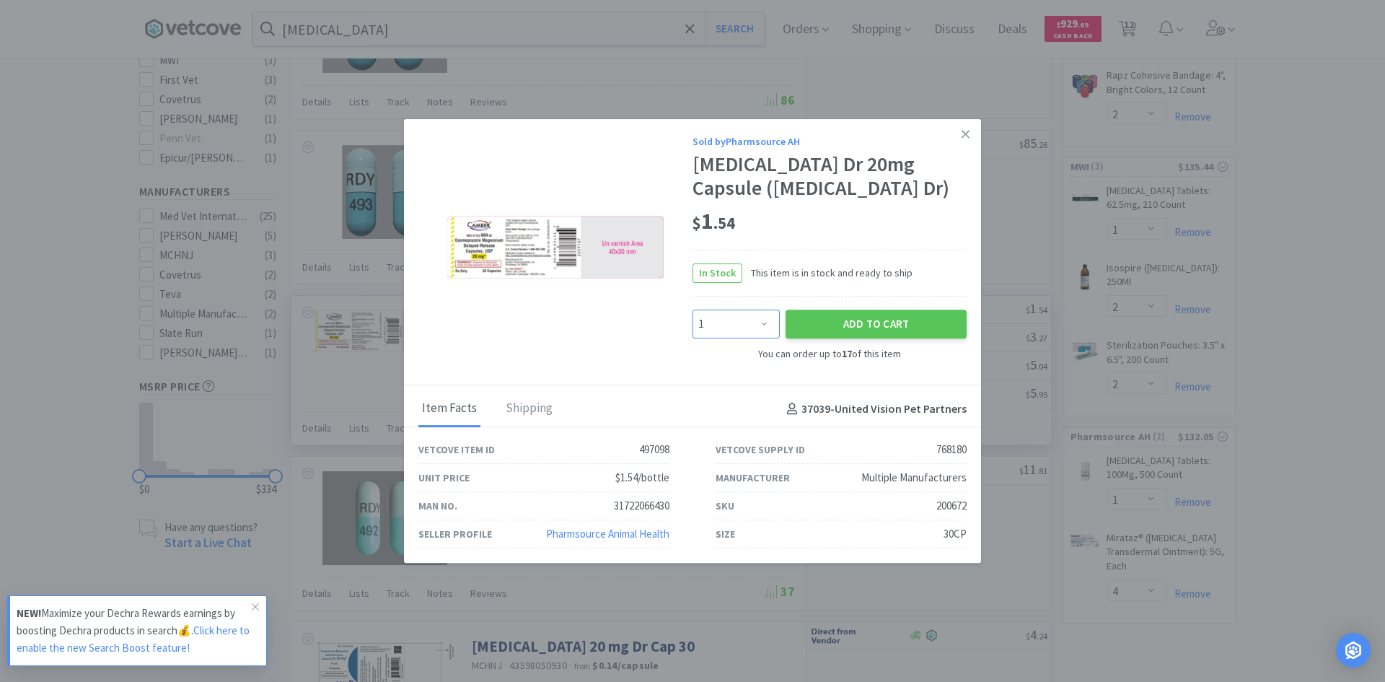
click at [770, 317] on select "Enter Quantity 1 2 3 4 5 6 7 8 9 10 11 12 13 14 15 16 17 Enter Quantity" at bounding box center [736, 323] width 87 height 29
select select "10"
click at [693, 309] on select "Enter Quantity 1 2 3 4 5 6 7 8 9 10 11 12 13 14 15 16 17 Enter Quantity" at bounding box center [736, 323] width 87 height 29
click at [960, 131] on link at bounding box center [965, 134] width 25 height 31
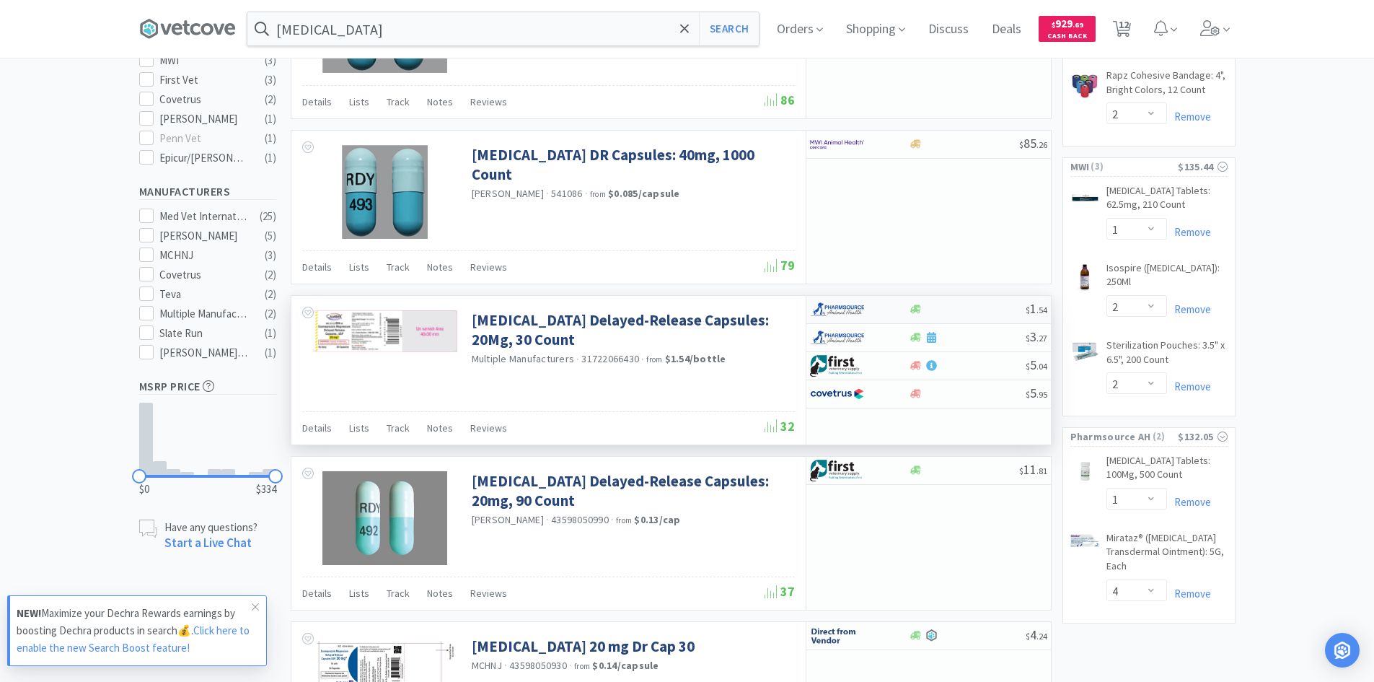
click at [869, 306] on div at bounding box center [849, 309] width 79 height 25
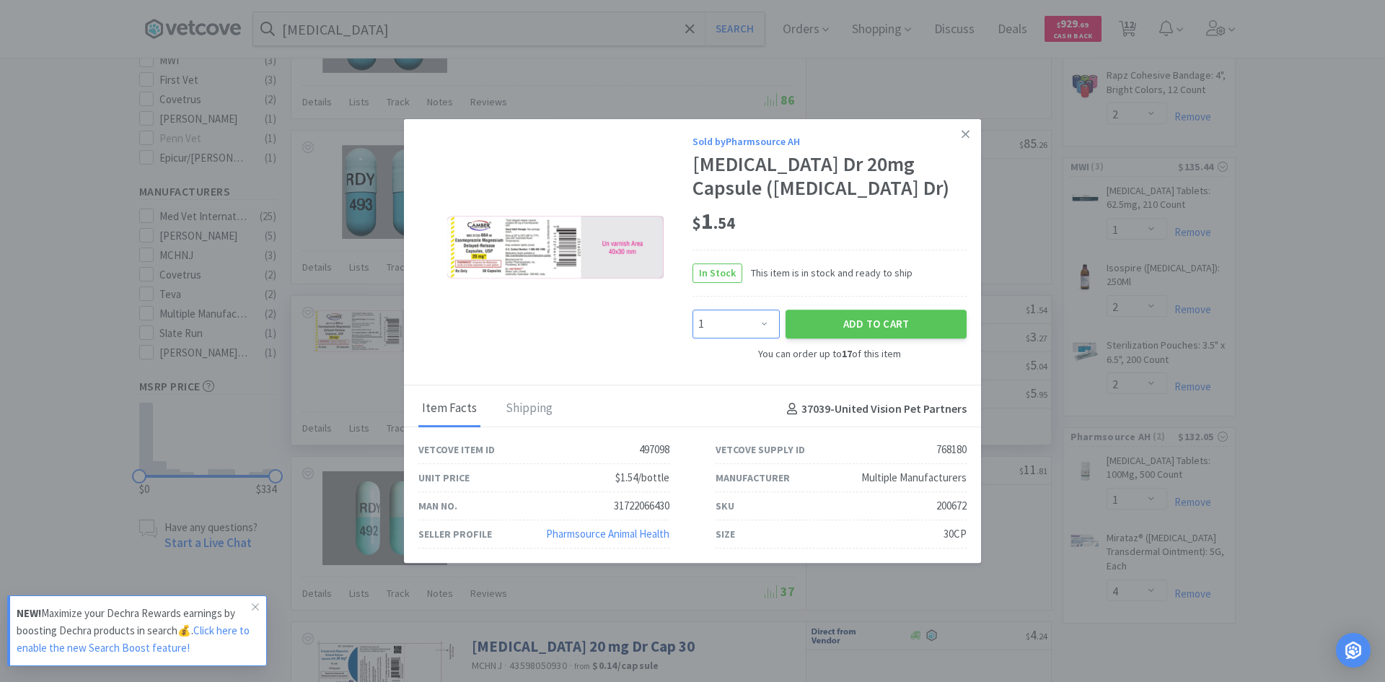
click at [773, 322] on select "Enter Quantity 1 2 3 4 5 6 7 8 9 10 11 12 13 14 15 16 17 Enter Quantity" at bounding box center [736, 323] width 87 height 29
select select "12"
click at [693, 309] on select "Enter Quantity 1 2 3 4 5 6 7 8 9 10 11 12 13 14 15 16 17 Enter Quantity" at bounding box center [736, 323] width 87 height 29
drag, startPoint x: 813, startPoint y: 322, endPoint x: 832, endPoint y: 264, distance: 60.7
click at [813, 321] on button "Add to Cart" at bounding box center [876, 323] width 181 height 29
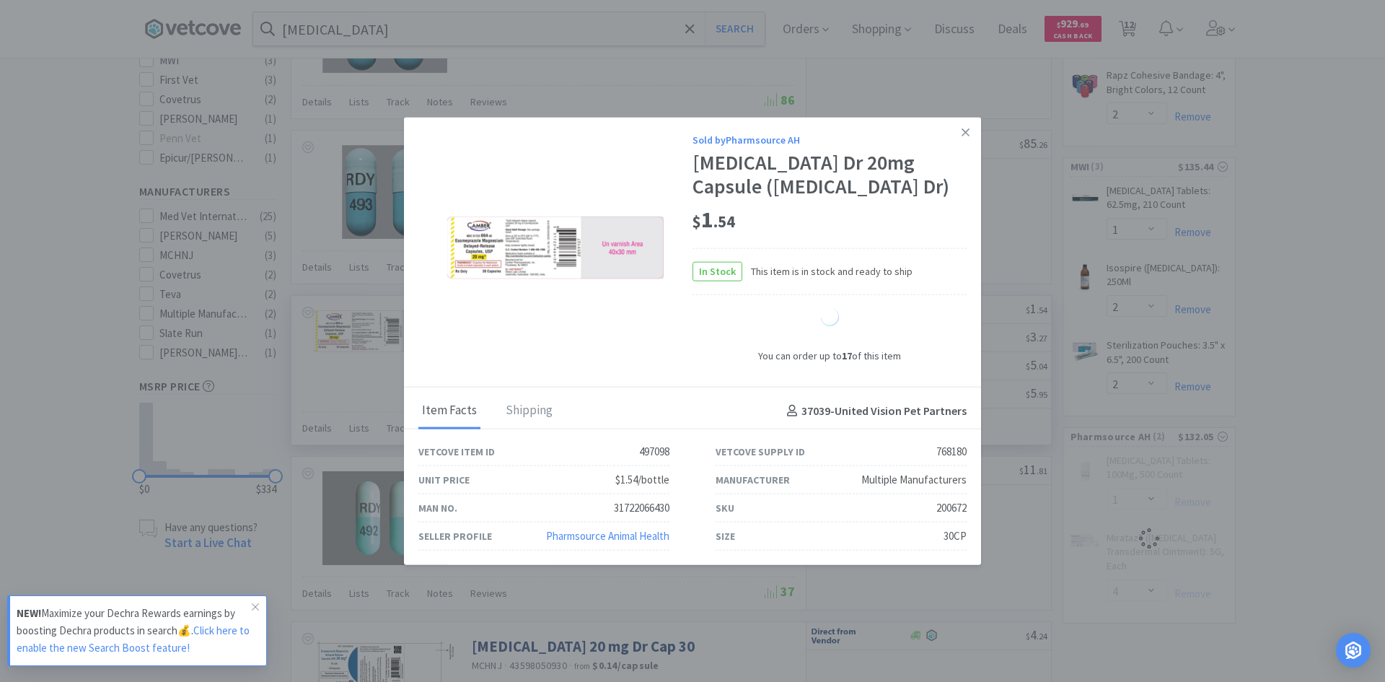
select select "12"
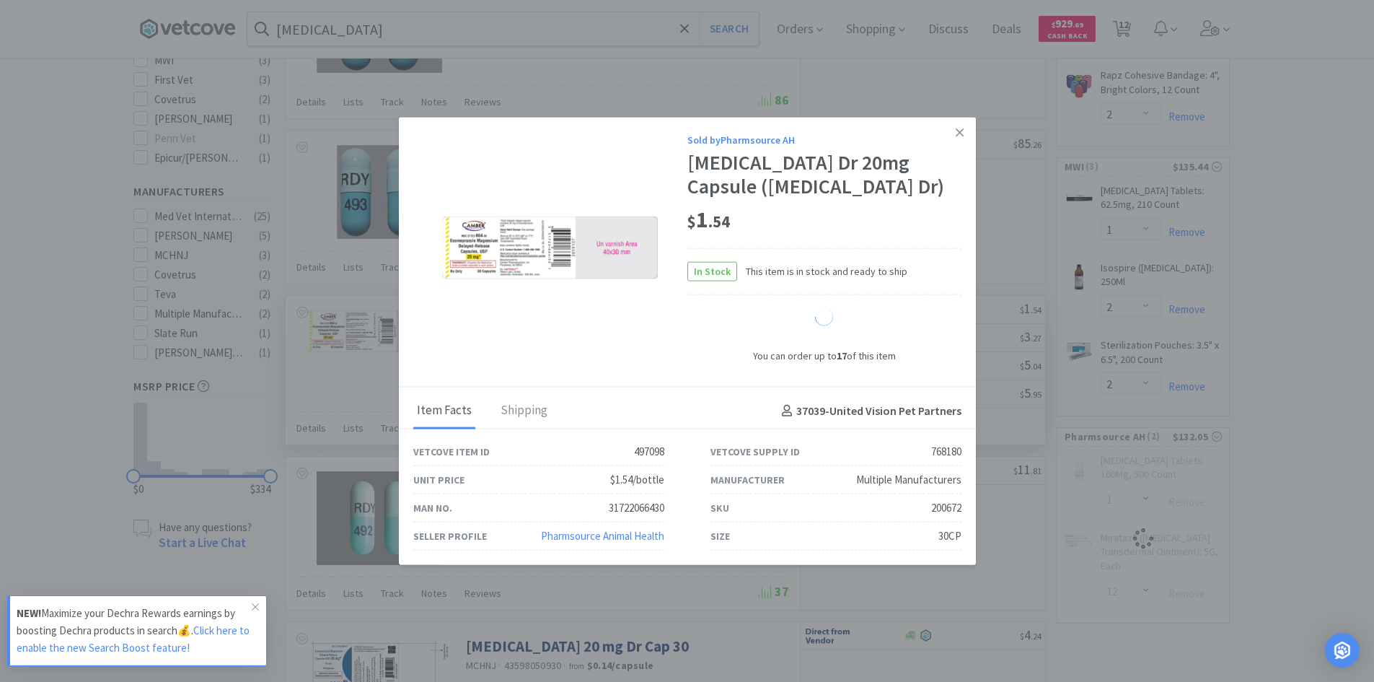
select select "4"
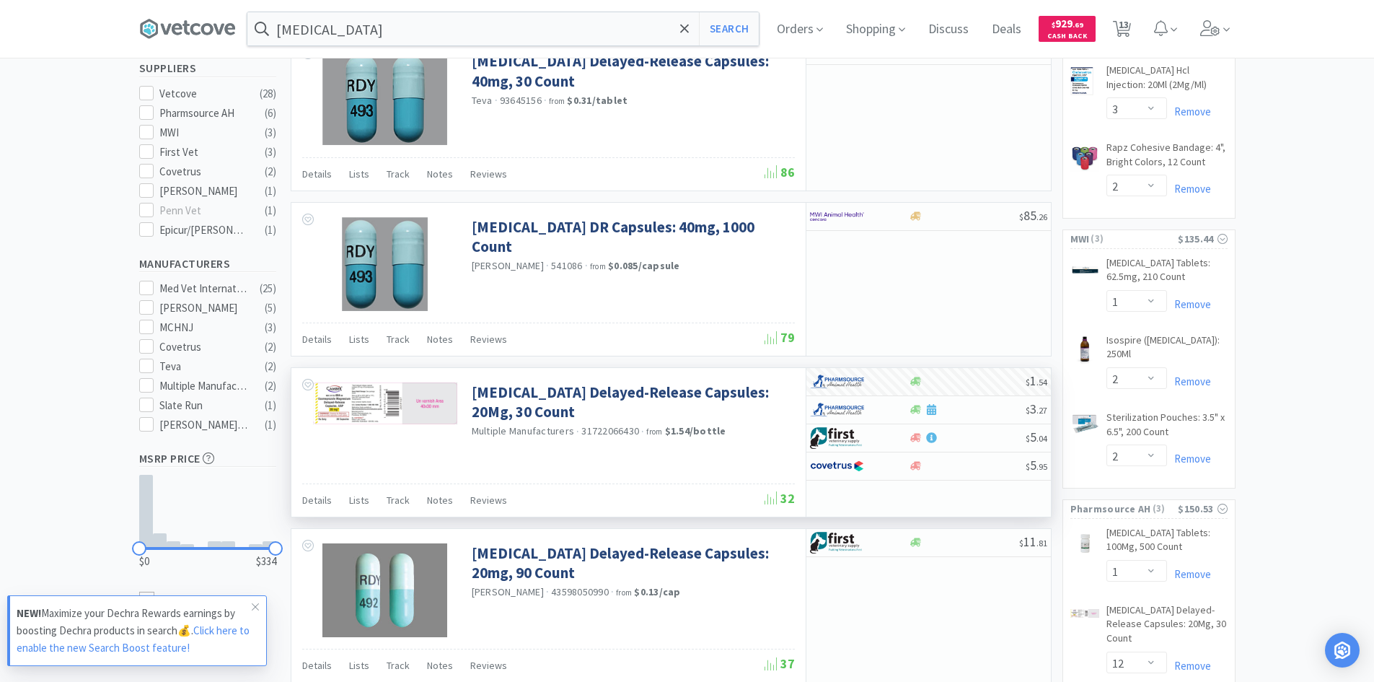
scroll to position [0, 0]
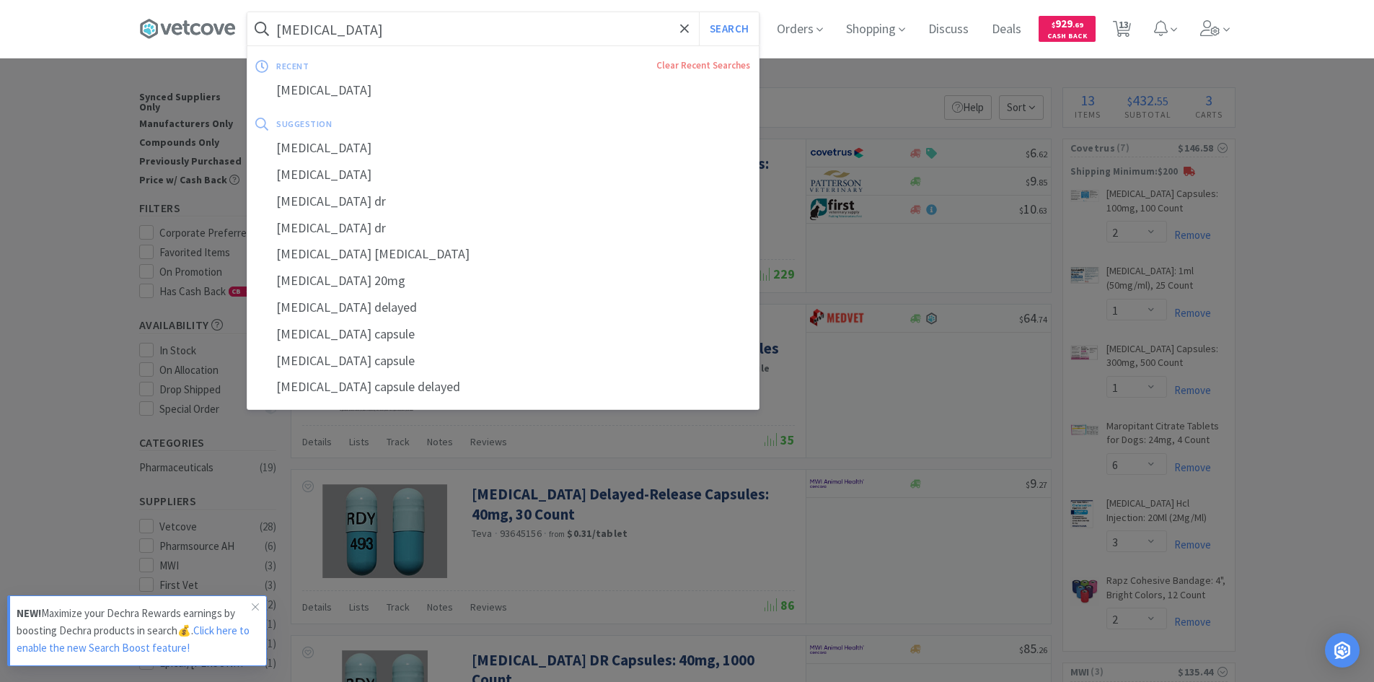
click at [483, 35] on input "[MEDICAL_DATA]" at bounding box center [502, 28] width 511 height 33
paste input "384986"
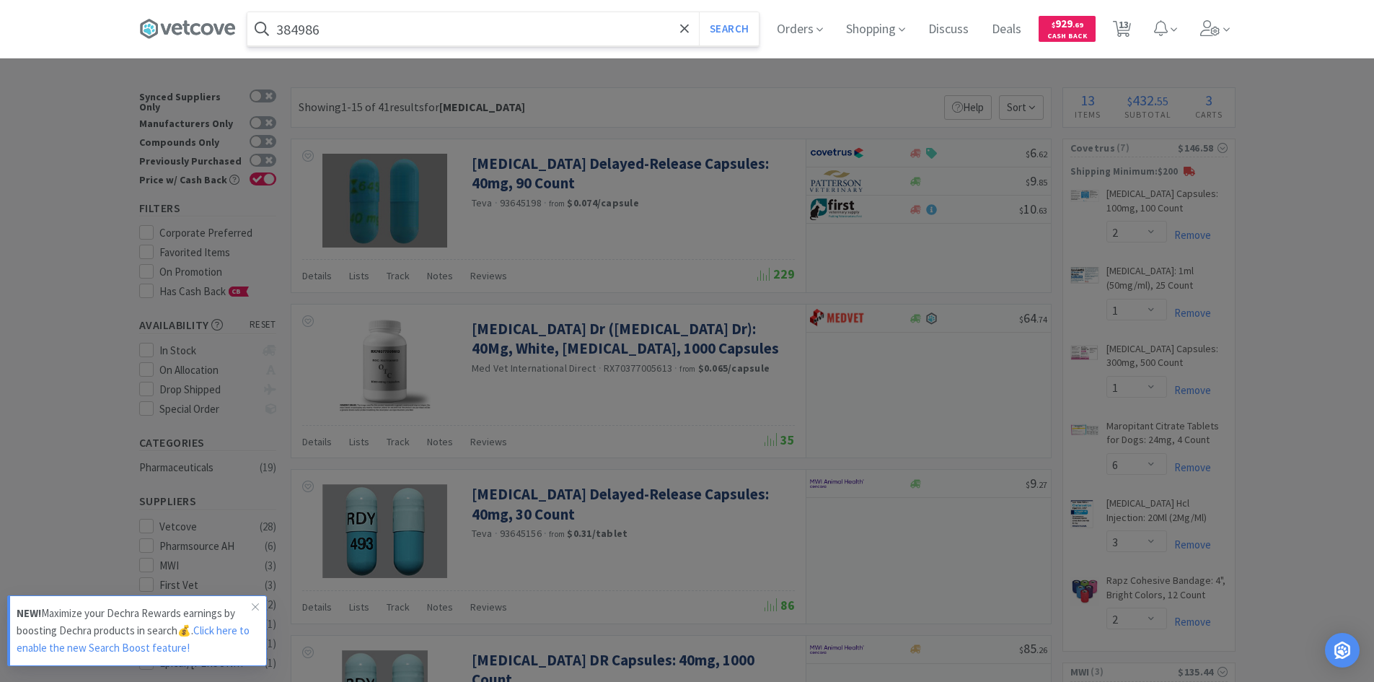
type input "384986"
click at [699, 12] on button "Search" at bounding box center [729, 28] width 60 height 33
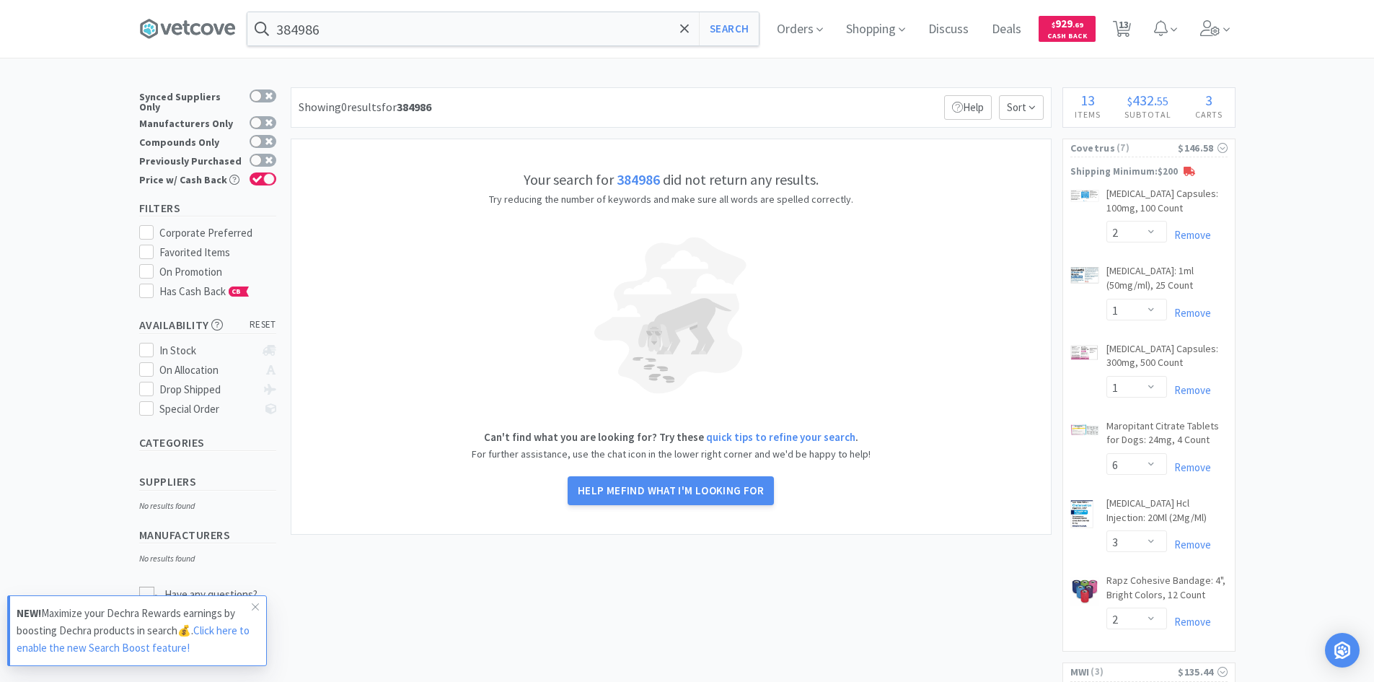
click at [1312, 408] on div "× Filter Results Synced Suppliers Only Manufacturers Only Compounds Only Previo…" at bounding box center [687, 658] width 1374 height 1143
click at [1304, 376] on div "× Filter Results Synced Suppliers Only Manufacturers Only Compounds Only Previo…" at bounding box center [687, 658] width 1374 height 1143
click at [1151, 390] on select "Enter Quantity 1 2 3 4 5 6 7 8 9 10 11 12 13 14 15 16 17 18 19 20 Enter Quantity" at bounding box center [1137, 387] width 61 height 22
click at [1107, 376] on select "Enter Quantity 1 2 3 4 5 6 7 8 9 10 11 12 13 14 15 16 17 18 19 20 Enter Quantity" at bounding box center [1137, 387] width 61 height 22
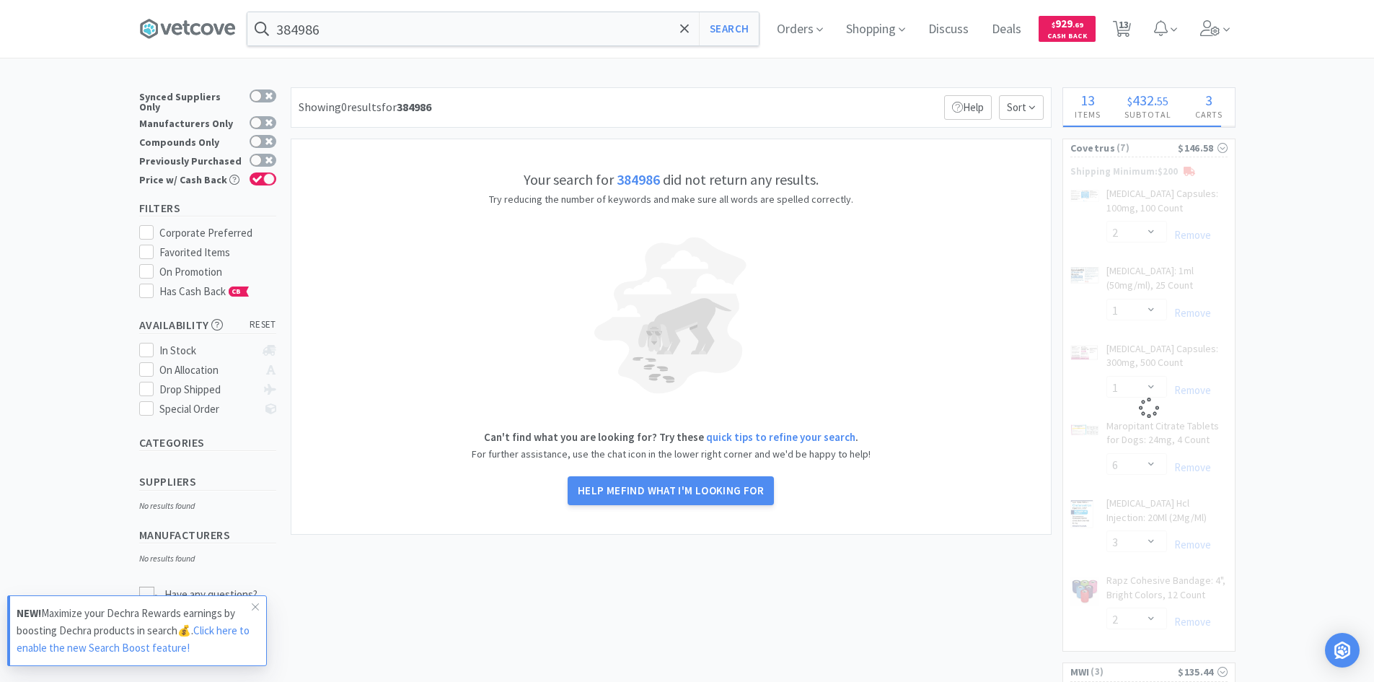
click at [1336, 434] on div "× Filter Results Synced Suppliers Only Manufacturers Only Compounds Only Previo…" at bounding box center [687, 658] width 1374 height 1143
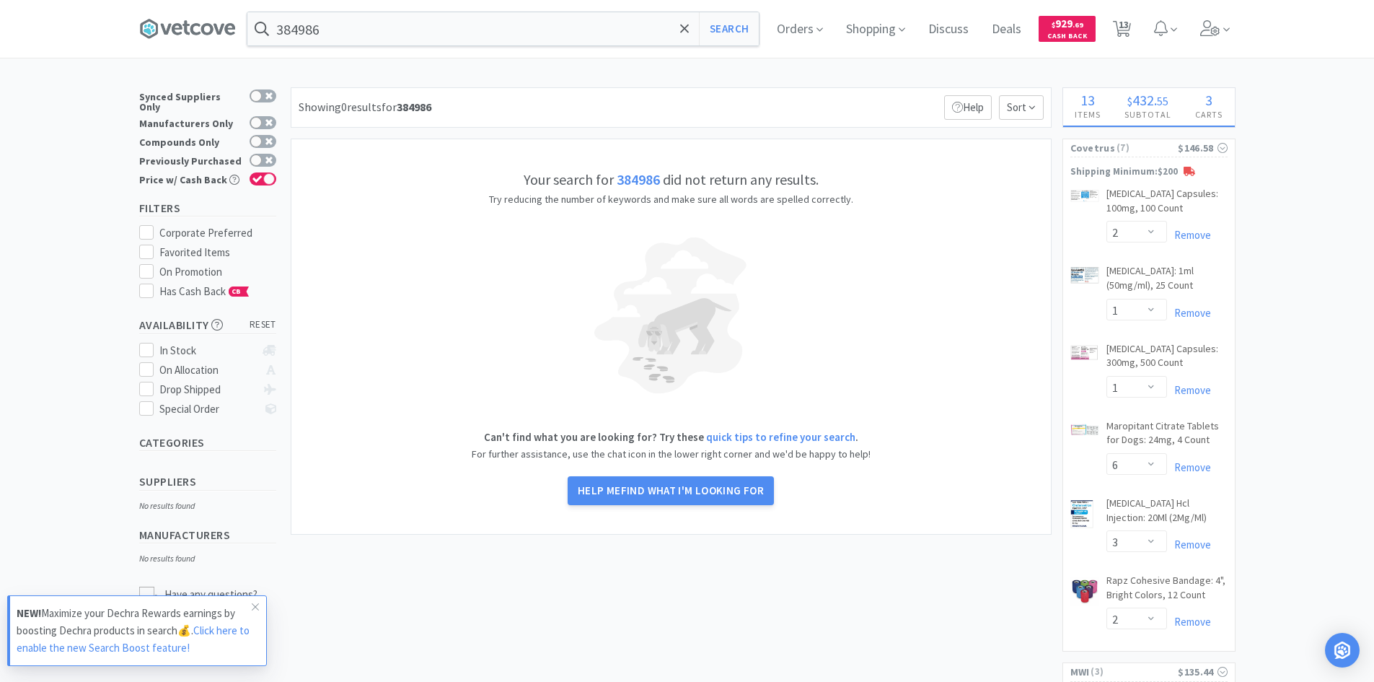
select select "2"
click at [628, 28] on input "384986" at bounding box center [502, 28] width 511 height 33
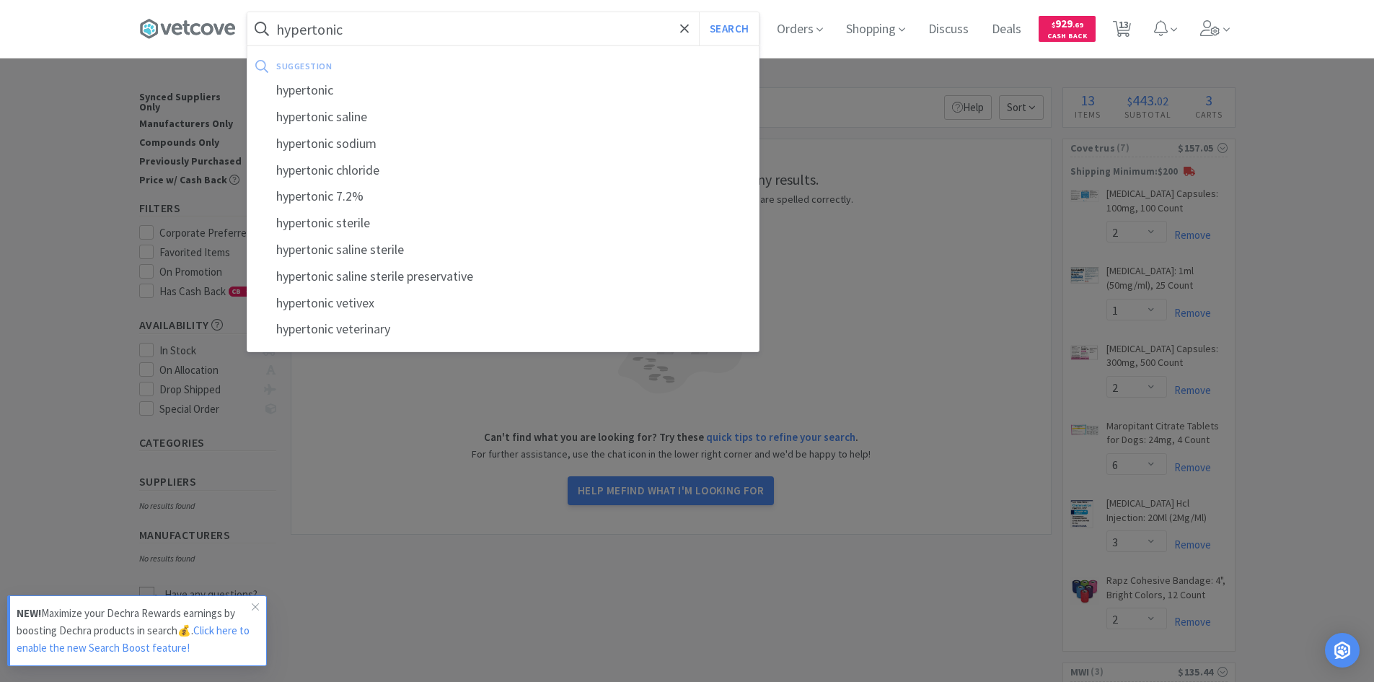
type input "hypertonic"
click at [699, 12] on button "Search" at bounding box center [729, 28] width 60 height 33
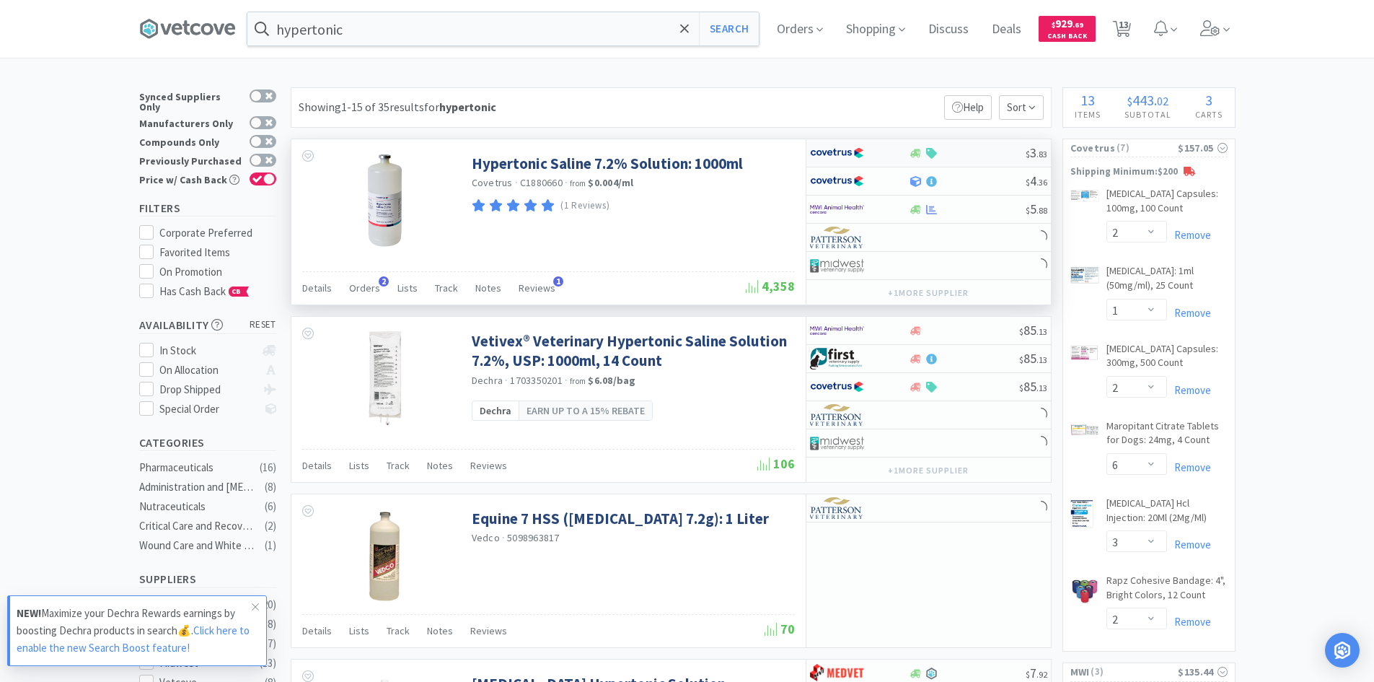
click at [883, 155] on div at bounding box center [849, 153] width 79 height 25
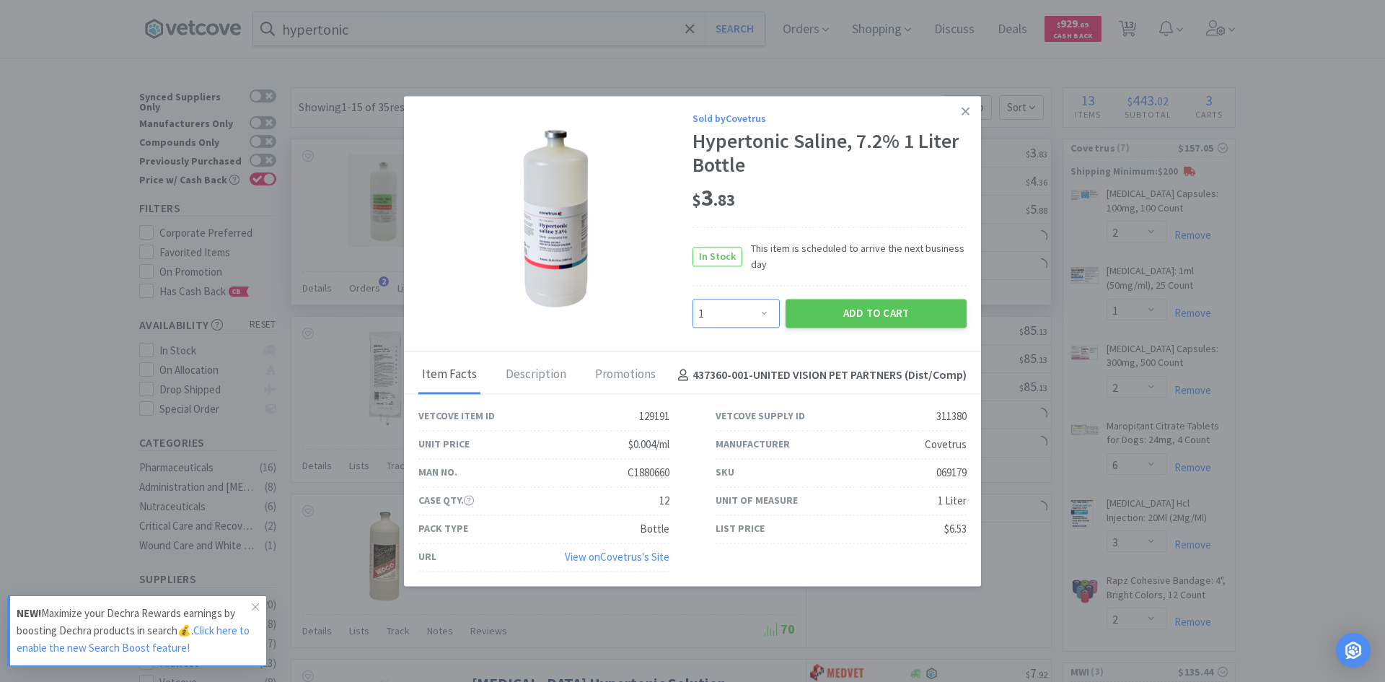
click at [768, 312] on select "Enter Quantity 1 2 3 4 5 6 7 8 9 10 11 12 13 14 15 16 17 18 19 20 Enter Quantity" at bounding box center [736, 313] width 87 height 29
select select "3"
click at [693, 299] on select "Enter Quantity 1 2 3 4 5 6 7 8 9 10 11 12 13 14 15 16 17 18 19 20 Enter Quantity" at bounding box center [736, 313] width 87 height 29
click at [838, 309] on button "Add to Cart" at bounding box center [876, 313] width 181 height 29
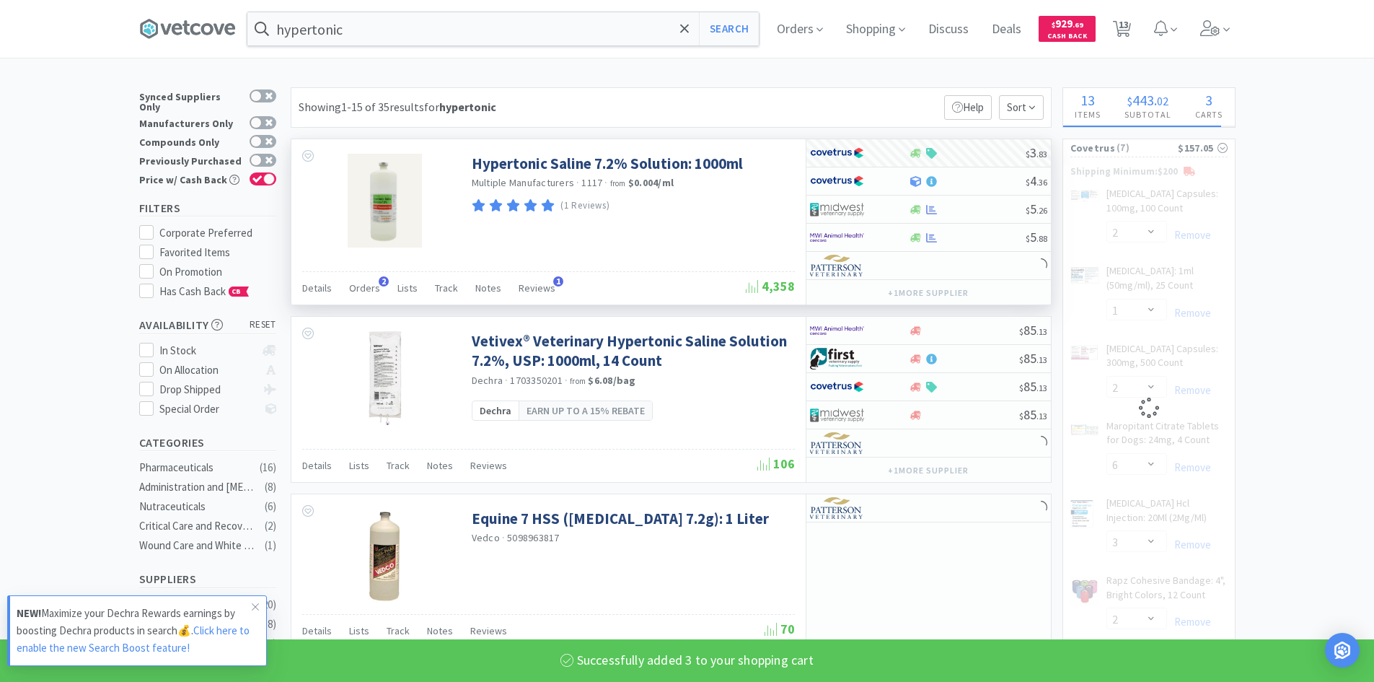
select select "3"
select select "6"
select select "3"
select select "2"
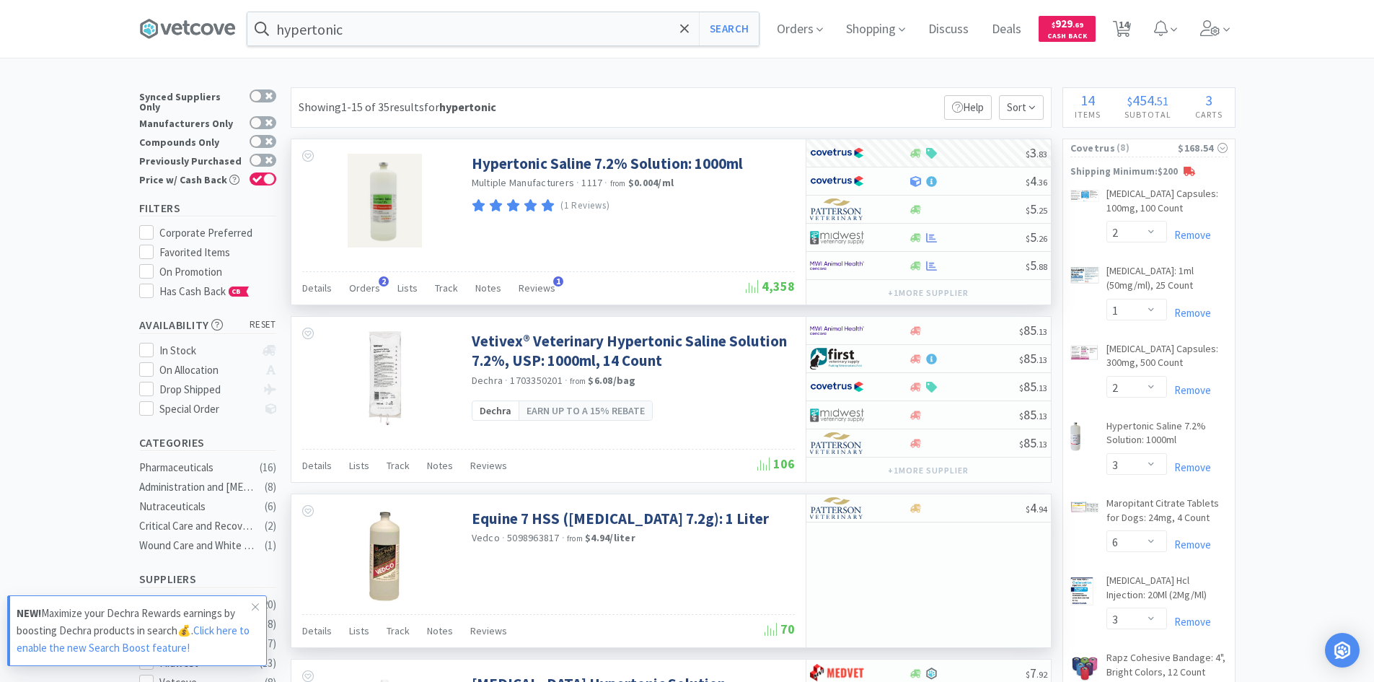
drag, startPoint x: 254, startPoint y: 607, endPoint x: 364, endPoint y: 548, distance: 124.9
click at [255, 607] on icon at bounding box center [255, 607] width 9 height 12
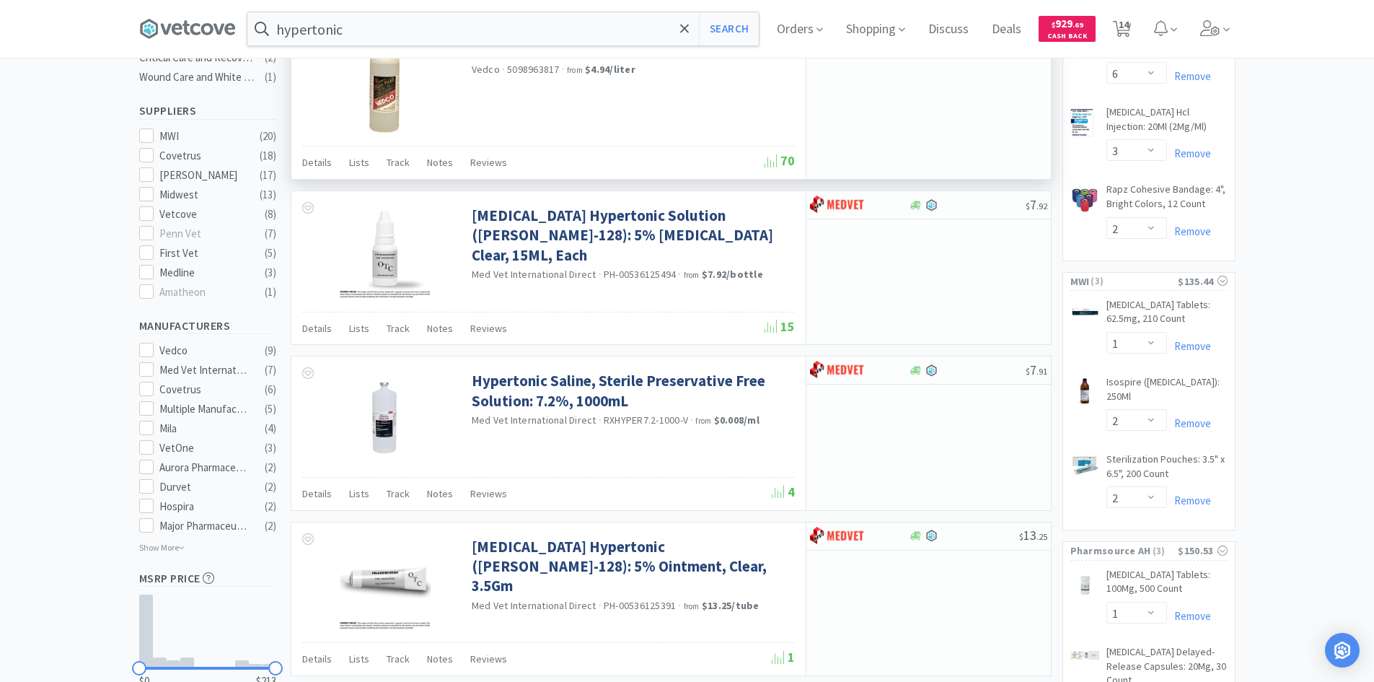
scroll to position [289, 0]
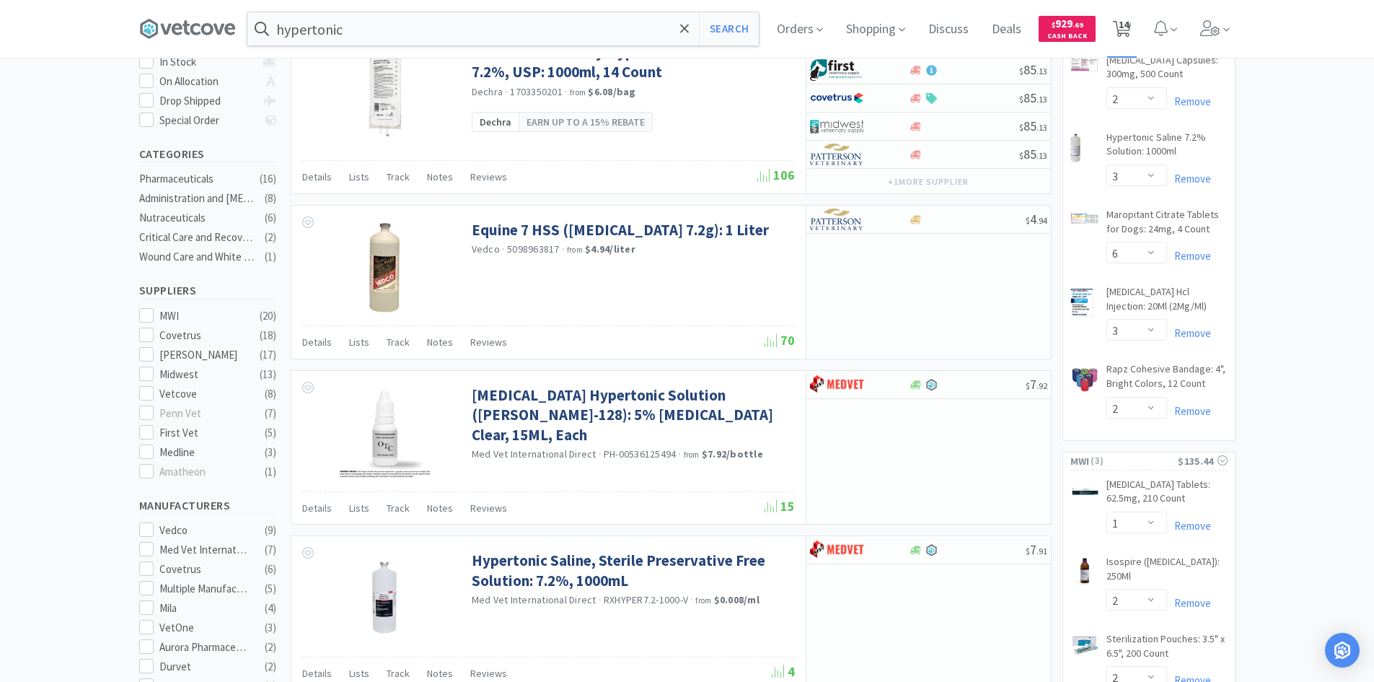
click at [1129, 32] on span "14" at bounding box center [1124, 25] width 10 height 58
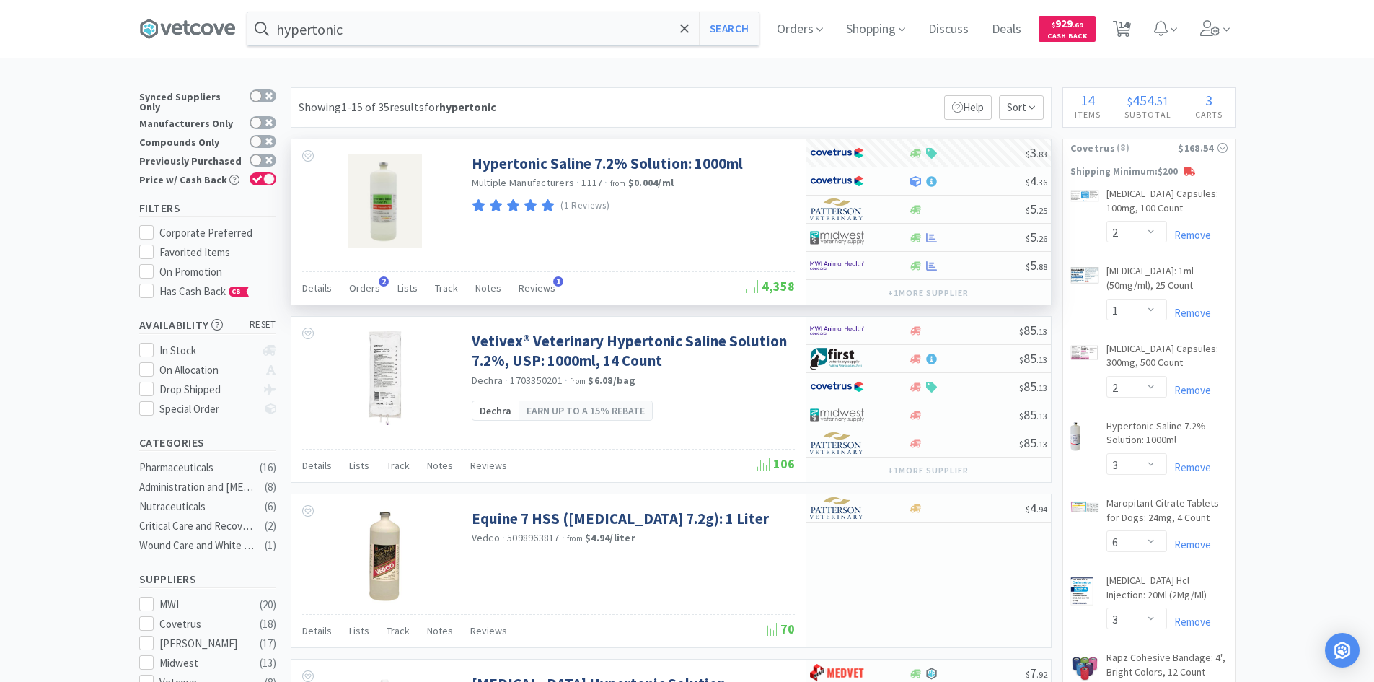
select select "2"
select select "1"
select select "2"
select select "3"
select select "6"
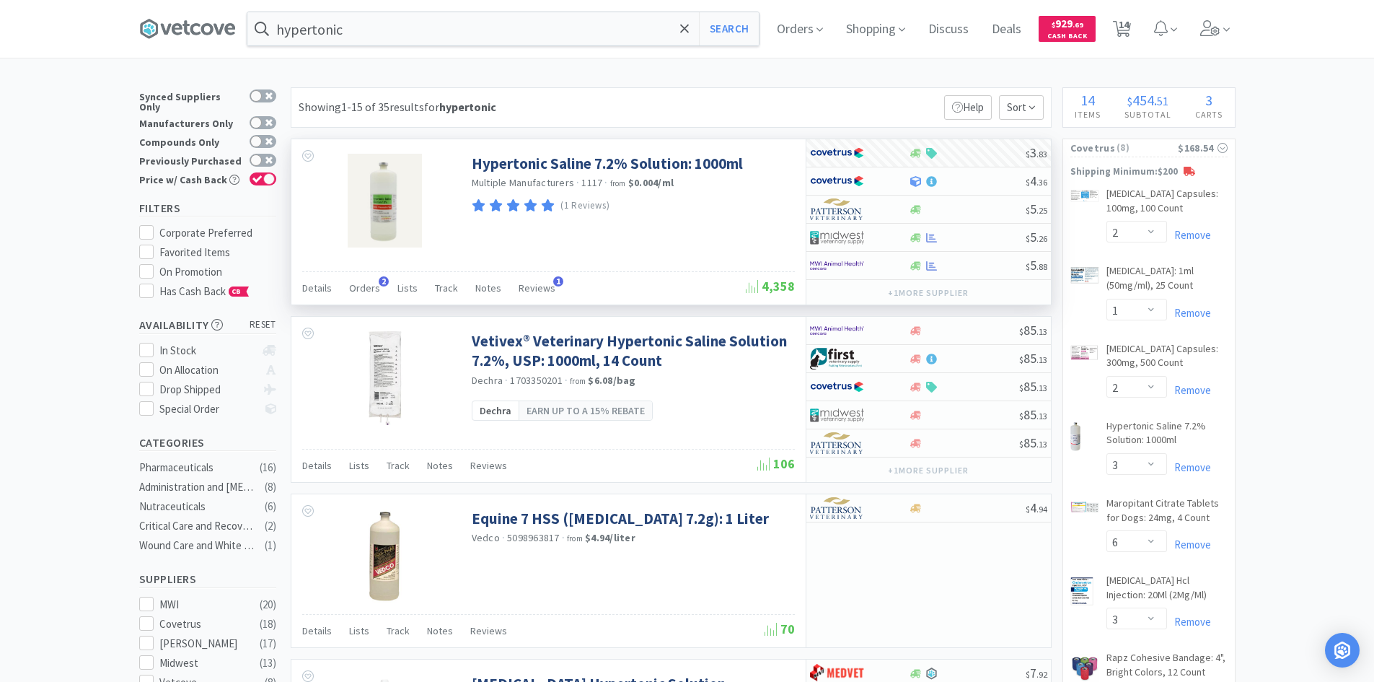
select select "3"
select select "2"
select select "1"
select select "2"
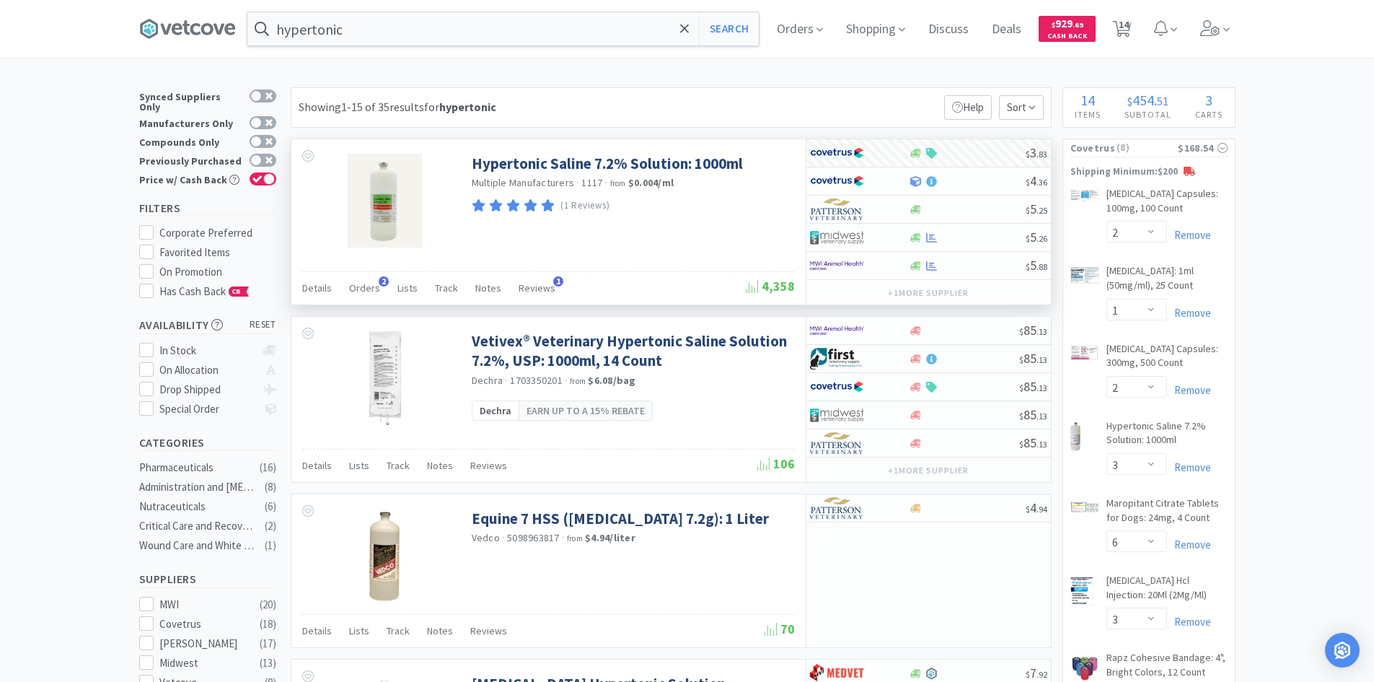
select select "2"
select select "1"
select select "12"
select select "4"
